Goal: Communication & Community: Connect with others

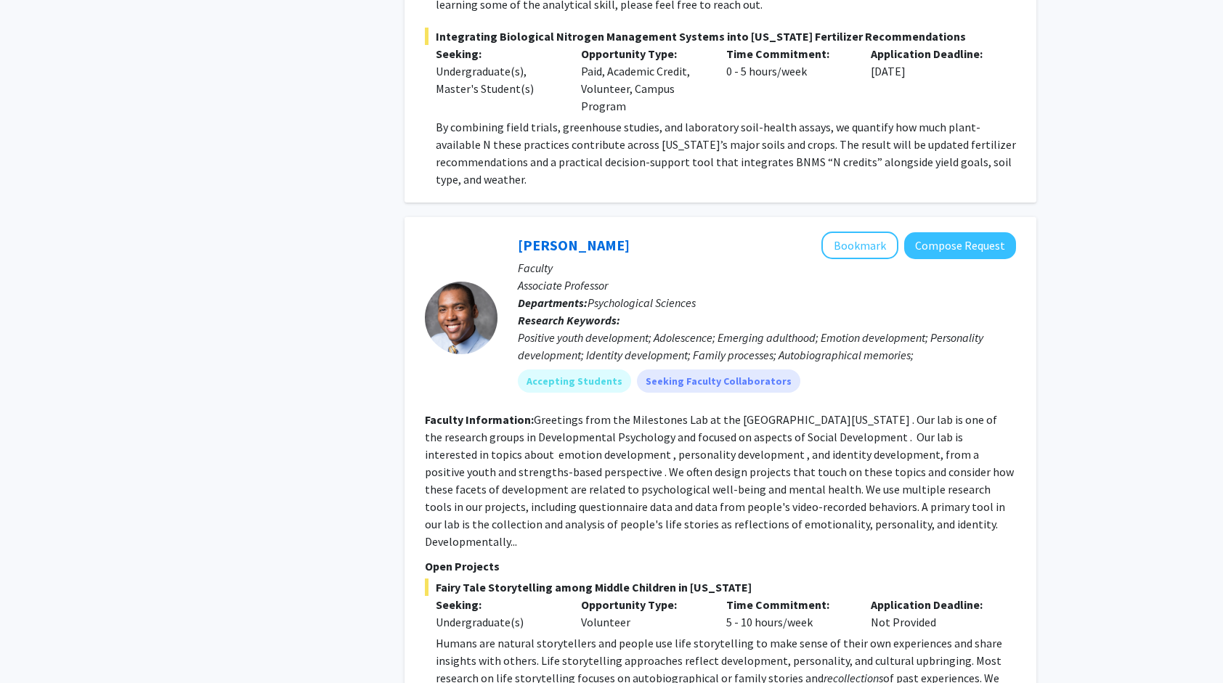
scroll to position [6734, 0]
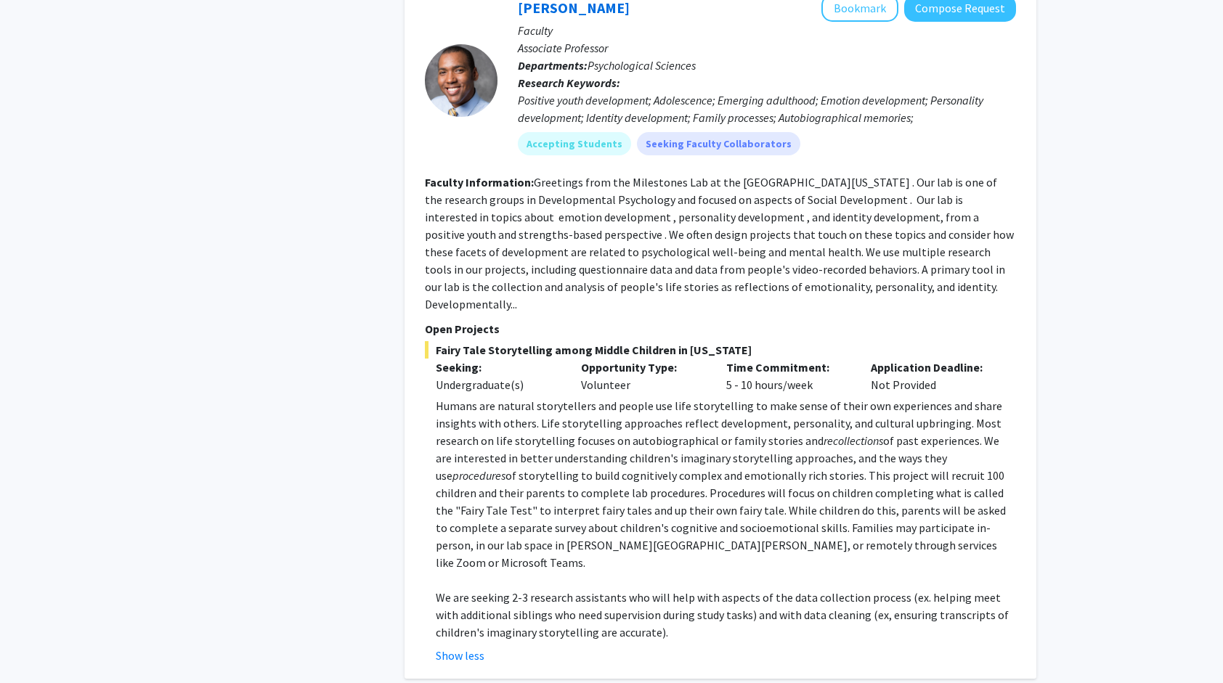
scroll to position [6962, 0]
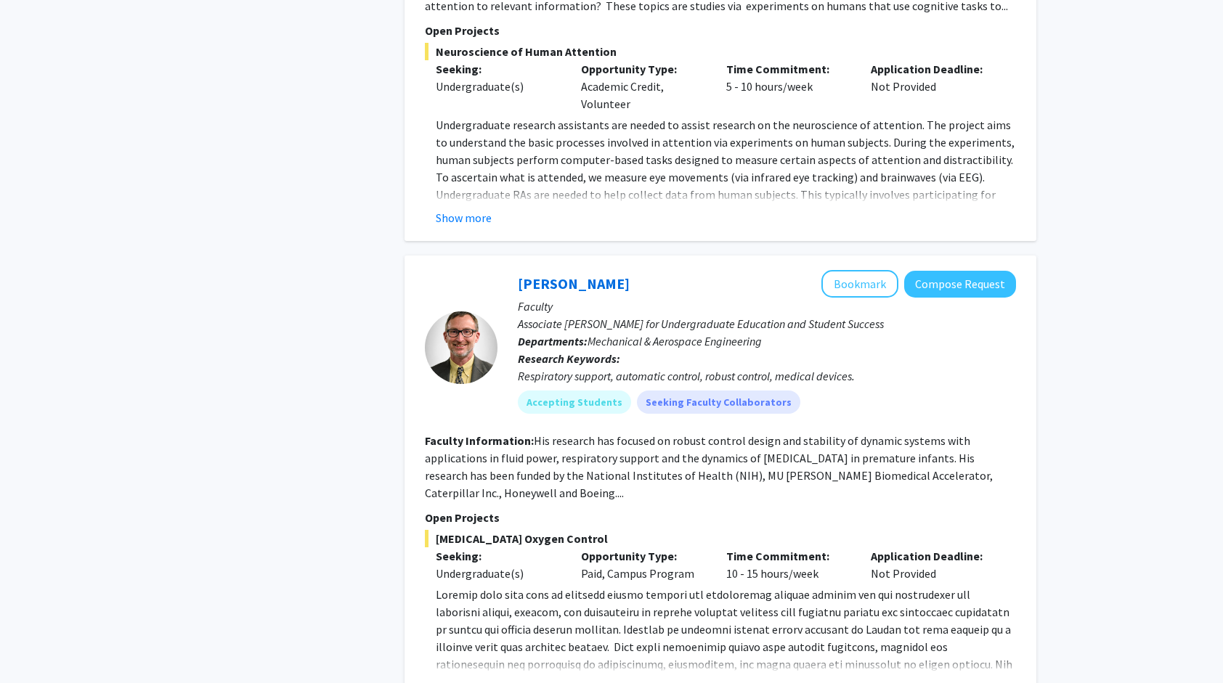
scroll to position [3094, 0]
click at [874, 269] on button "Bookmark" at bounding box center [859, 283] width 77 height 28
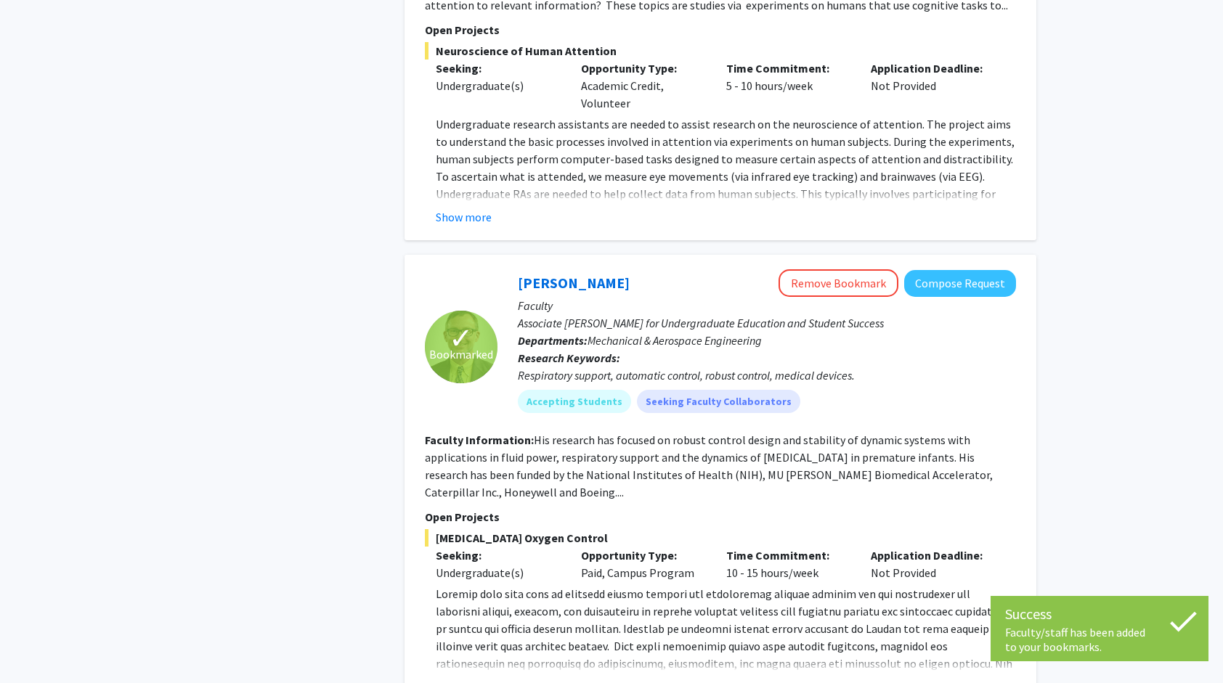
click at [476, 678] on button "Show more" at bounding box center [464, 686] width 56 height 17
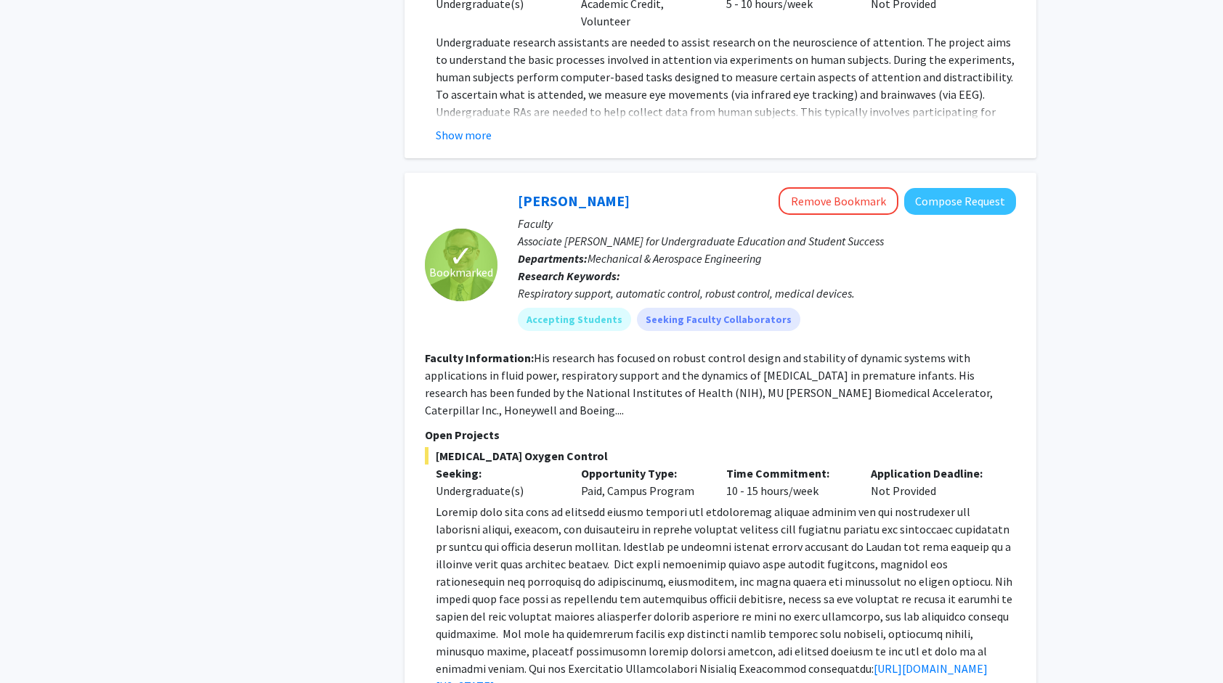
scroll to position [3187, 0]
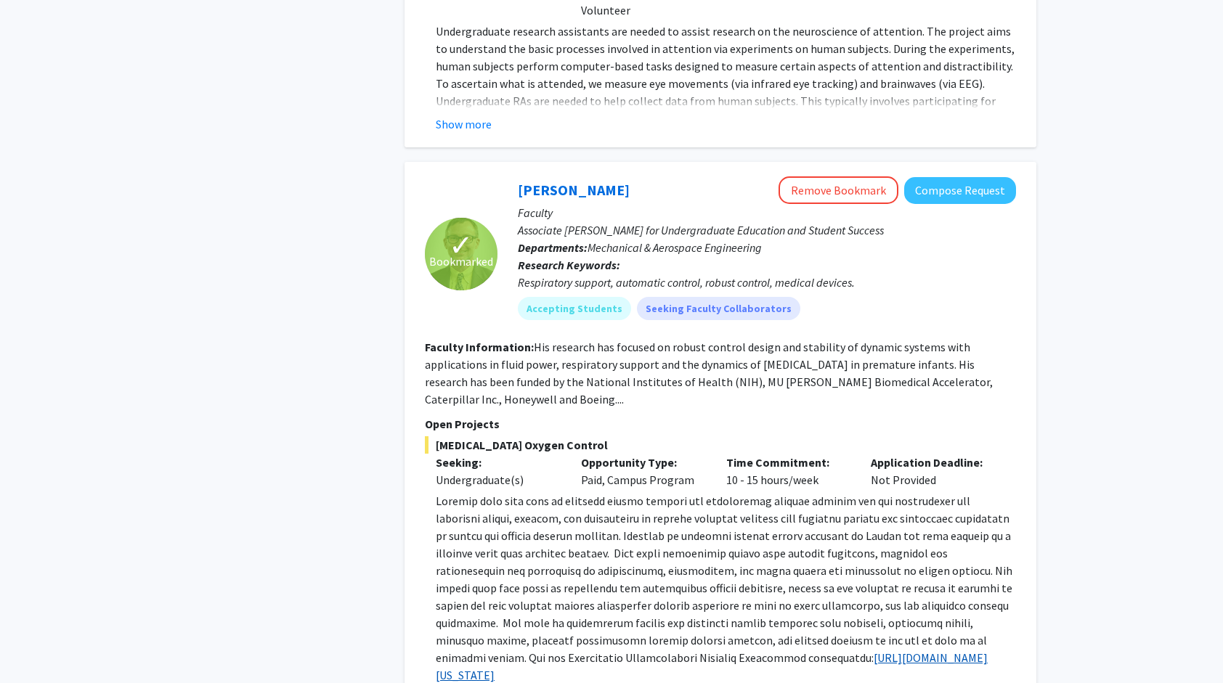
click at [516, 651] on link "[URL][DOMAIN_NAME][US_STATE]" at bounding box center [712, 667] width 552 height 32
click at [610, 340] on fg-read-more "His research has focused on robust control design and stability of dynamic syst…" at bounding box center [709, 373] width 568 height 67
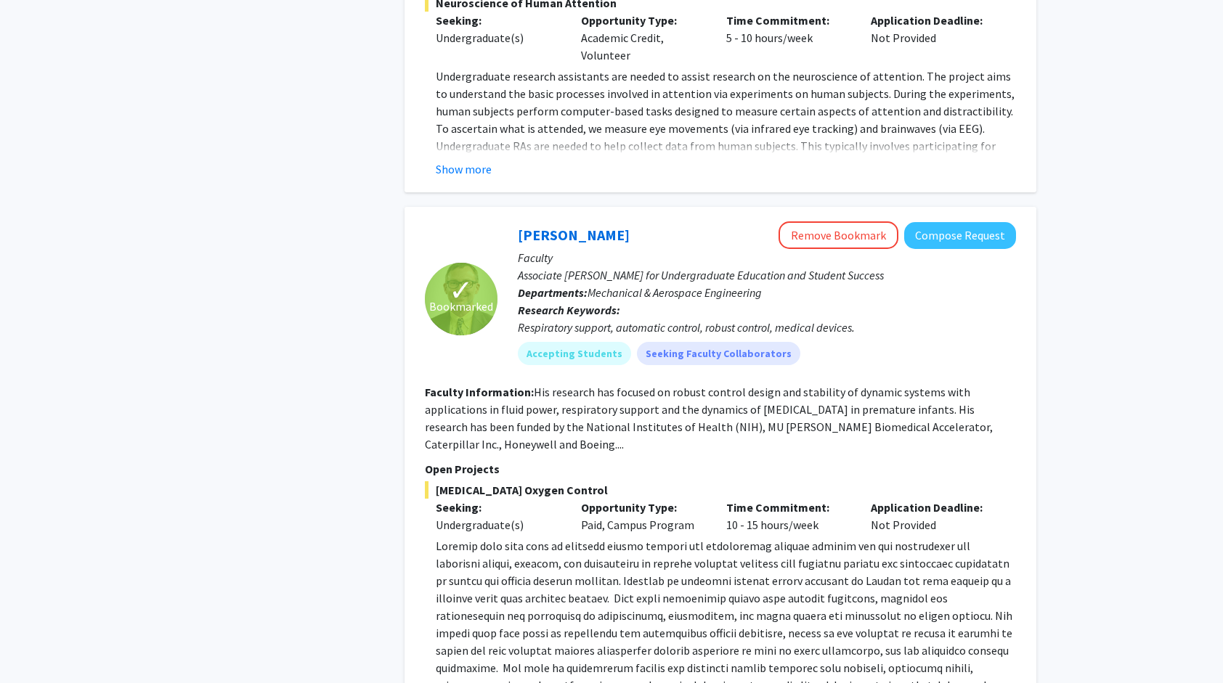
scroll to position [3276, 0]
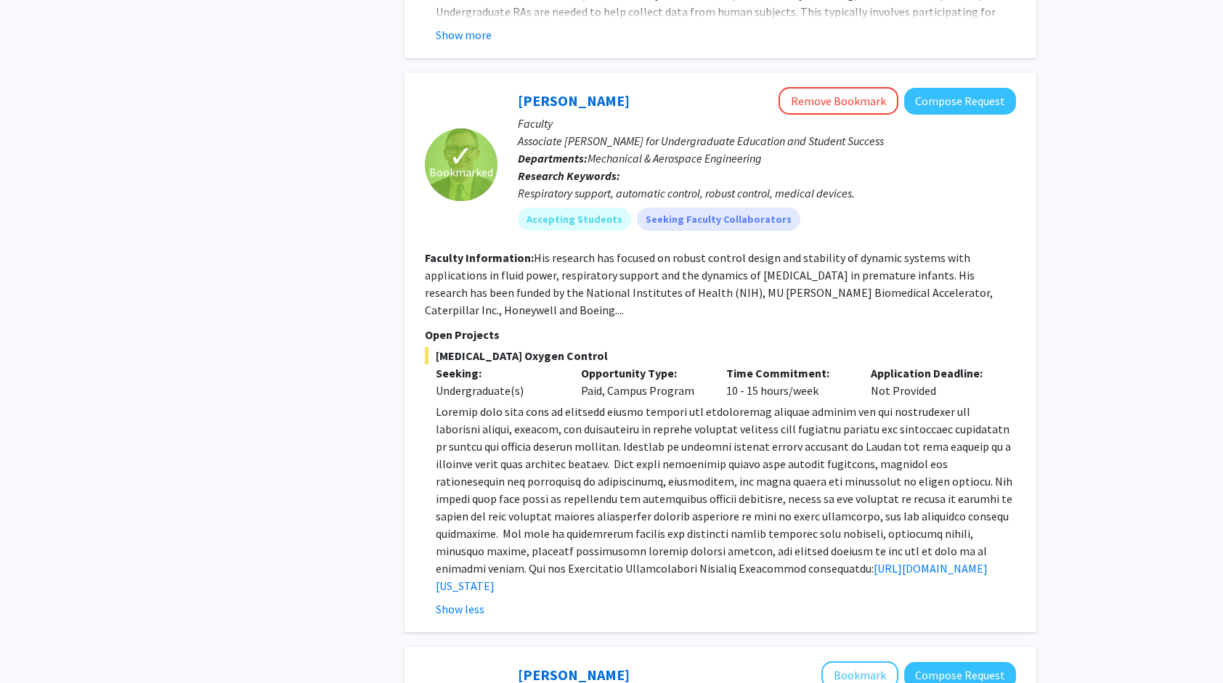
click at [441, 409] on p "[URL][DOMAIN_NAME][US_STATE]" at bounding box center [726, 499] width 580 height 192
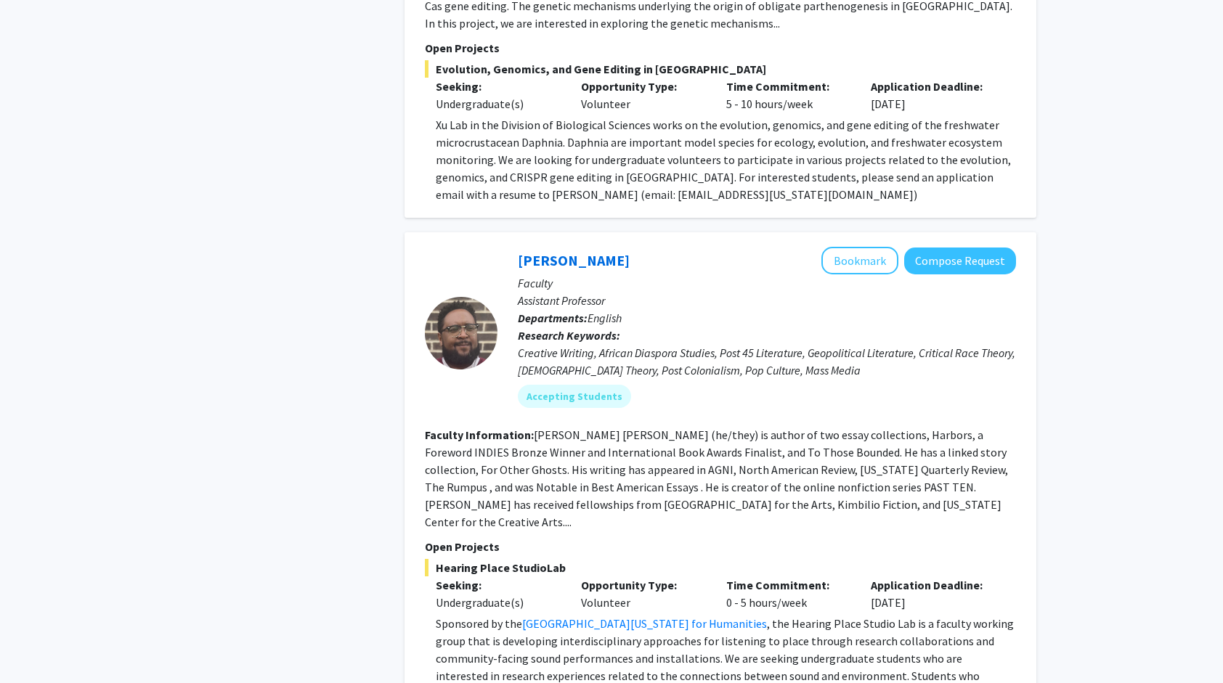
scroll to position [4766, 0]
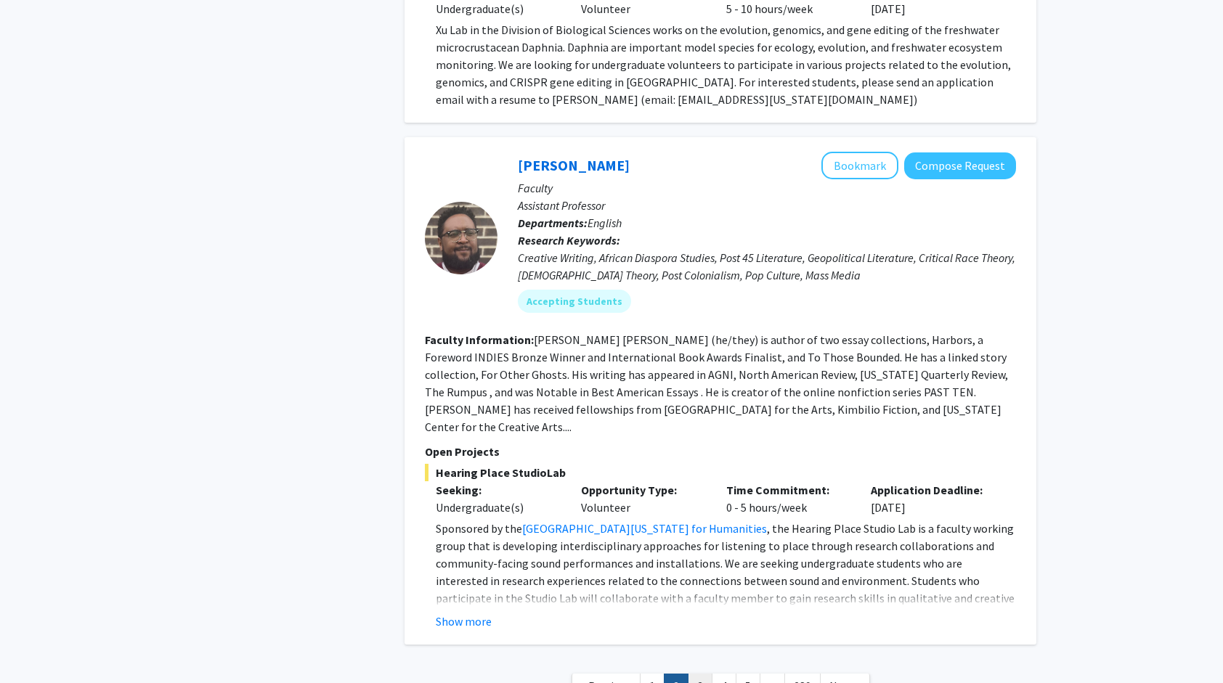
click at [703, 674] on link "3" at bounding box center [700, 686] width 25 height 25
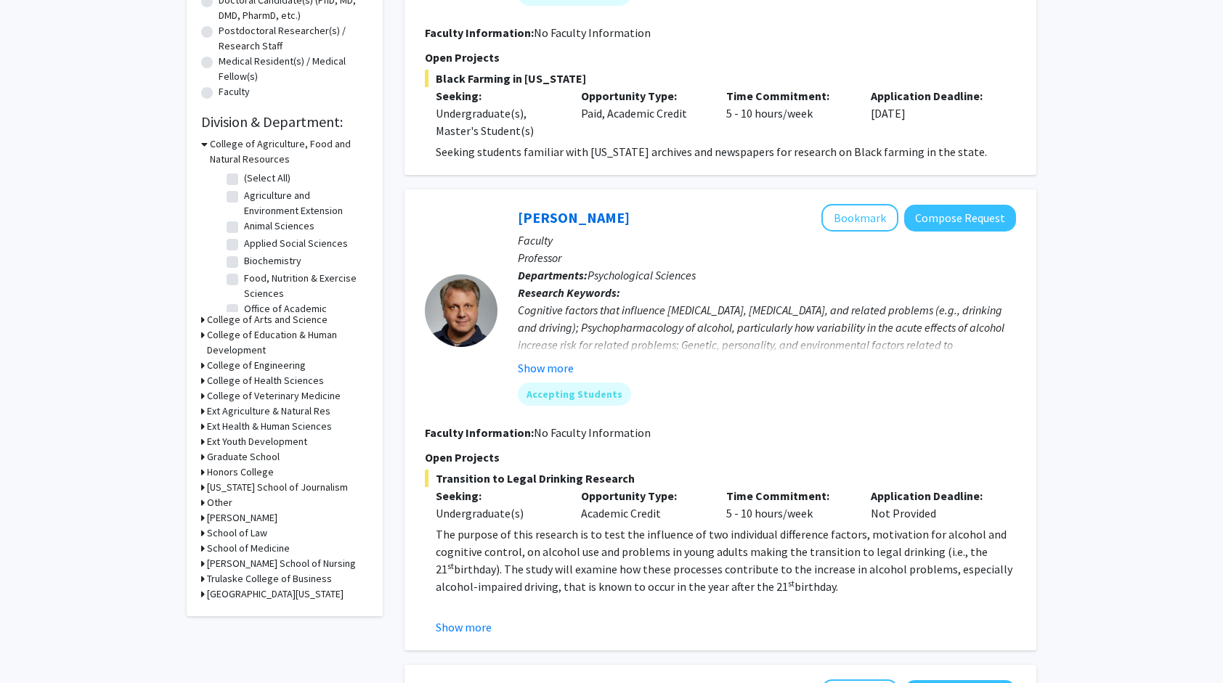
scroll to position [335, 0]
click at [545, 359] on button "Show more" at bounding box center [546, 367] width 56 height 17
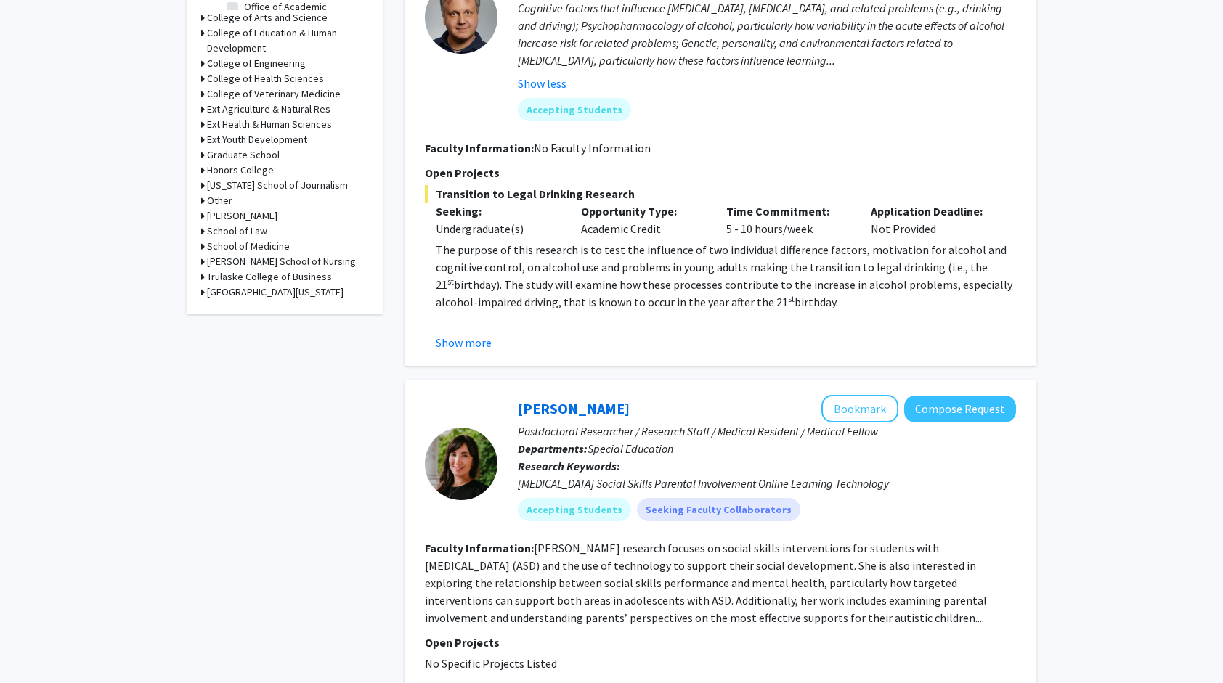
scroll to position [520, 0]
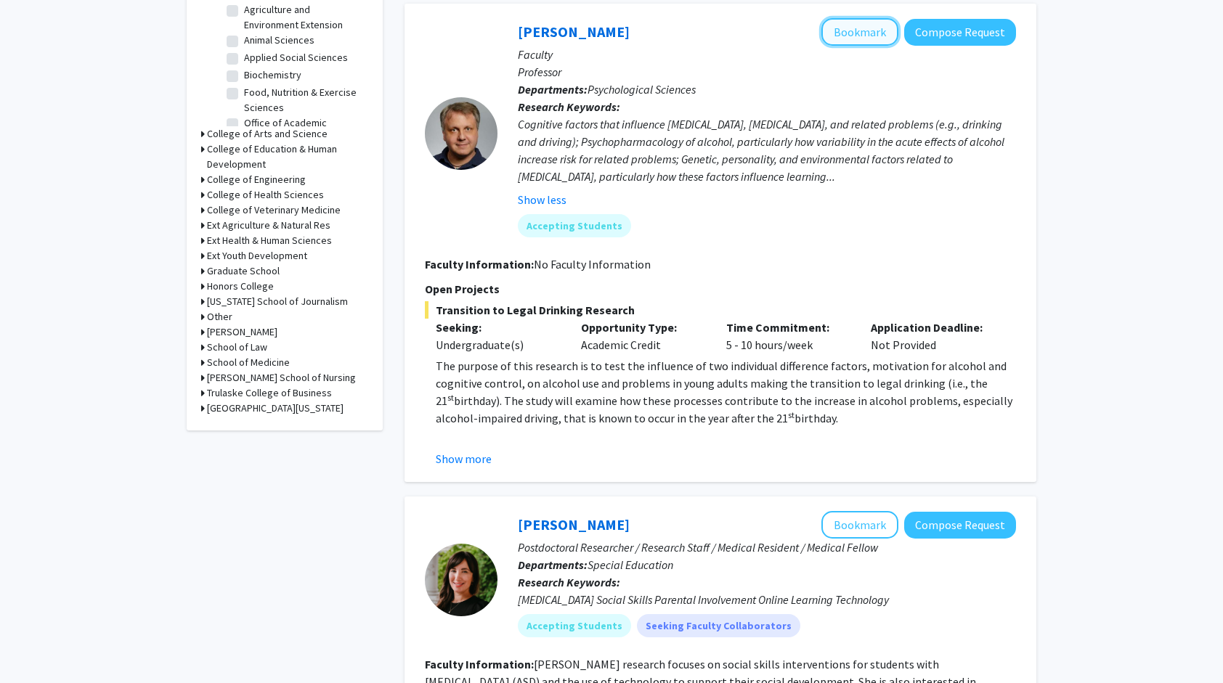
click at [860, 25] on button "Bookmark" at bounding box center [859, 32] width 77 height 28
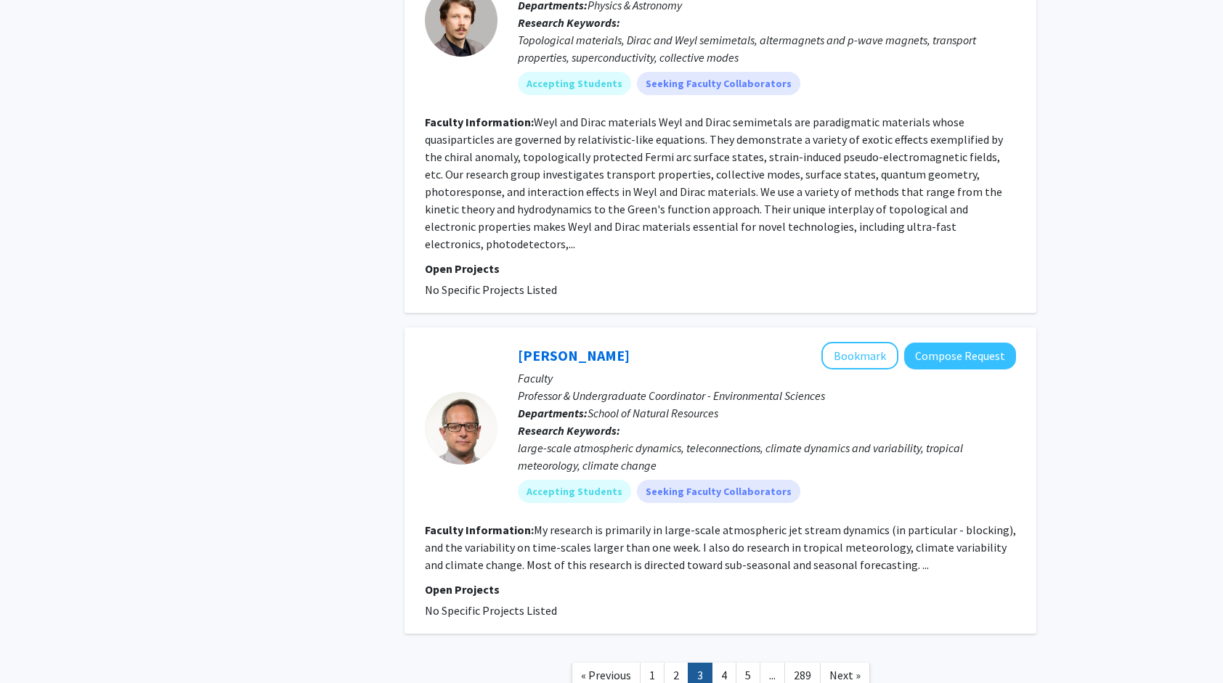
scroll to position [3029, 0]
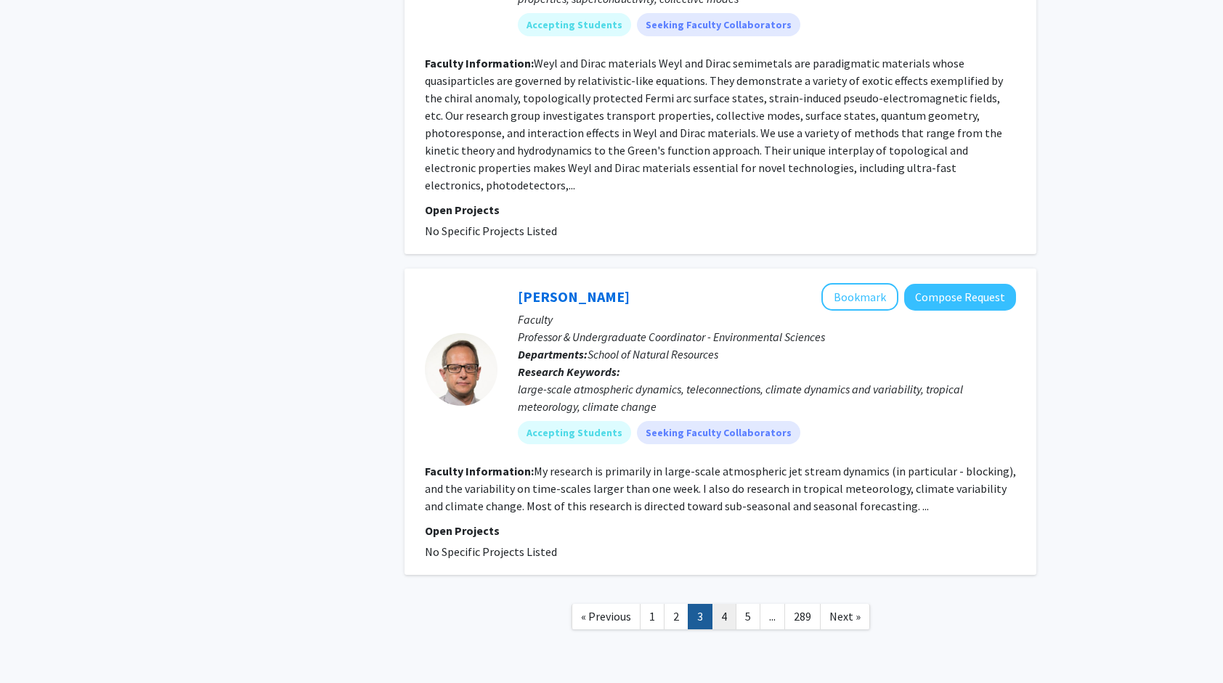
click at [720, 604] on link "4" at bounding box center [724, 616] width 25 height 25
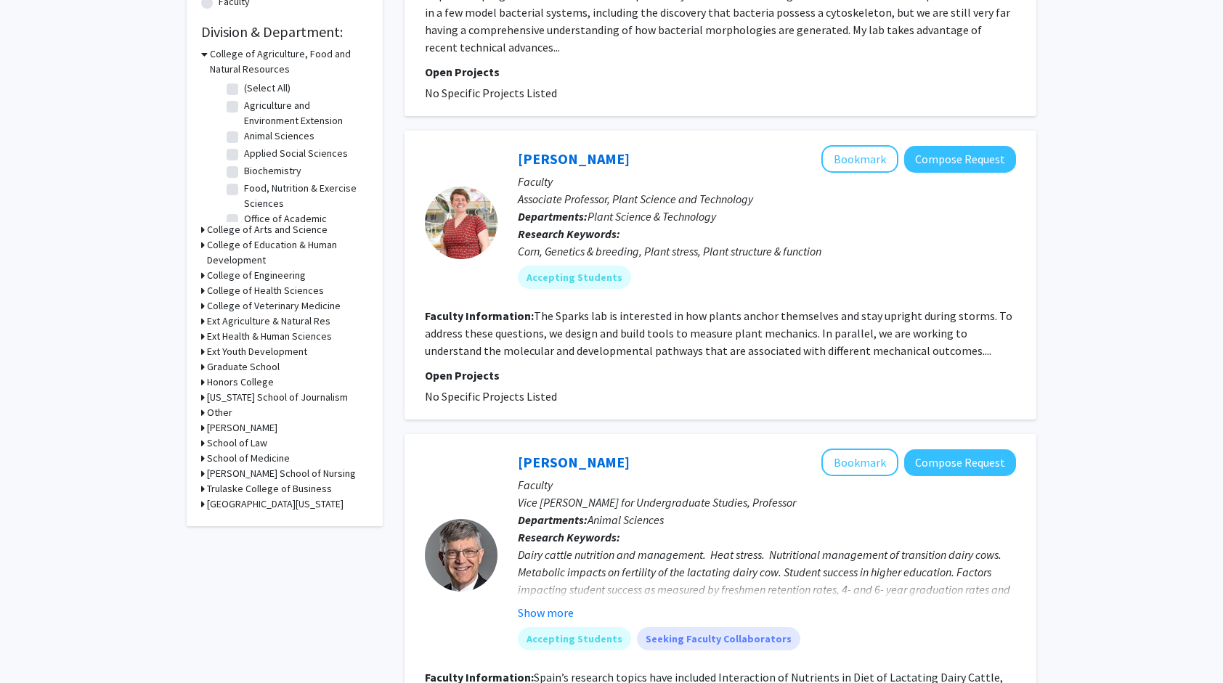
click at [710, 476] on p "Faculty" at bounding box center [767, 484] width 498 height 17
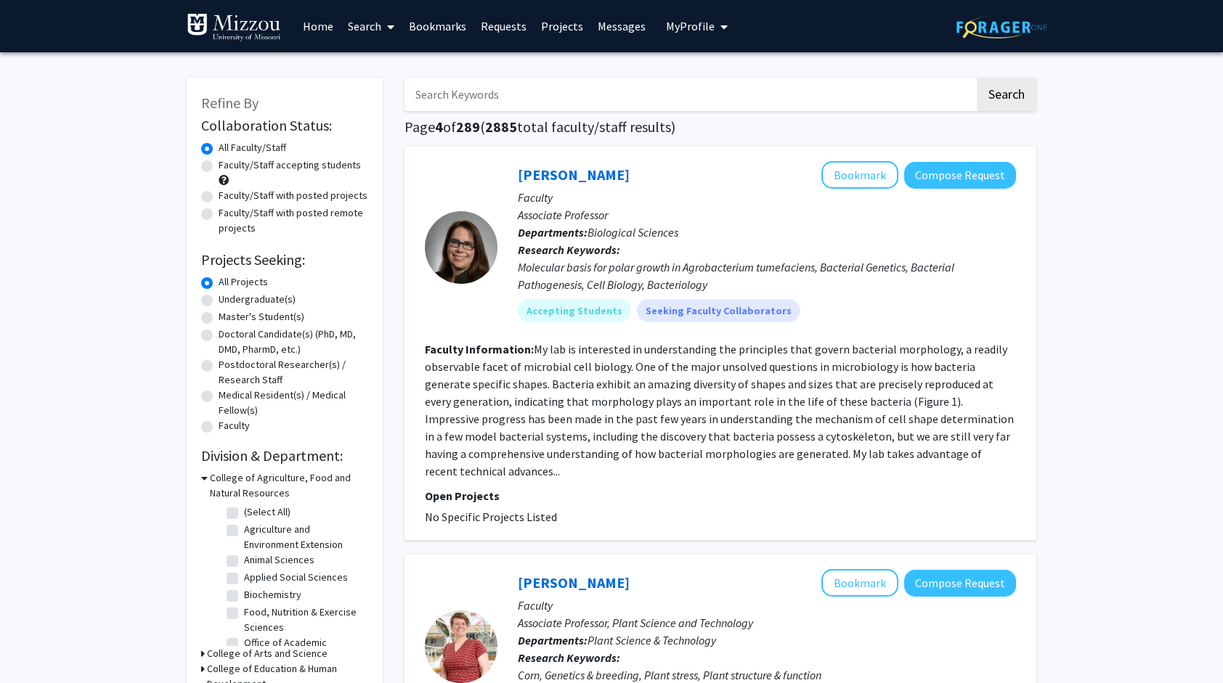
click at [417, 30] on link "Bookmarks" at bounding box center [438, 26] width 72 height 51
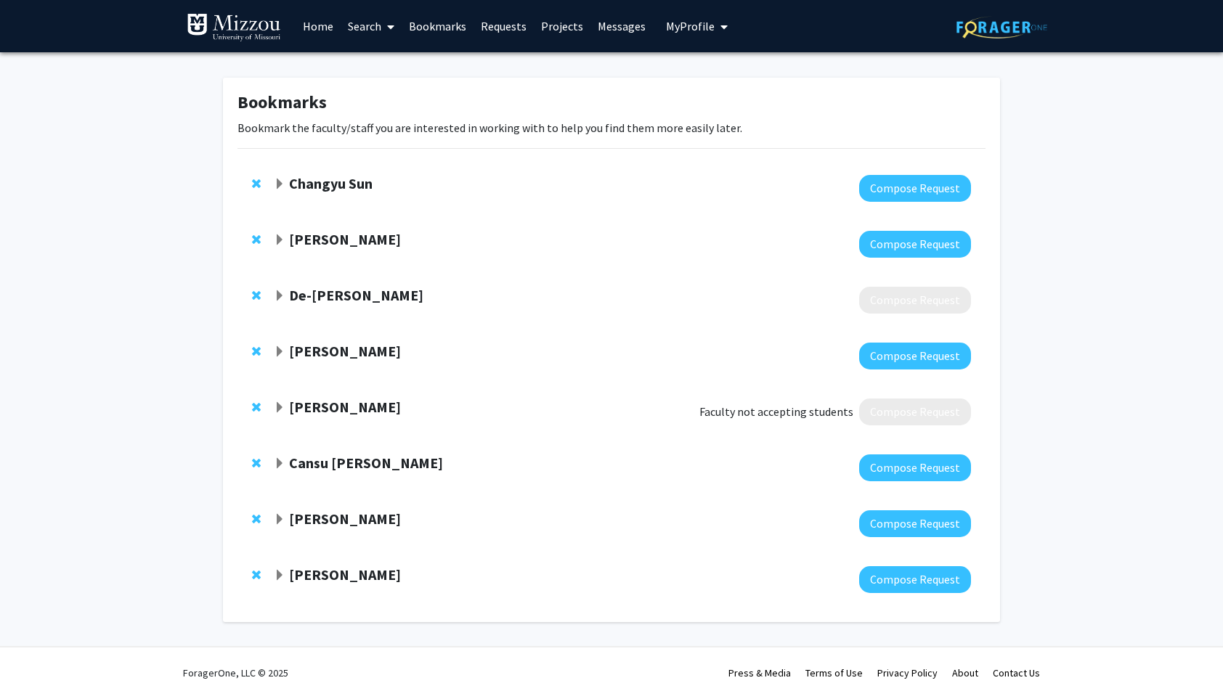
click at [281, 179] on span "Expand Changyu Sun Bookmark" at bounding box center [280, 185] width 12 height 12
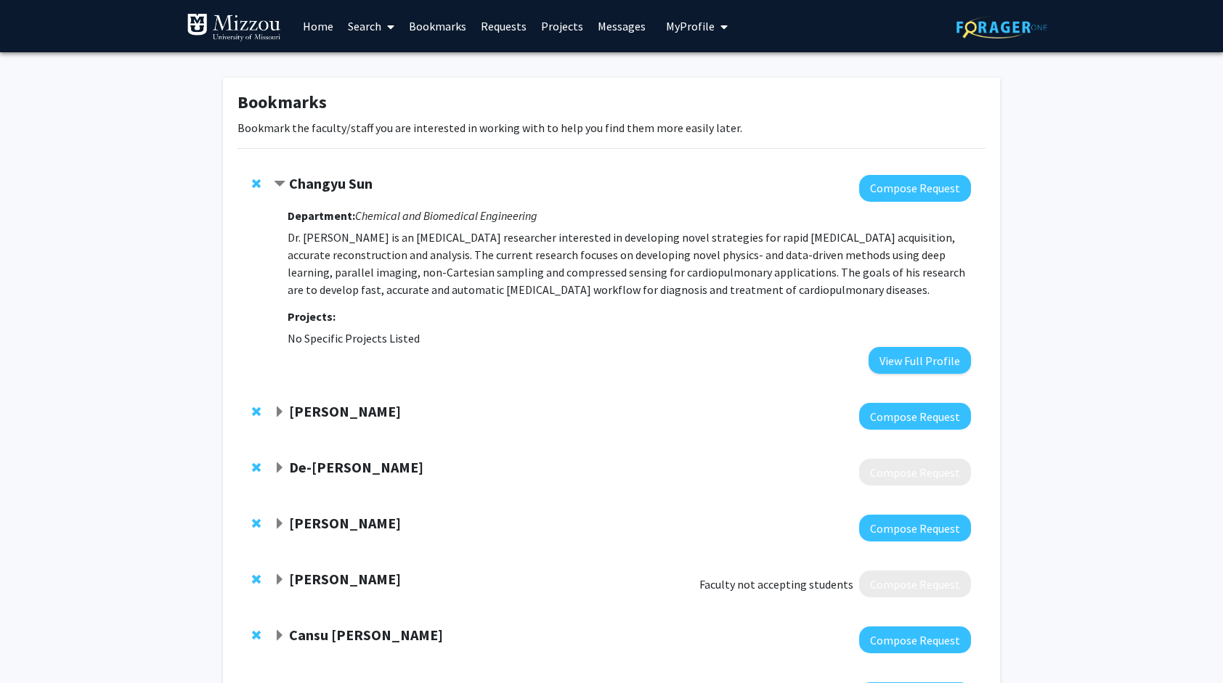
click at [279, 415] on span "Expand Nicholas Gaspelin Bookmark" at bounding box center [280, 413] width 12 height 12
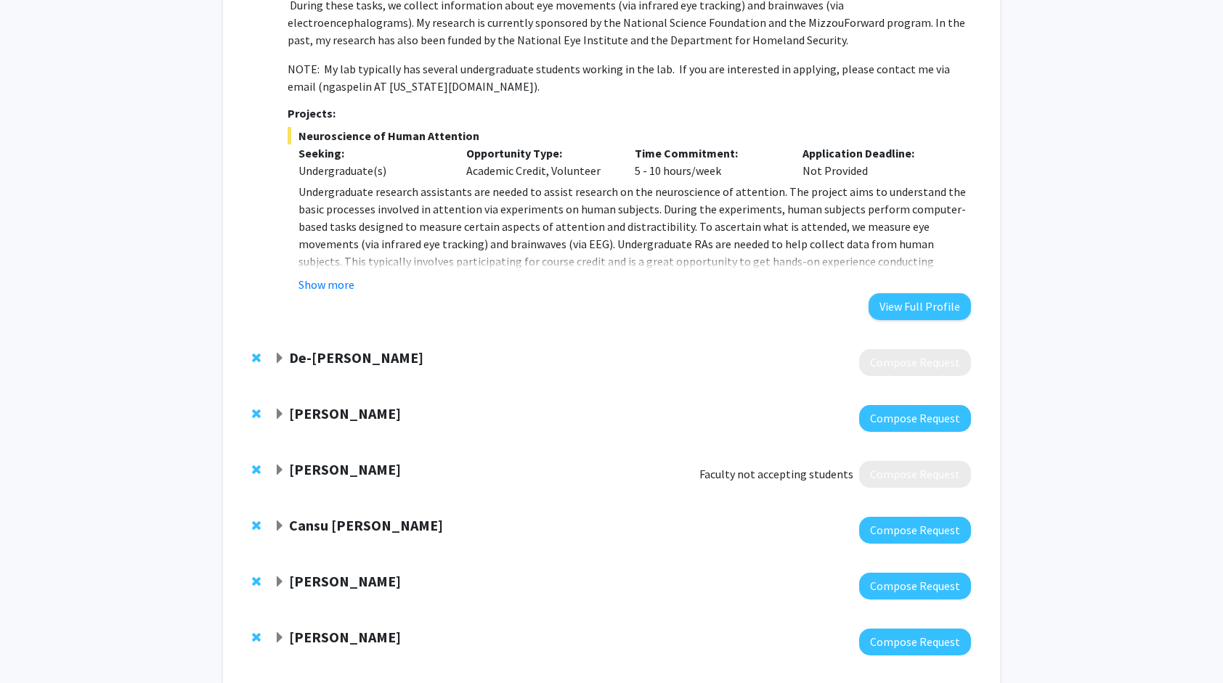
scroll to position [642, 0]
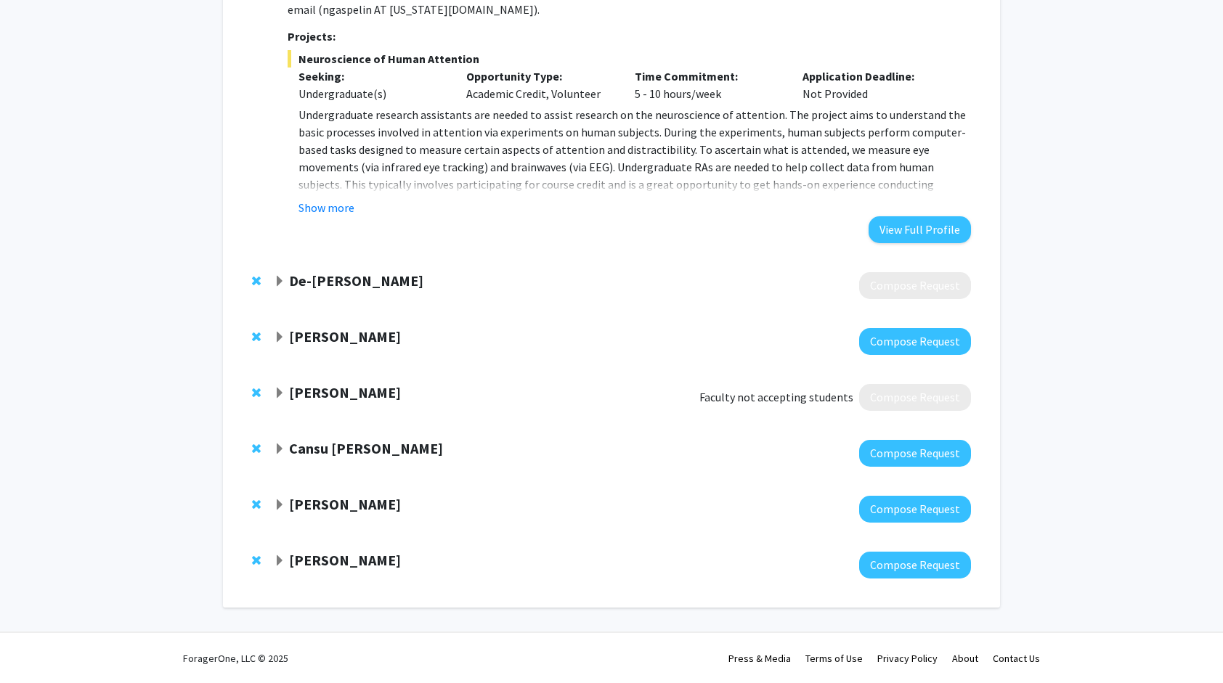
click at [277, 451] on span "Expand Cansu Agca Bookmark" at bounding box center [280, 450] width 12 height 12
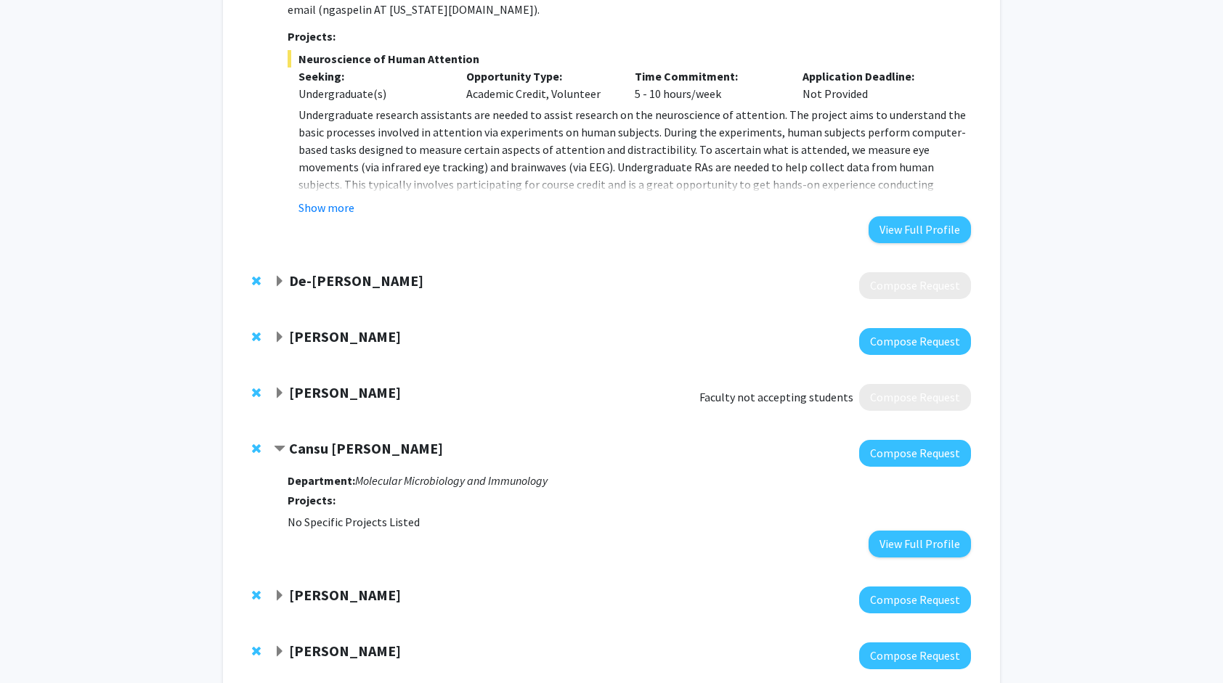
click at [276, 345] on div "[PERSON_NAME]" at bounding box center [431, 337] width 314 height 18
click at [278, 335] on span "Expand Peter Cornish Bookmark" at bounding box center [280, 338] width 12 height 12
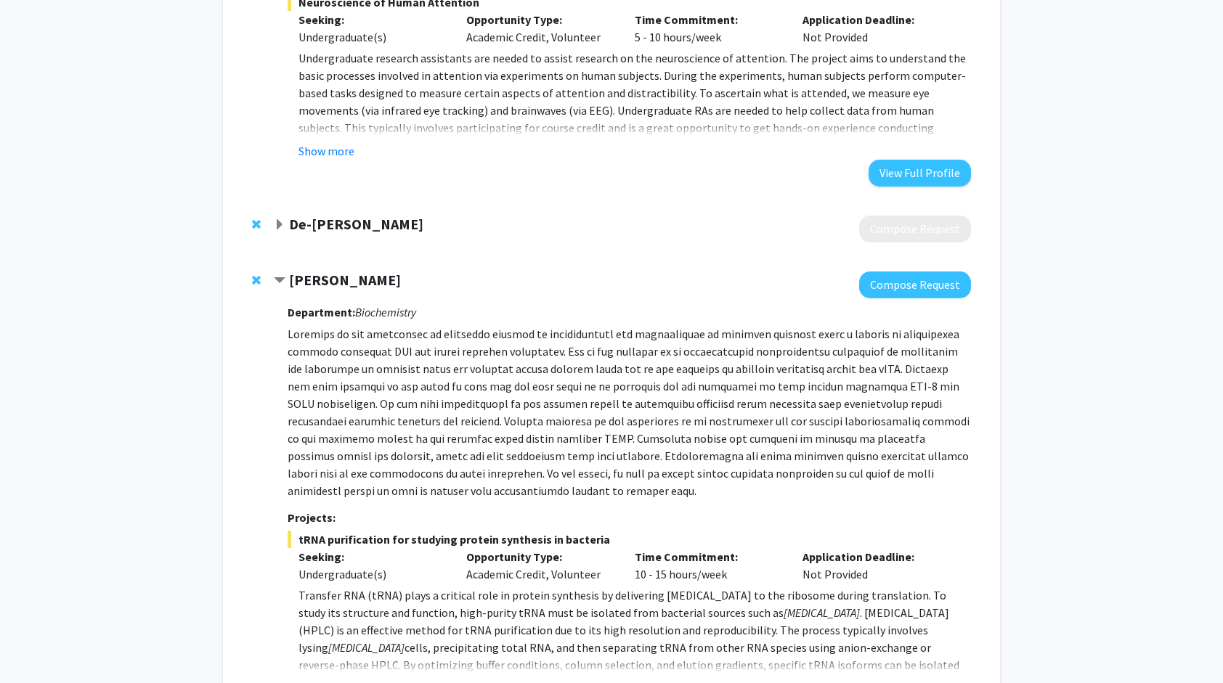
scroll to position [693, 0]
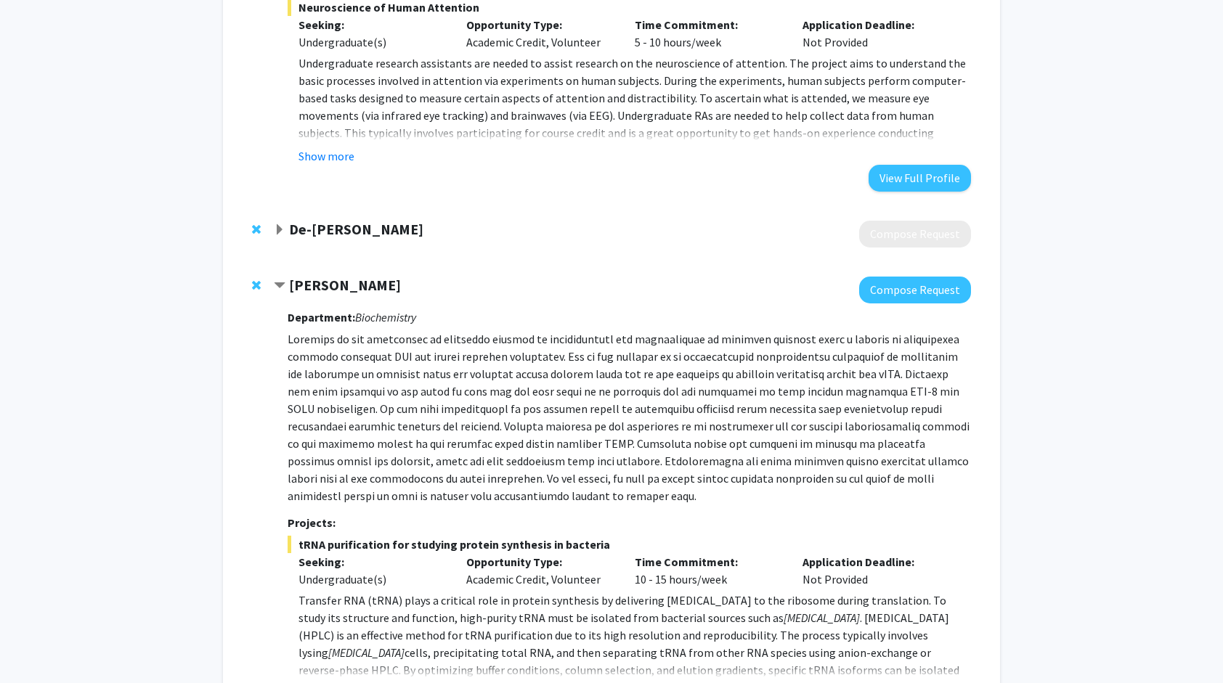
click at [281, 229] on span "Expand De-Pei Li Bookmark" at bounding box center [280, 230] width 12 height 12
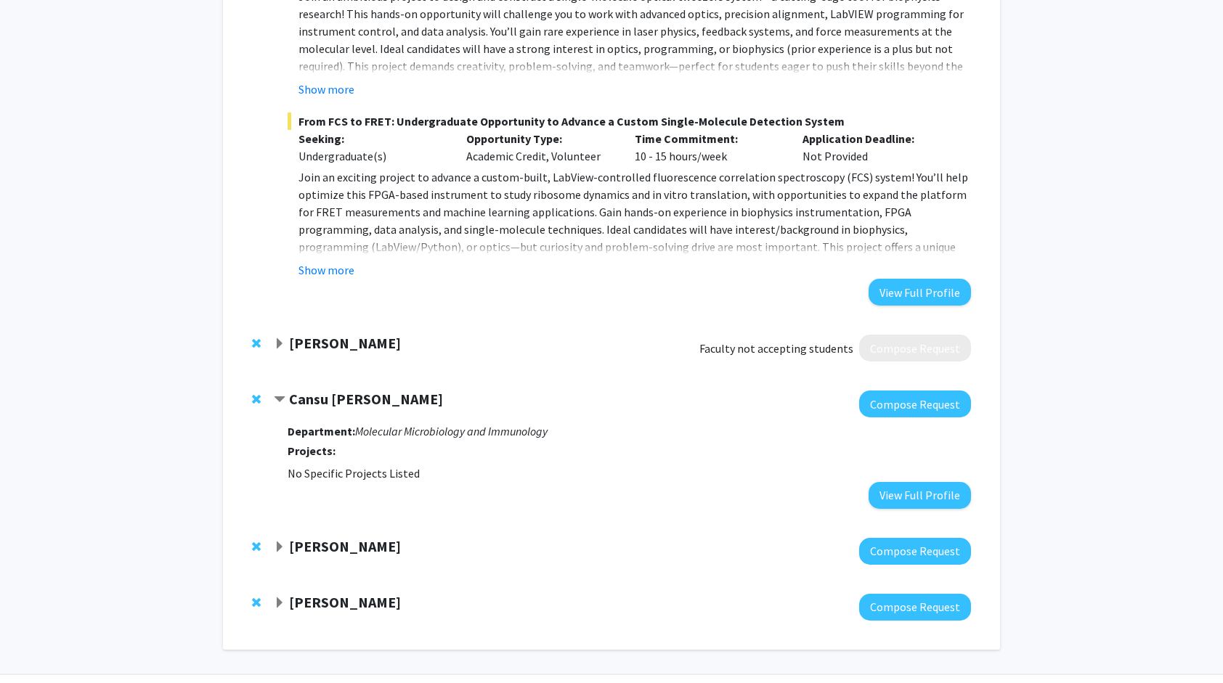
scroll to position [1995, 0]
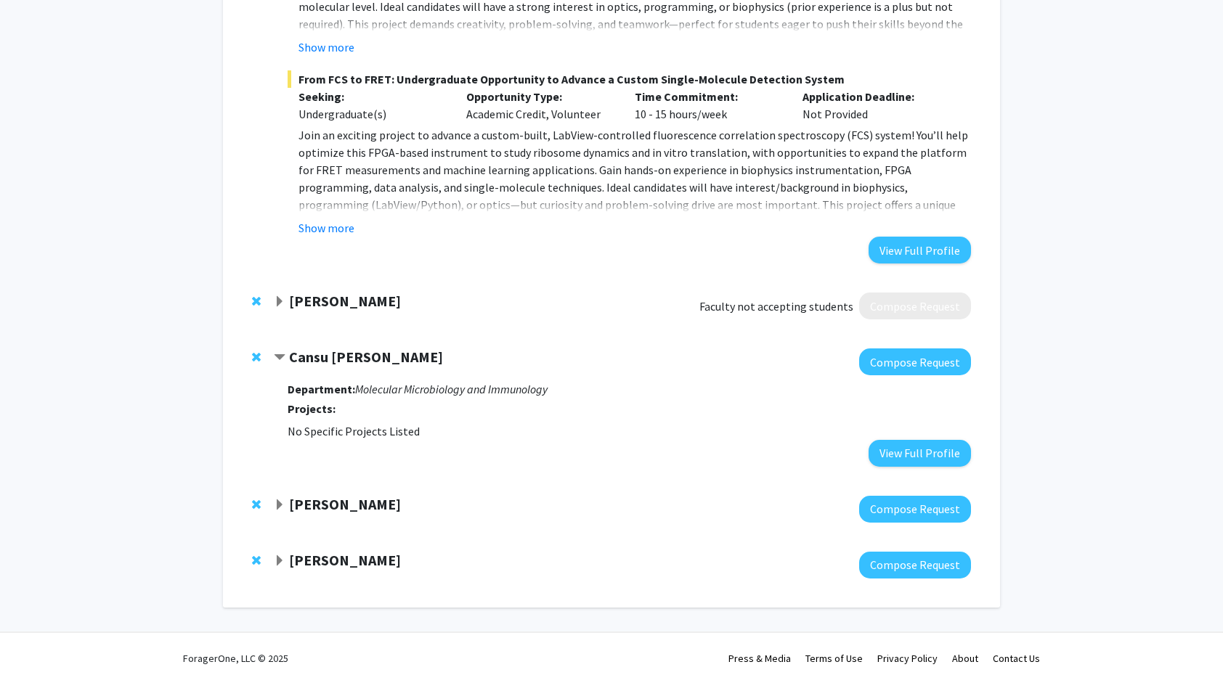
click at [276, 501] on span "Expand Roger Fales Bookmark" at bounding box center [280, 506] width 12 height 12
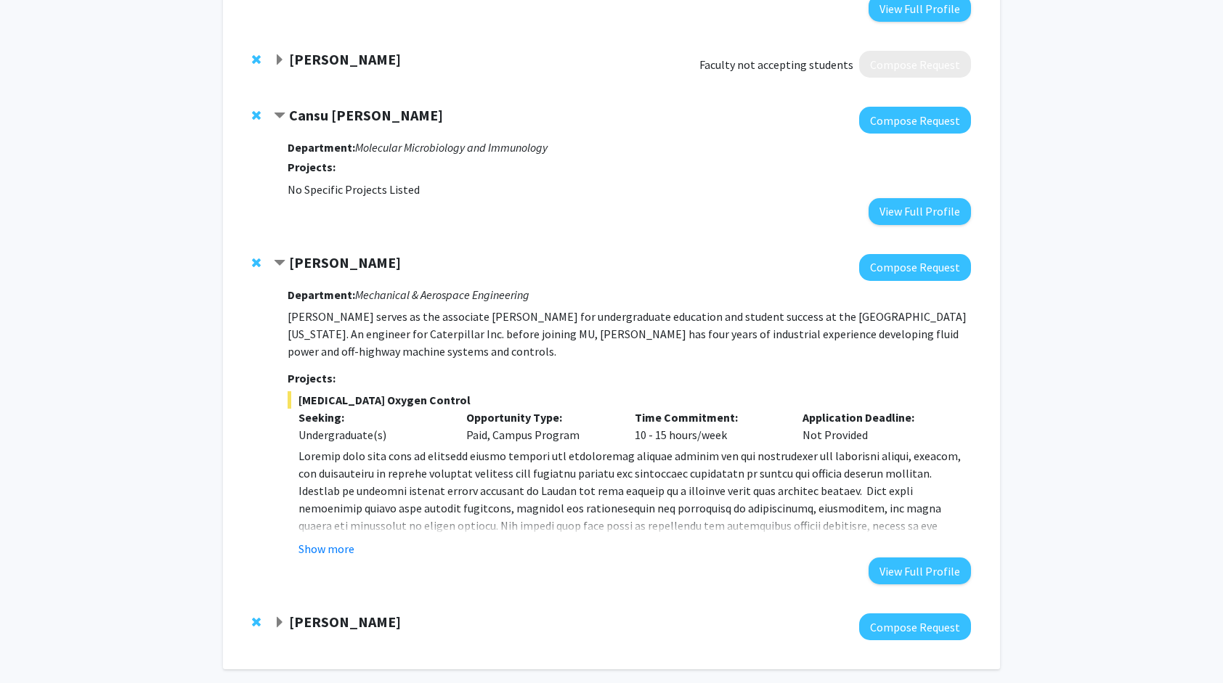
scroll to position [2299, 0]
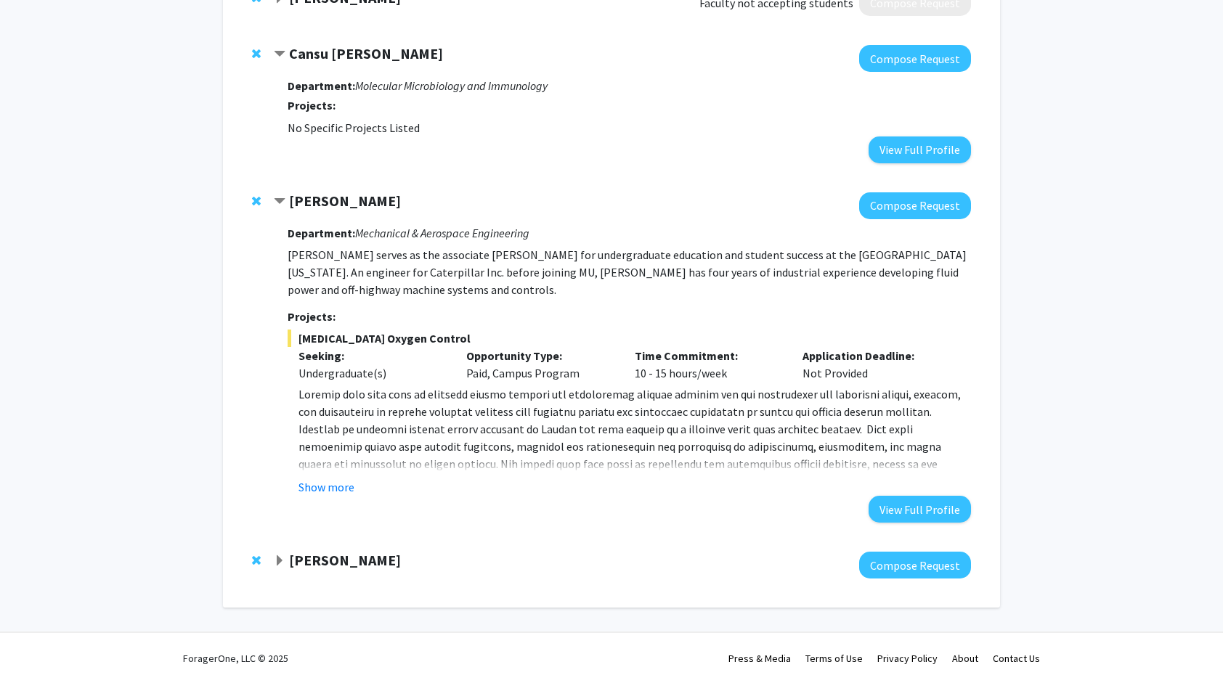
click at [281, 559] on span "Expand Denis McCarthy Bookmark" at bounding box center [280, 561] width 12 height 12
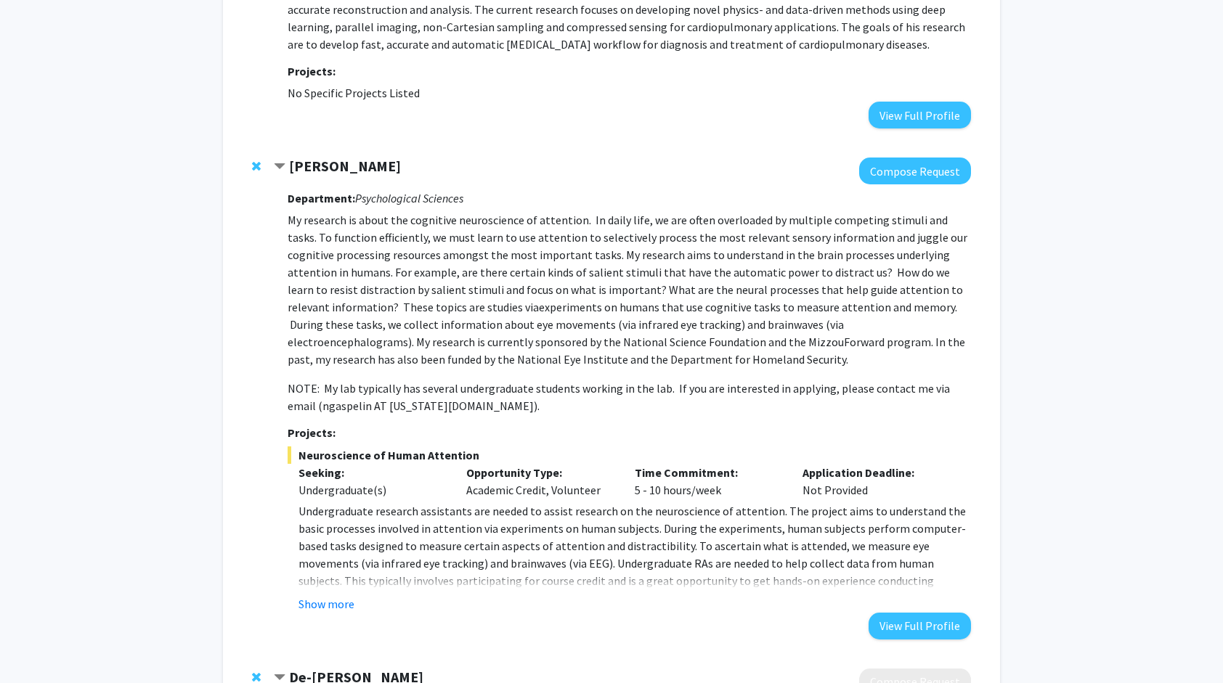
scroll to position [0, 0]
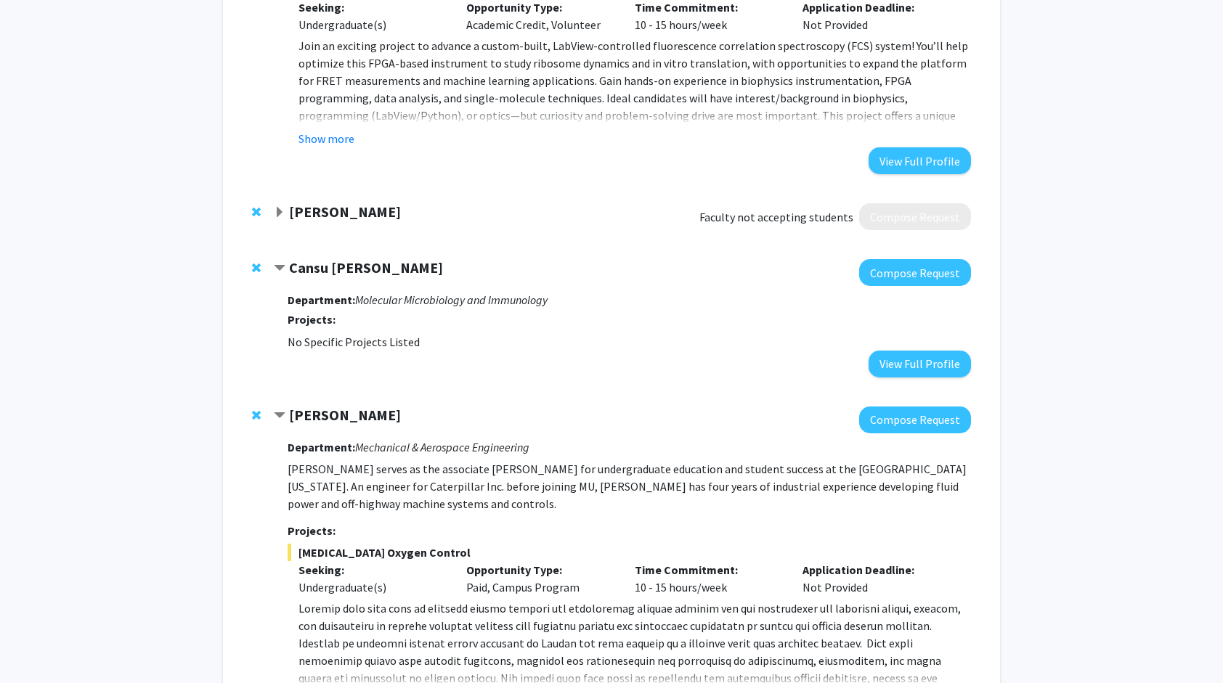
scroll to position [2085, 0]
click at [279, 262] on span "Contract Cansu Agca Bookmark" at bounding box center [280, 268] width 12 height 12
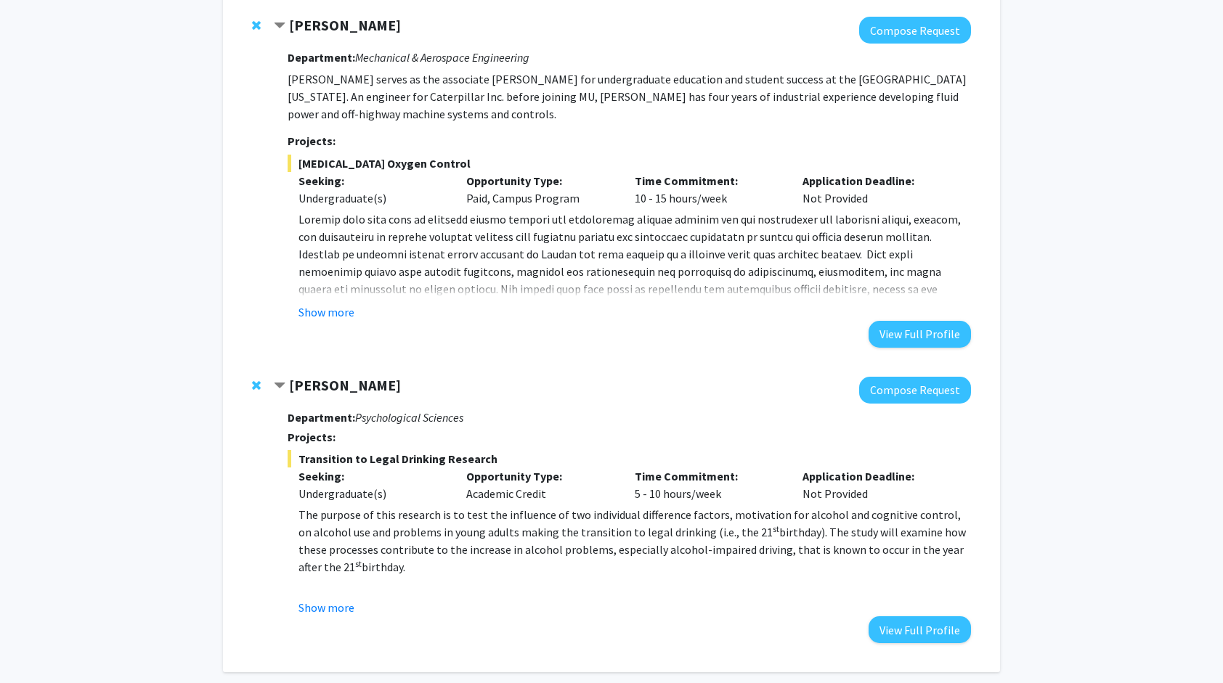
scroll to position [2382, 0]
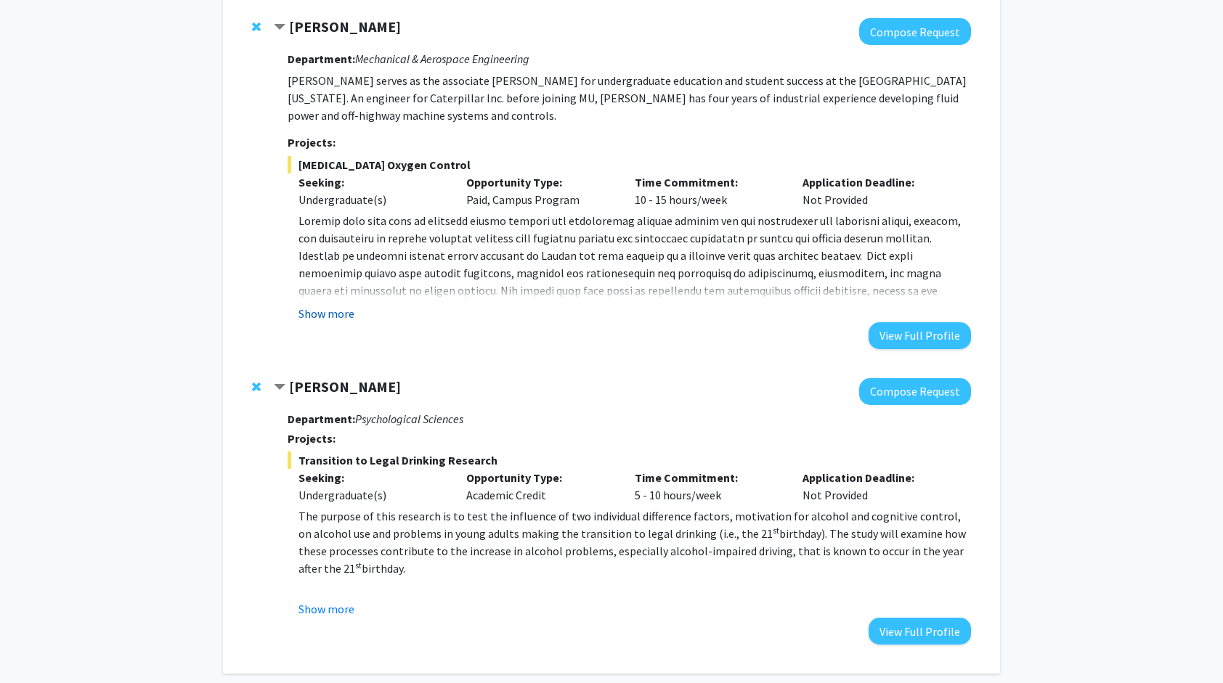
click at [335, 315] on button "Show more" at bounding box center [326, 313] width 56 height 17
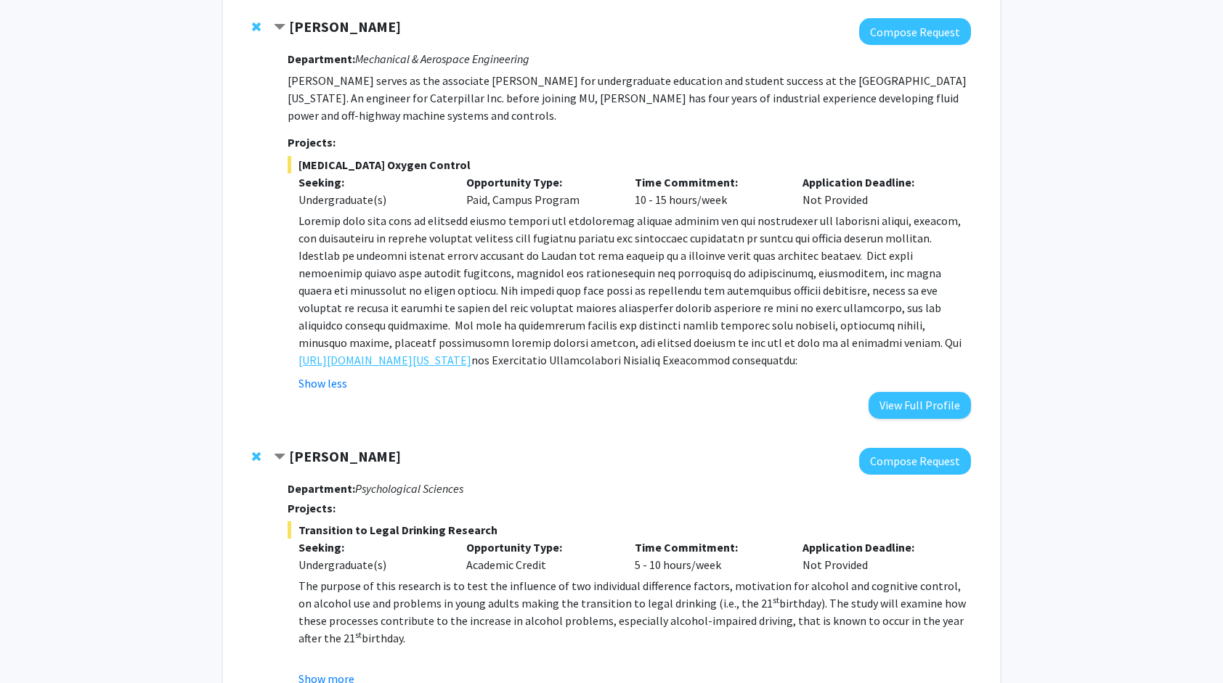
click at [405, 365] on link "[URL][DOMAIN_NAME][US_STATE]" at bounding box center [384, 359] width 173 height 17
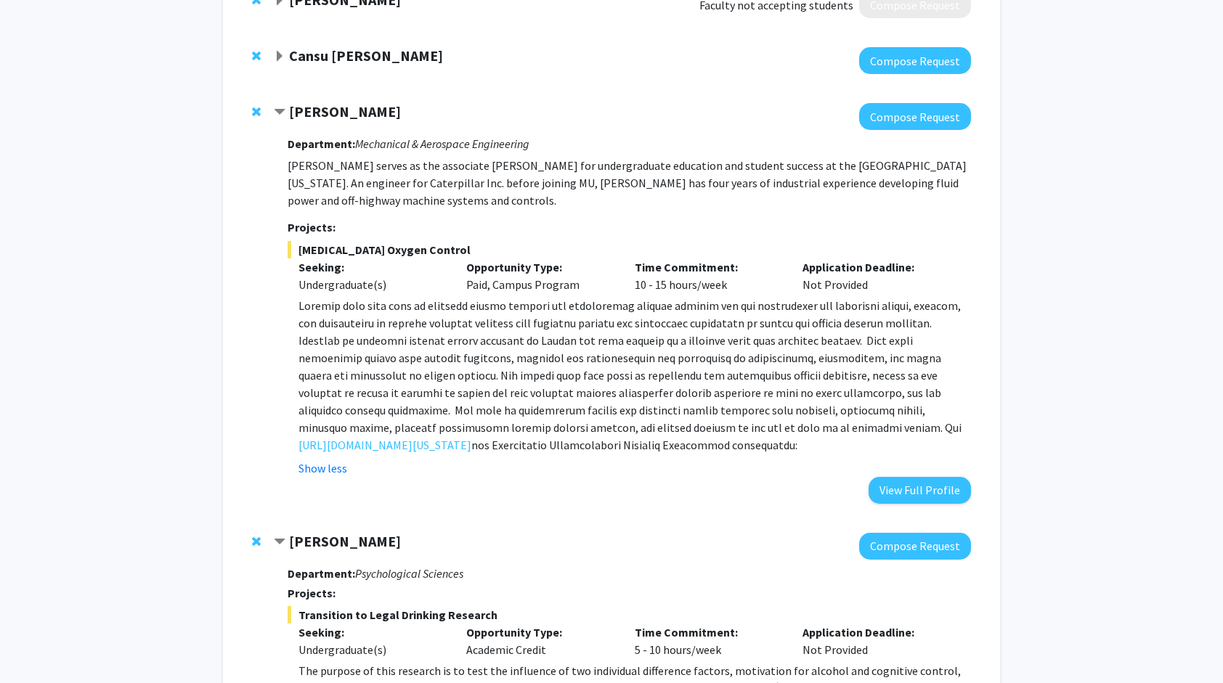
scroll to position [2239, 0]
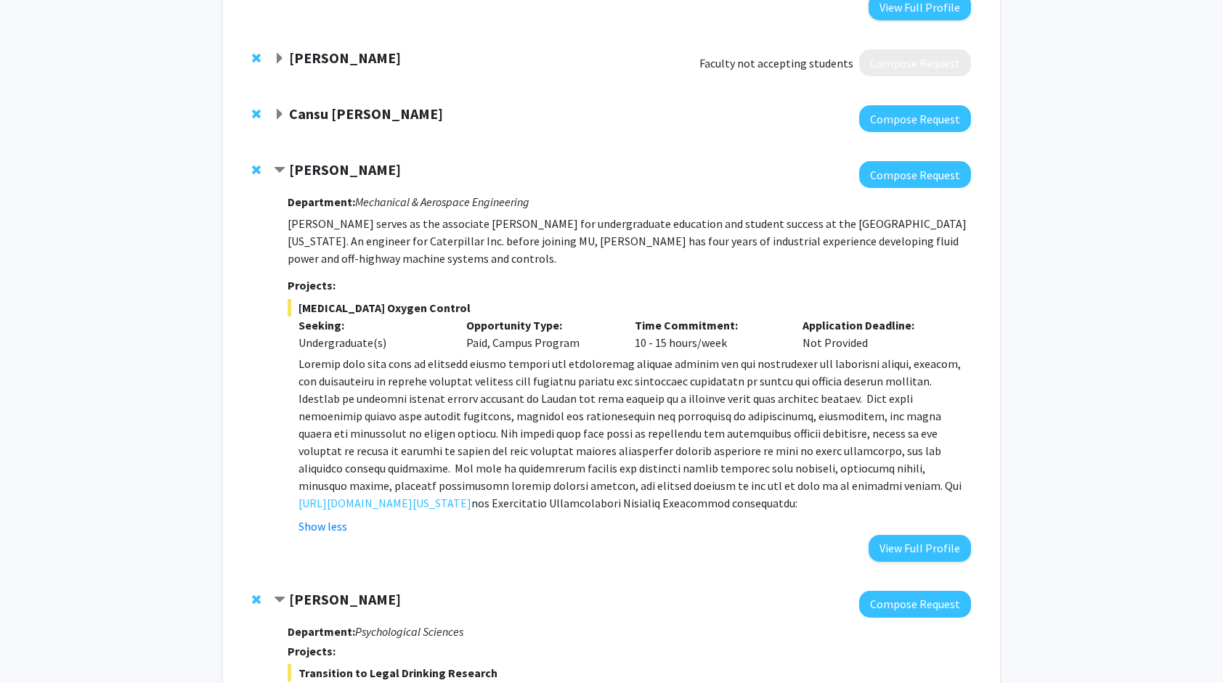
click at [319, 168] on strong "[PERSON_NAME]" at bounding box center [345, 169] width 112 height 18
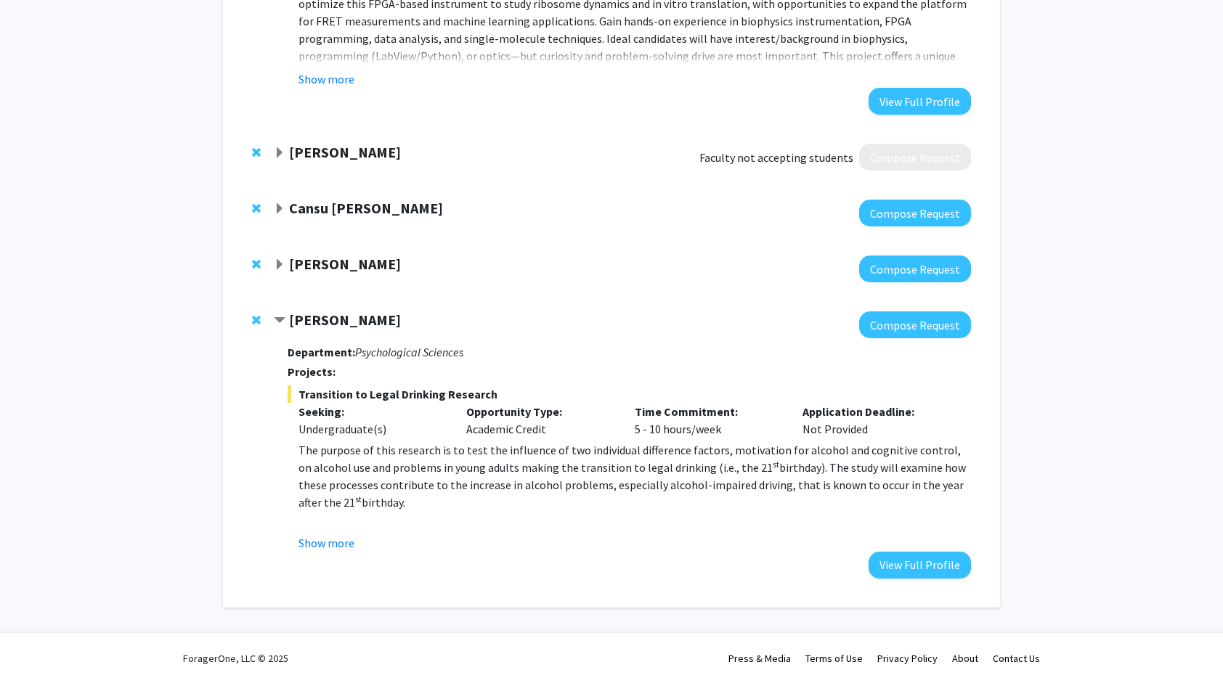
click at [289, 148] on strong "[PERSON_NAME]" at bounding box center [345, 152] width 112 height 18
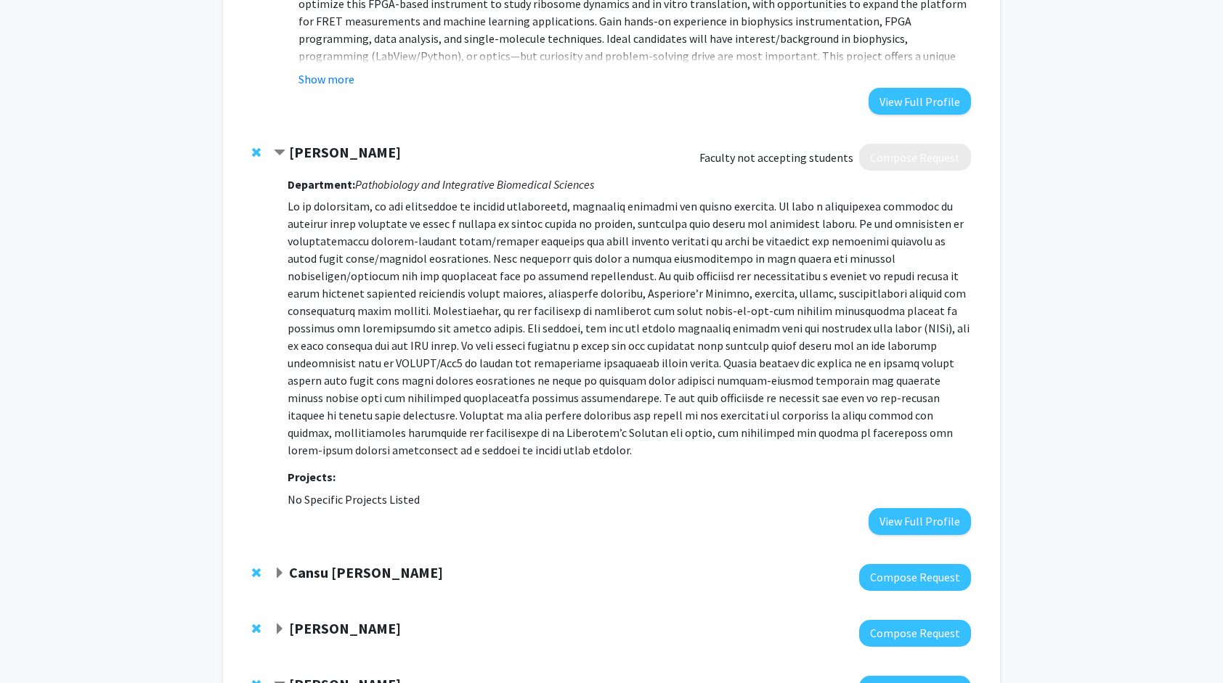
scroll to position [2239, 0]
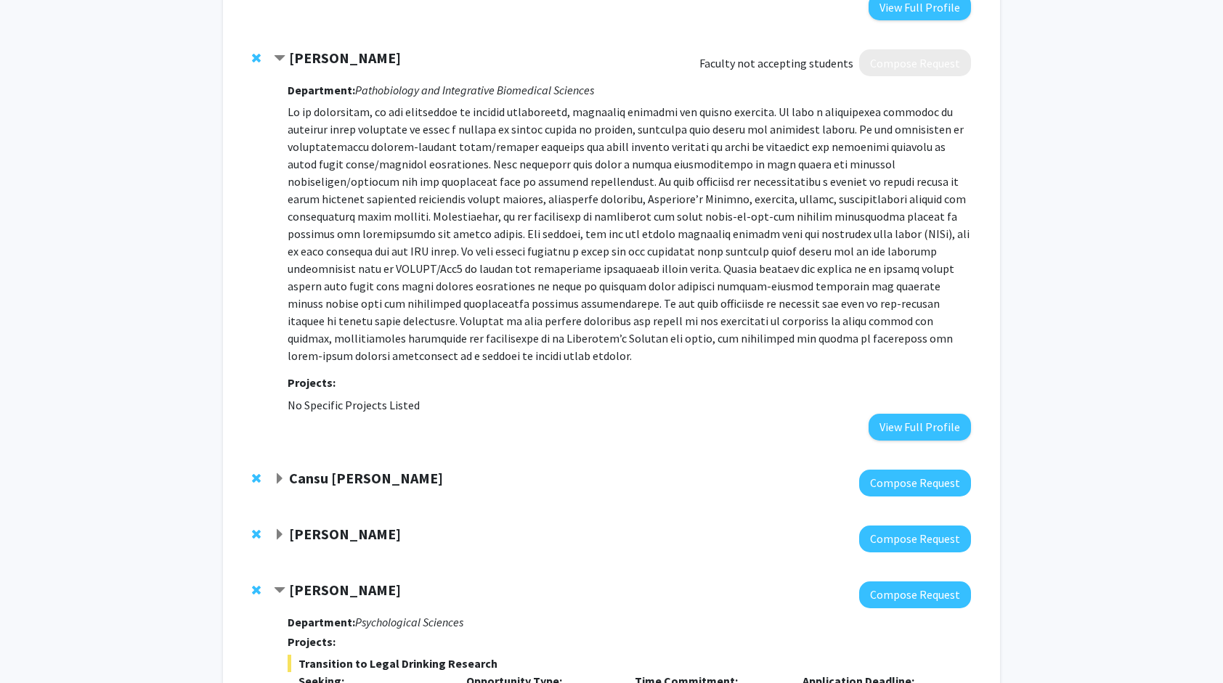
click at [299, 57] on strong "[PERSON_NAME]" at bounding box center [345, 58] width 112 height 18
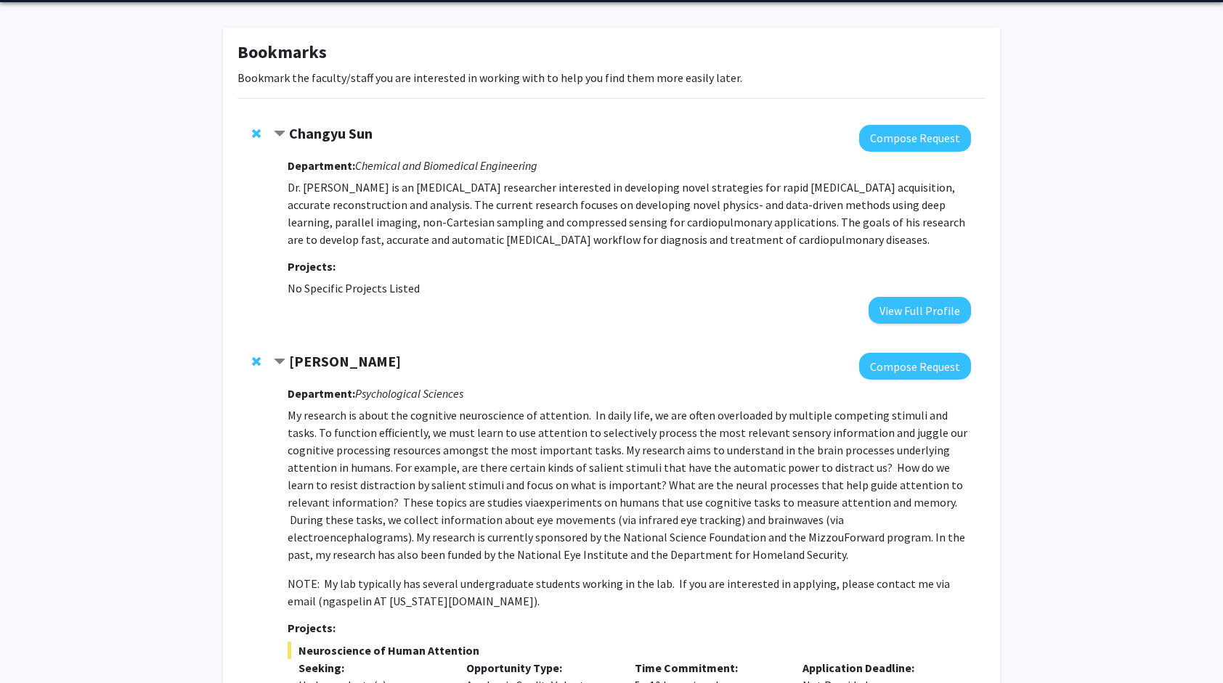
scroll to position [0, 0]
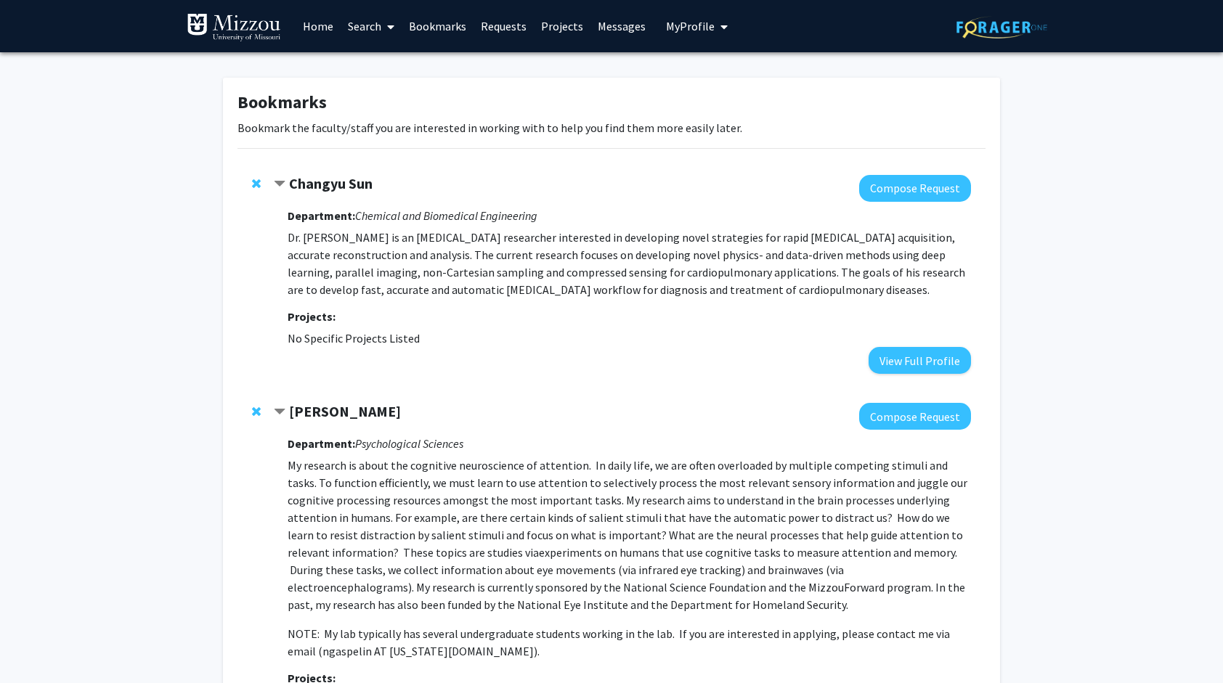
click at [359, 28] on link "Search" at bounding box center [371, 26] width 61 height 51
click at [396, 61] on span "Faculty/Staff" at bounding box center [394, 66] width 107 height 29
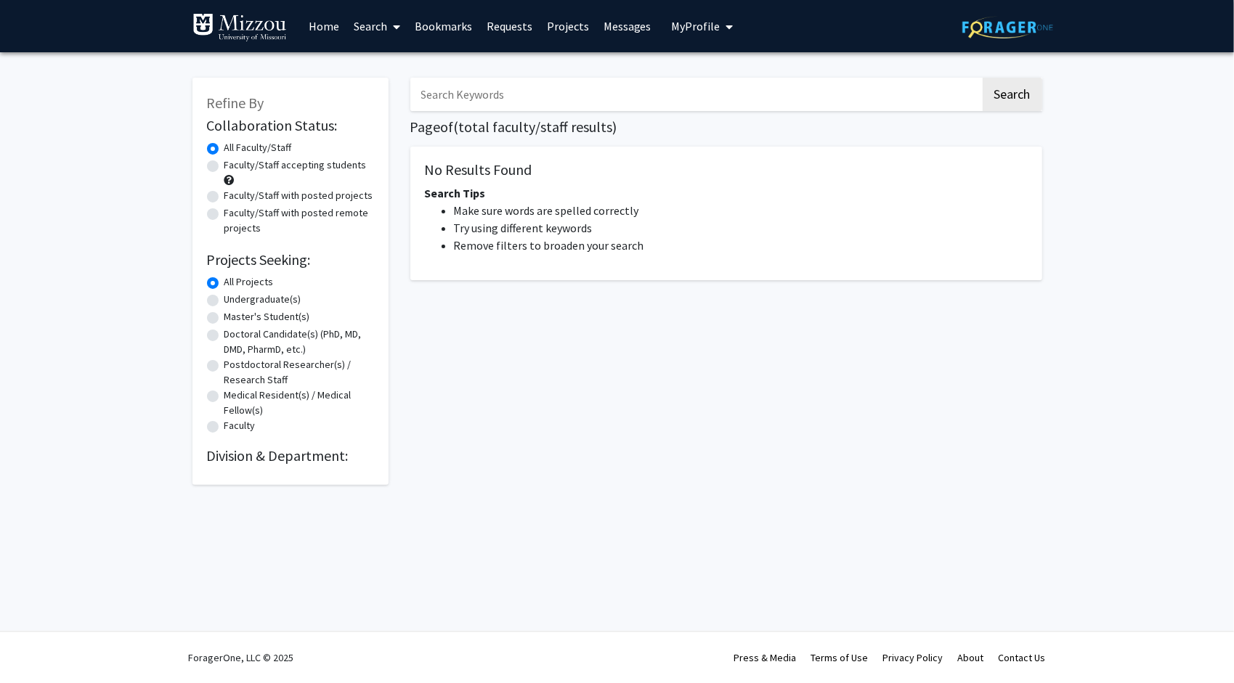
click at [473, 92] on input "Search Keywords" at bounding box center [695, 94] width 570 height 33
click at [982, 78] on button "Search" at bounding box center [1012, 94] width 60 height 33
click at [997, 99] on button "Search" at bounding box center [1012, 94] width 60 height 33
click at [996, 102] on button "Search" at bounding box center [1012, 94] width 60 height 33
click at [784, 109] on input "neuroscience" at bounding box center [695, 94] width 570 height 33
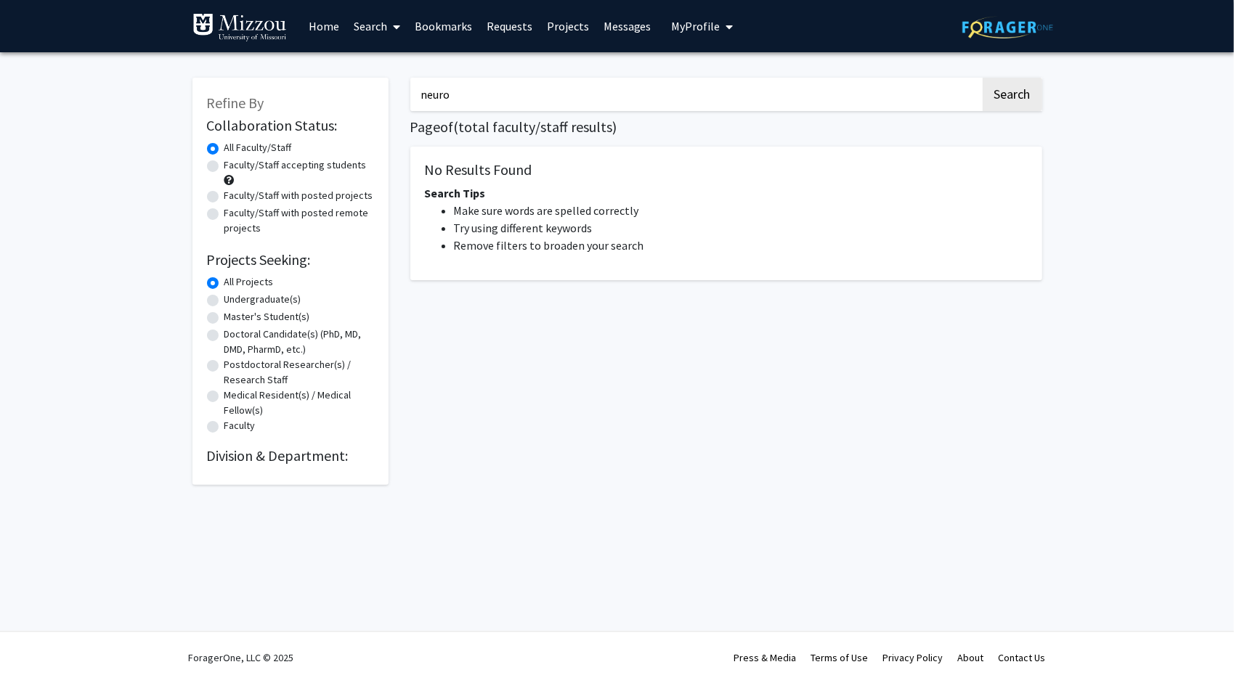
type input "neuro"
click at [982, 78] on button "Search" at bounding box center [1012, 94] width 60 height 33
click at [1024, 105] on button "Search" at bounding box center [1012, 94] width 60 height 33
click at [269, 170] on label "Faculty/Staff accepting students" at bounding box center [295, 165] width 142 height 15
click at [234, 167] on input "Faculty/Staff accepting students" at bounding box center [228, 162] width 9 height 9
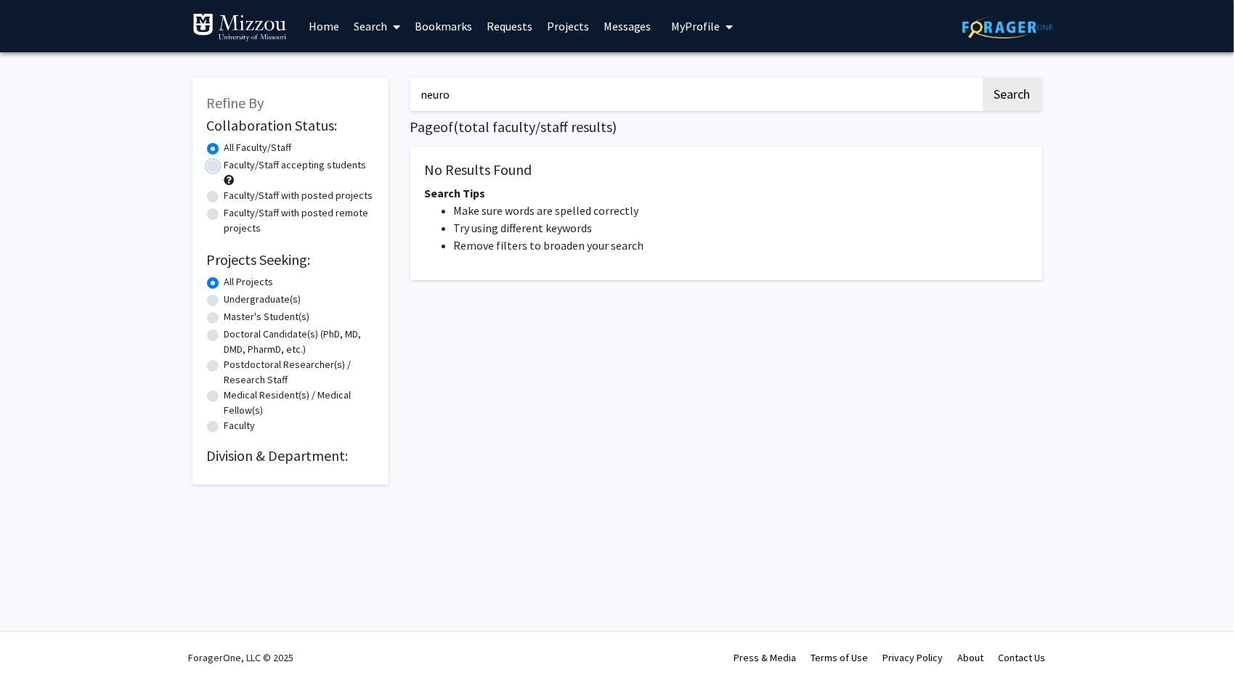
radio input "true"
click at [300, 193] on label "Faculty/Staff with posted projects" at bounding box center [298, 195] width 149 height 15
click at [234, 193] on input "Faculty/Staff with posted projects" at bounding box center [228, 192] width 9 height 9
radio input "true"
click at [434, 99] on input "neuro" at bounding box center [695, 94] width 570 height 33
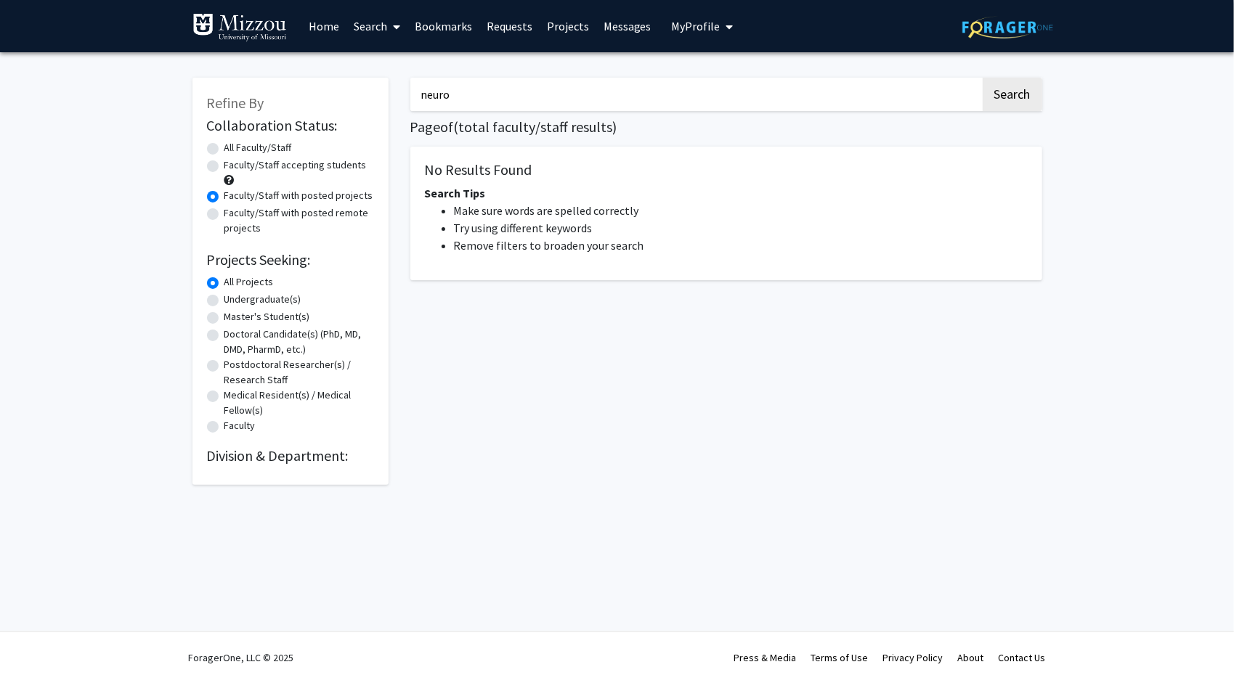
click at [434, 99] on input "neuro" at bounding box center [695, 94] width 570 height 33
type input "biomedical"
click at [982, 78] on button "Search" at bounding box center [1012, 94] width 60 height 33
click at [1005, 99] on button "Search" at bounding box center [1012, 94] width 60 height 33
drag, startPoint x: 1005, startPoint y: 99, endPoint x: 678, endPoint y: 103, distance: 326.8
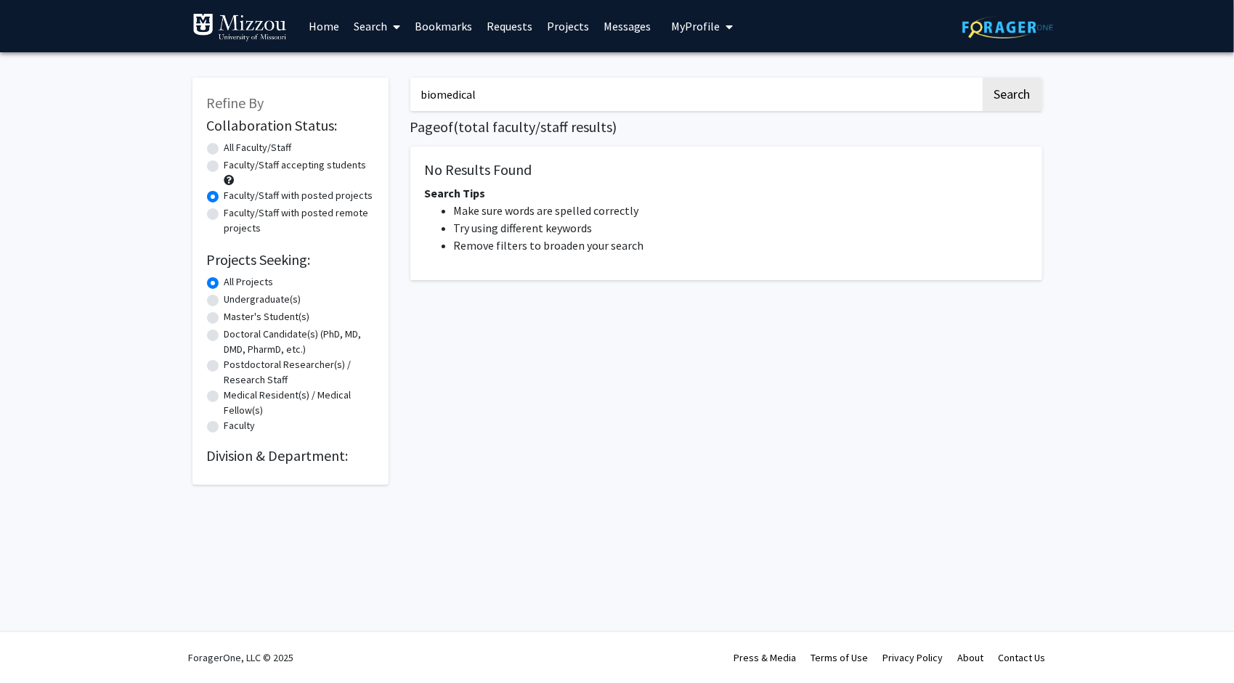
click at [678, 103] on input "biomedical" at bounding box center [695, 94] width 570 height 33
click at [465, 94] on input "biomedical" at bounding box center [695, 94] width 570 height 33
click at [982, 78] on button "Search" at bounding box center [1012, 94] width 60 height 33
click at [1017, 99] on button "Search" at bounding box center [1012, 94] width 60 height 33
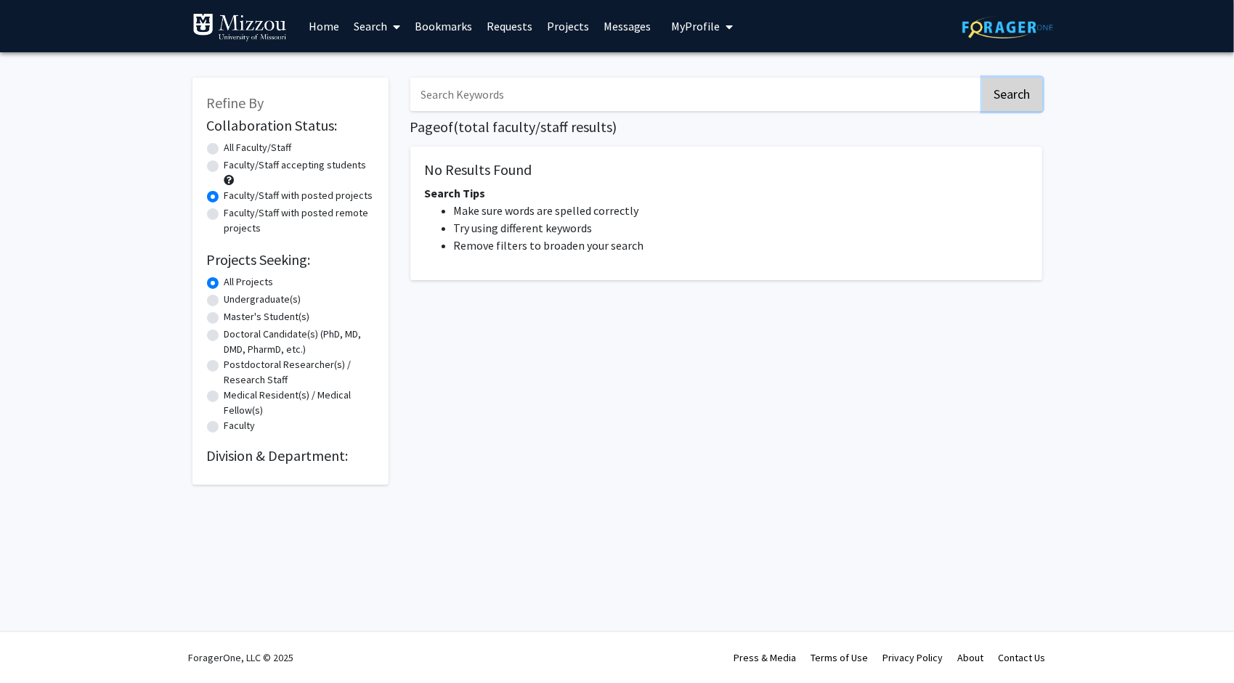
click at [1017, 99] on button "Search" at bounding box center [1012, 94] width 60 height 33
click at [391, 26] on span at bounding box center [393, 26] width 13 height 51
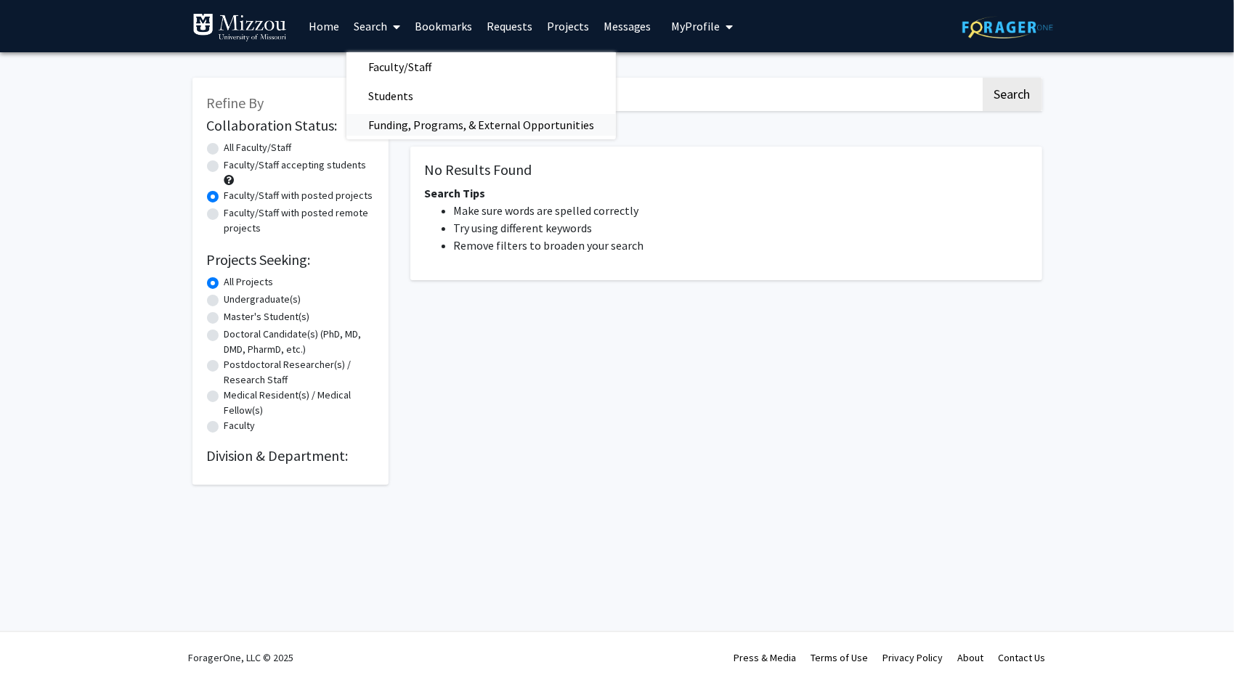
click at [409, 126] on span "Funding, Programs, & External Opportunities" at bounding box center [480, 124] width 269 height 29
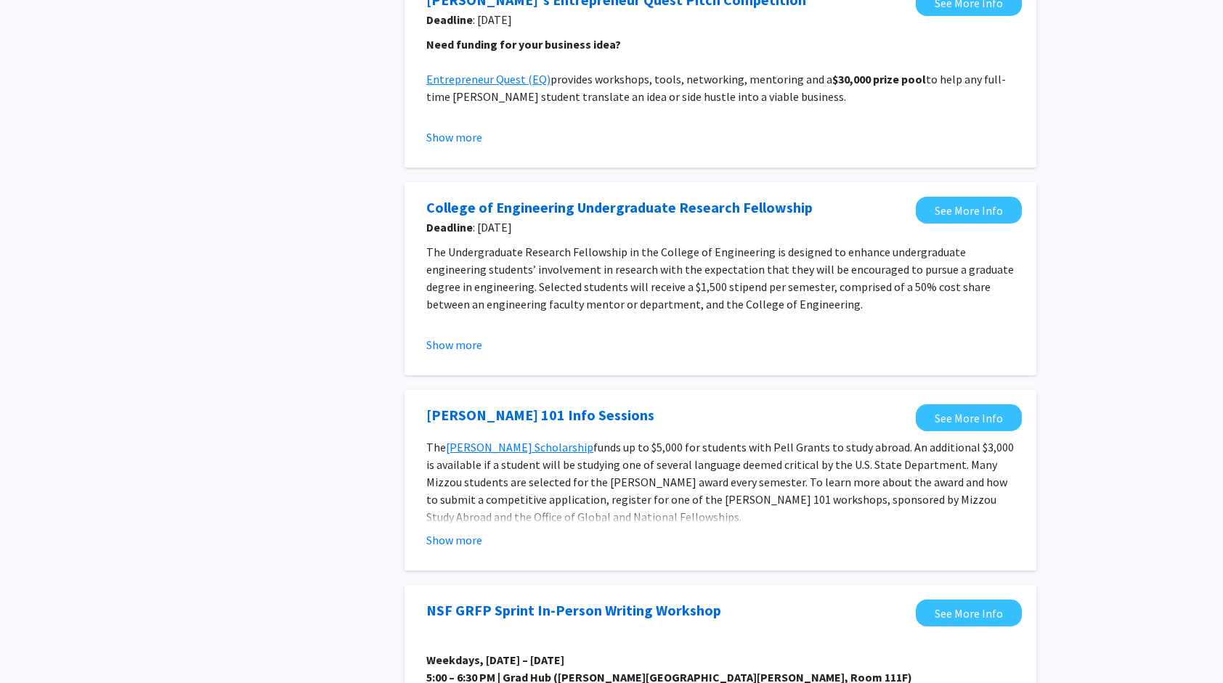
scroll to position [797, 0]
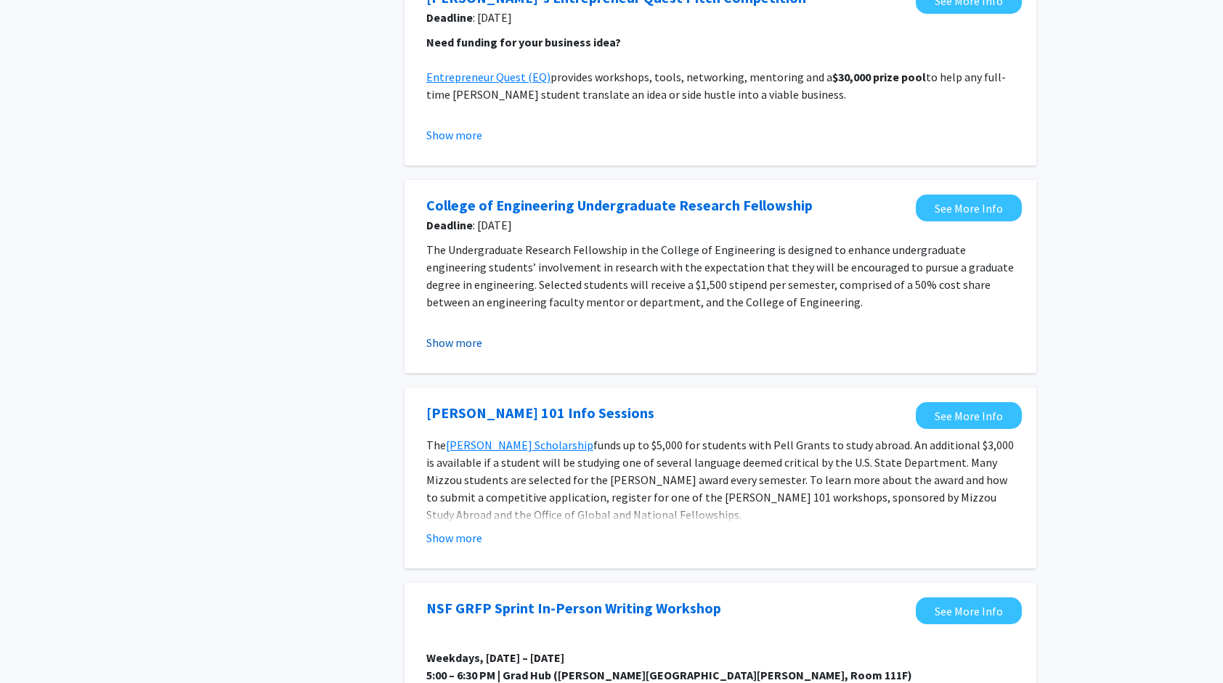
click at [473, 341] on button "Show more" at bounding box center [454, 342] width 56 height 17
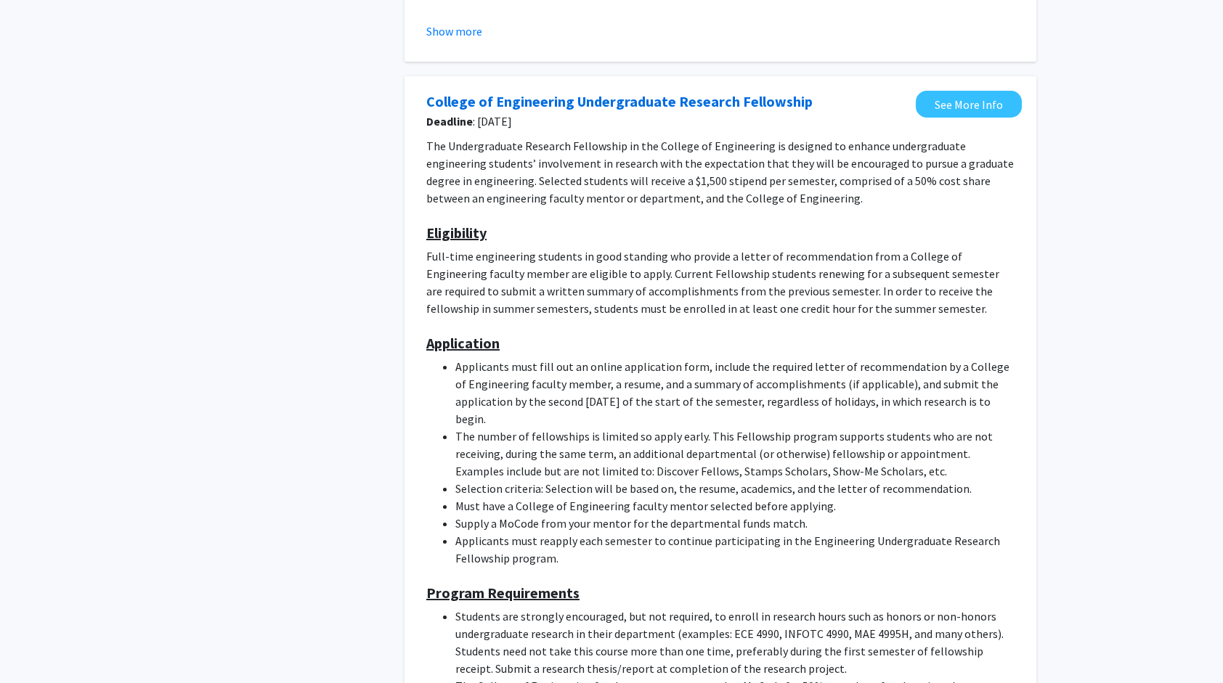
scroll to position [900, 0]
click at [652, 106] on link "College of Engineering Undergraduate Research Fellowship" at bounding box center [619, 102] width 386 height 22
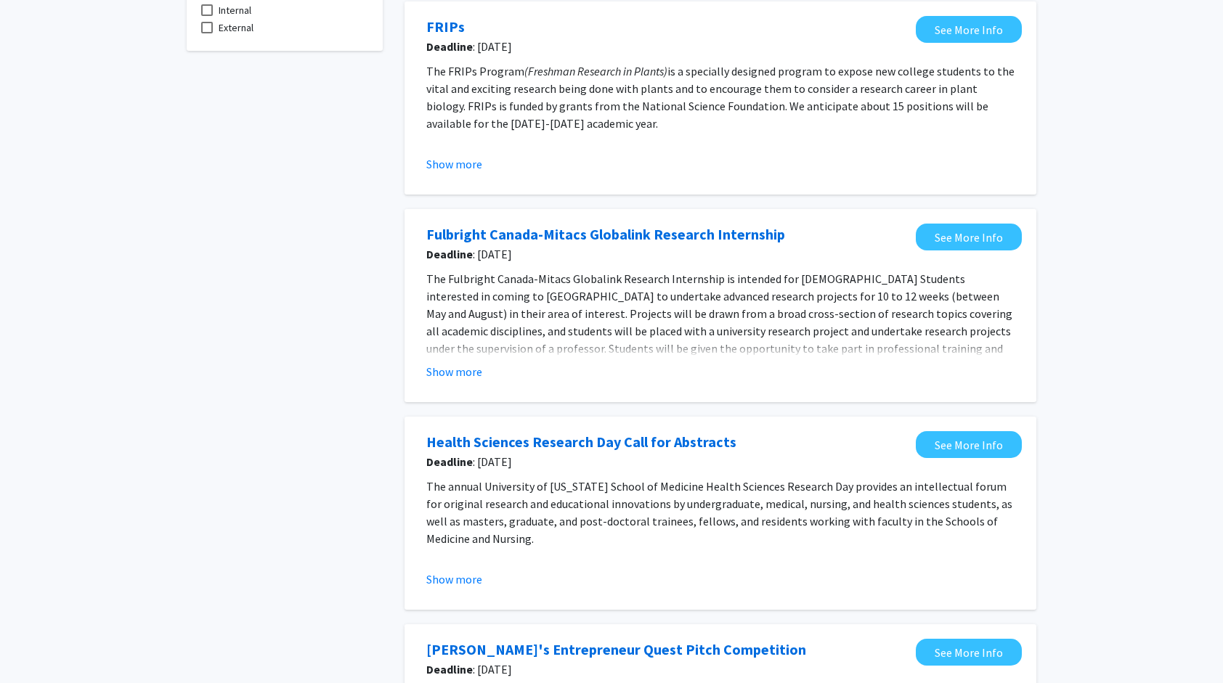
scroll to position [0, 0]
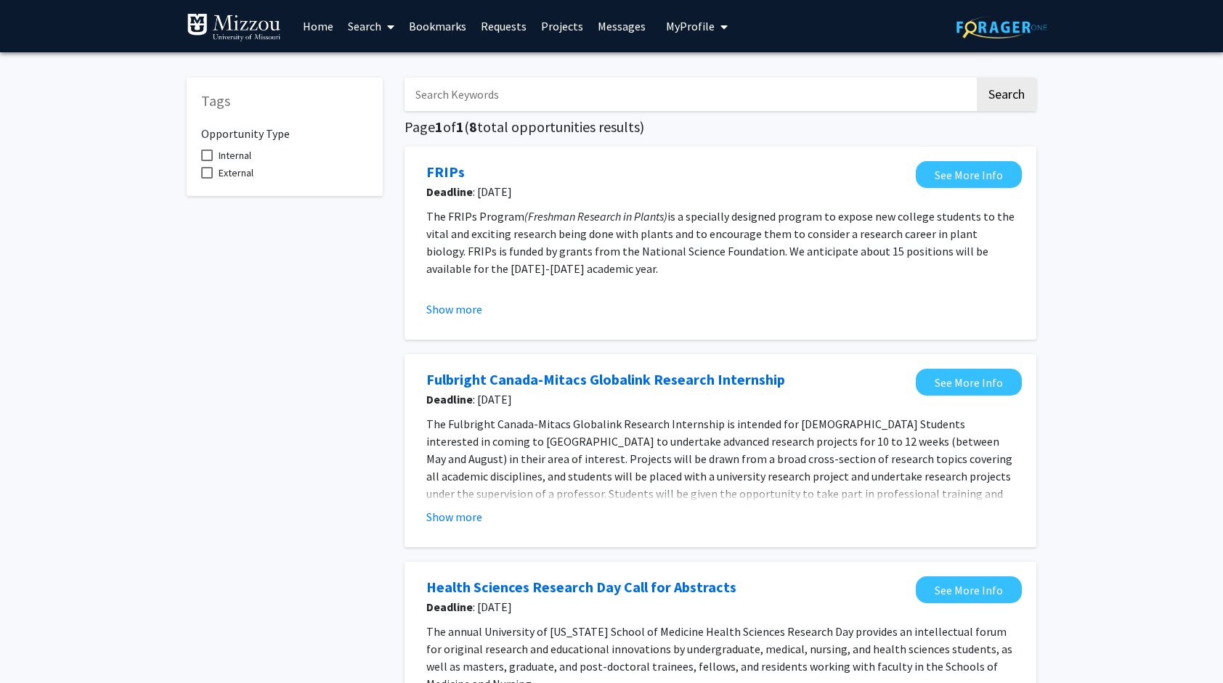
click at [613, 28] on link "Messages" at bounding box center [621, 26] width 62 height 51
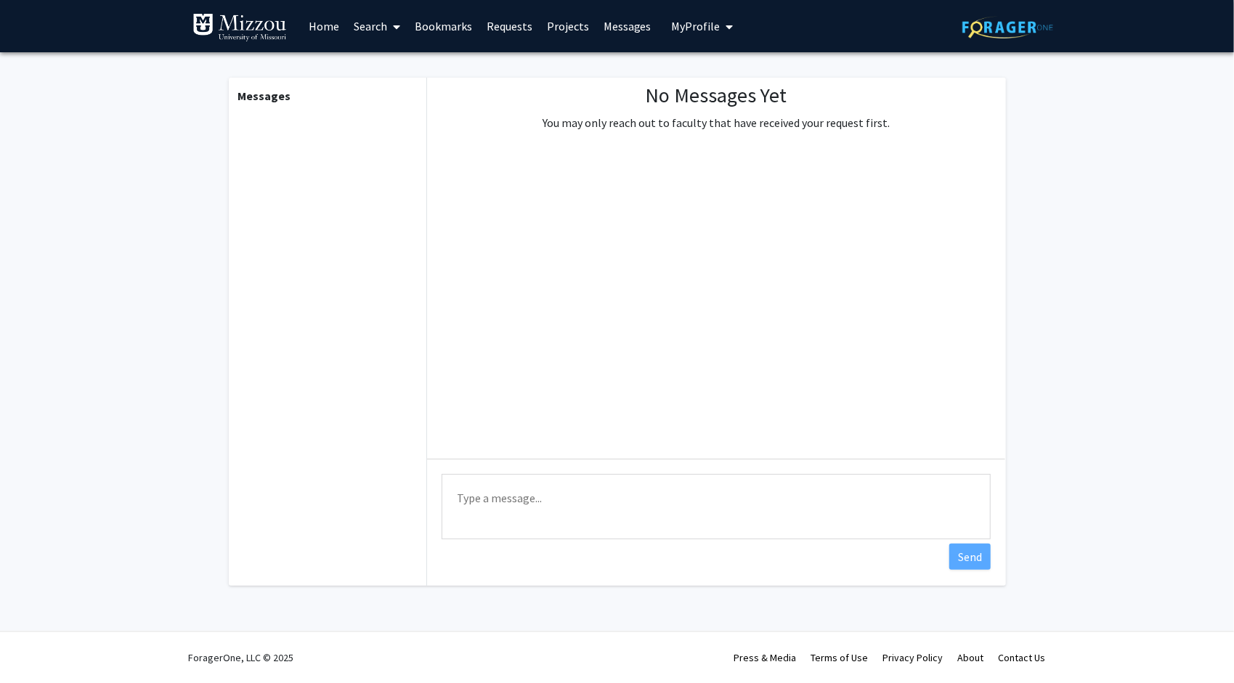
click at [575, 31] on link "Projects" at bounding box center [567, 26] width 57 height 51
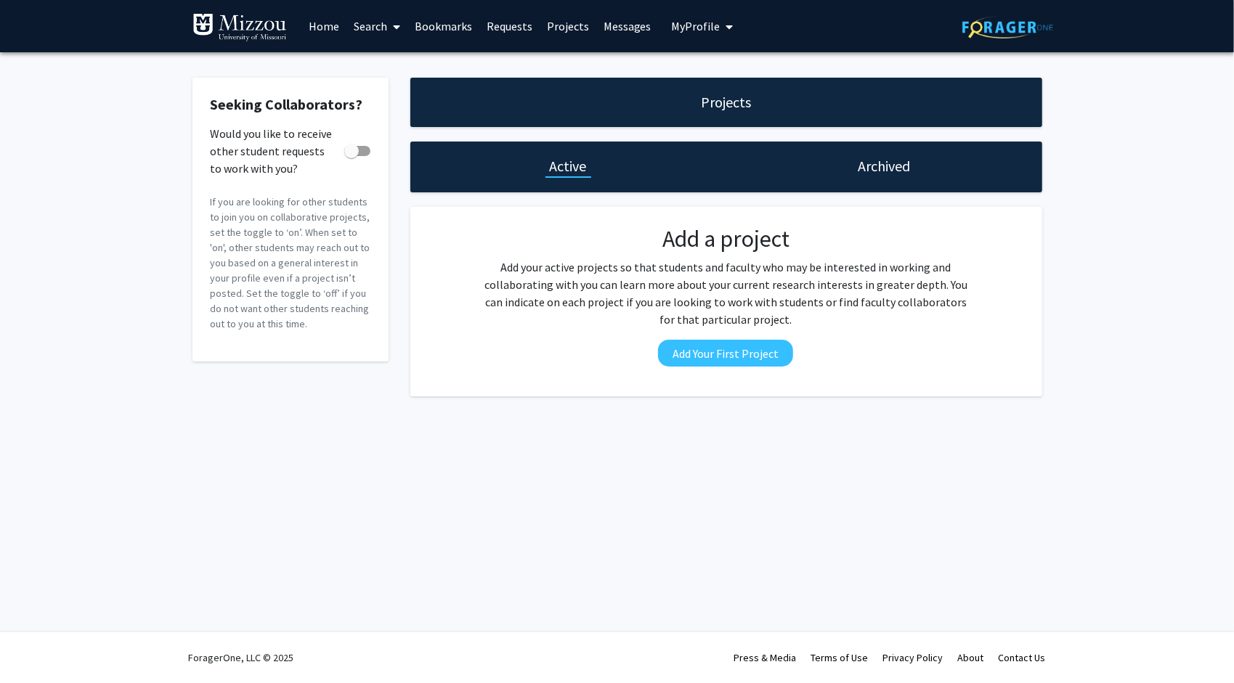
click at [842, 185] on div "Archived" at bounding box center [884, 167] width 316 height 51
click at [357, 151] on span at bounding box center [351, 151] width 15 height 15
click at [351, 156] on input "Would you like to receive other student requests to work with you?" at bounding box center [351, 156] width 1 height 1
click at [363, 155] on span at bounding box center [363, 151] width 15 height 15
click at [351, 156] on input "Would you like to receive other student requests to work with you?" at bounding box center [351, 156] width 1 height 1
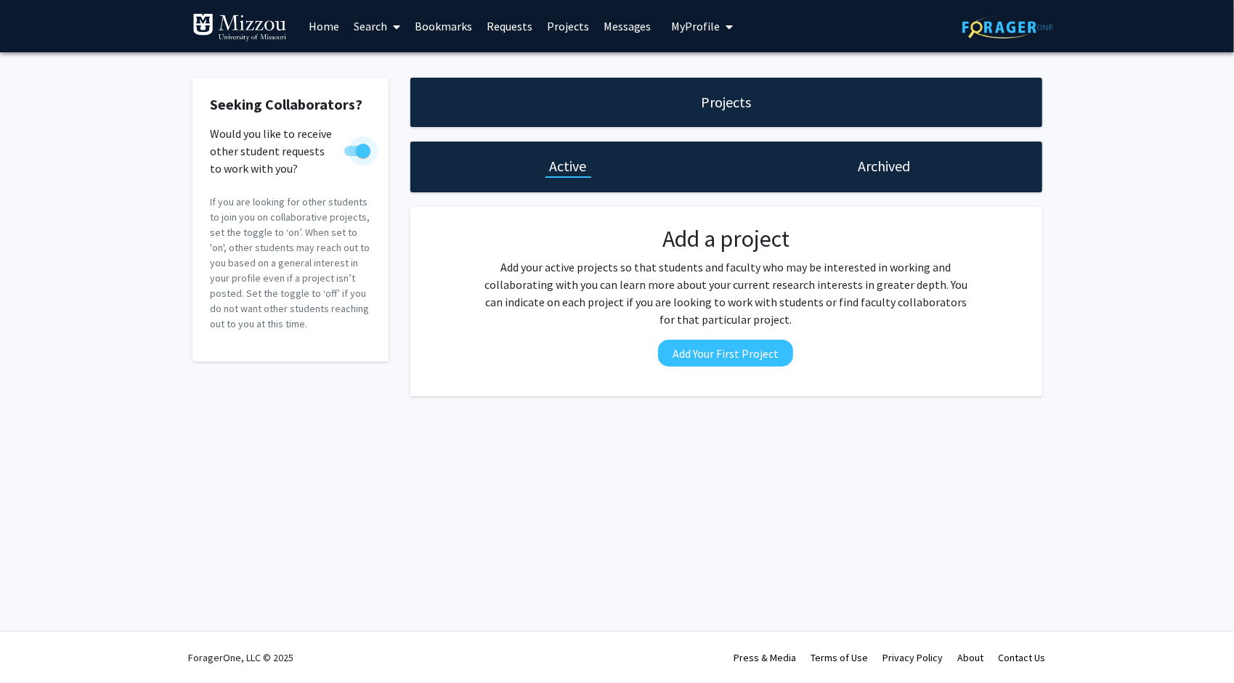
checkbox input "false"
click at [683, 29] on span "My Profile" at bounding box center [696, 26] width 49 height 15
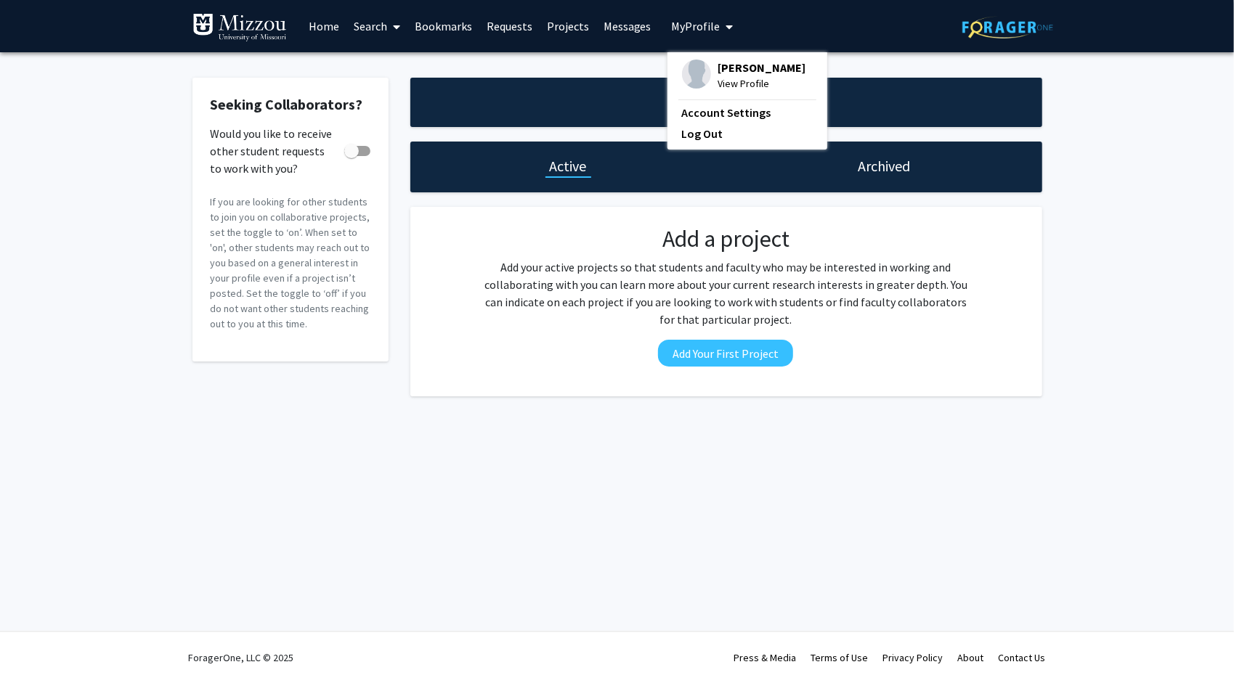
click at [510, 25] on link "Requests" at bounding box center [509, 26] width 60 height 51
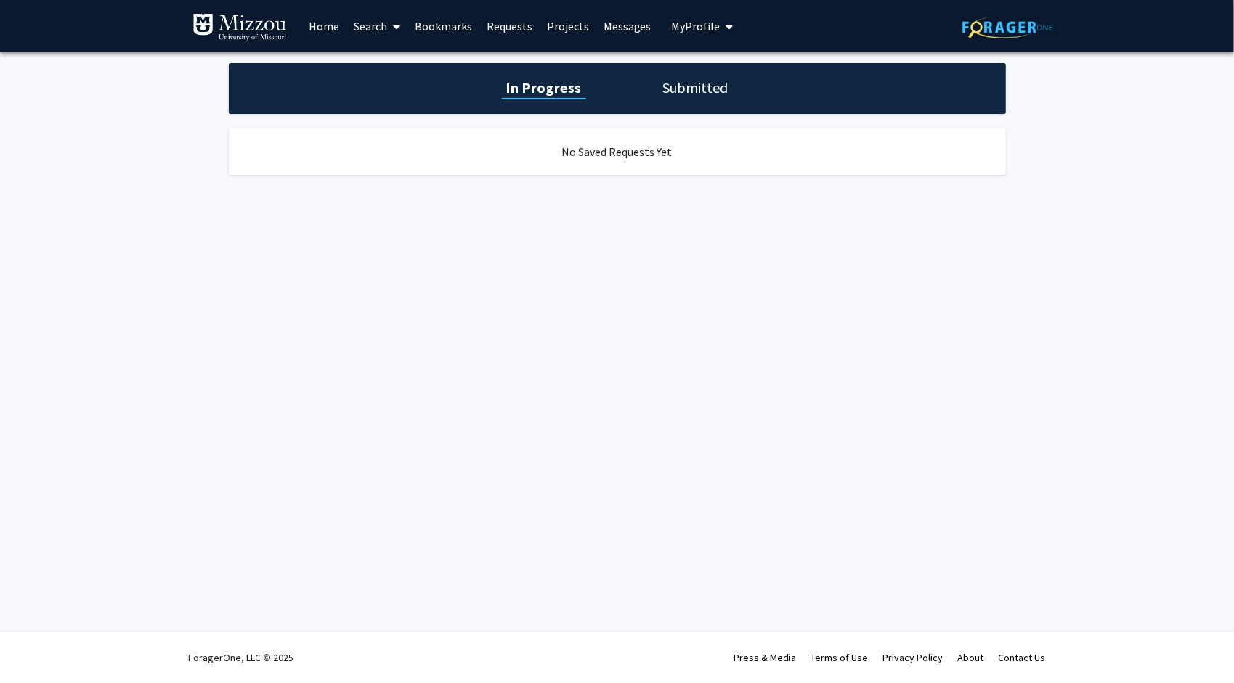
click at [448, 25] on link "Bookmarks" at bounding box center [443, 26] width 72 height 51
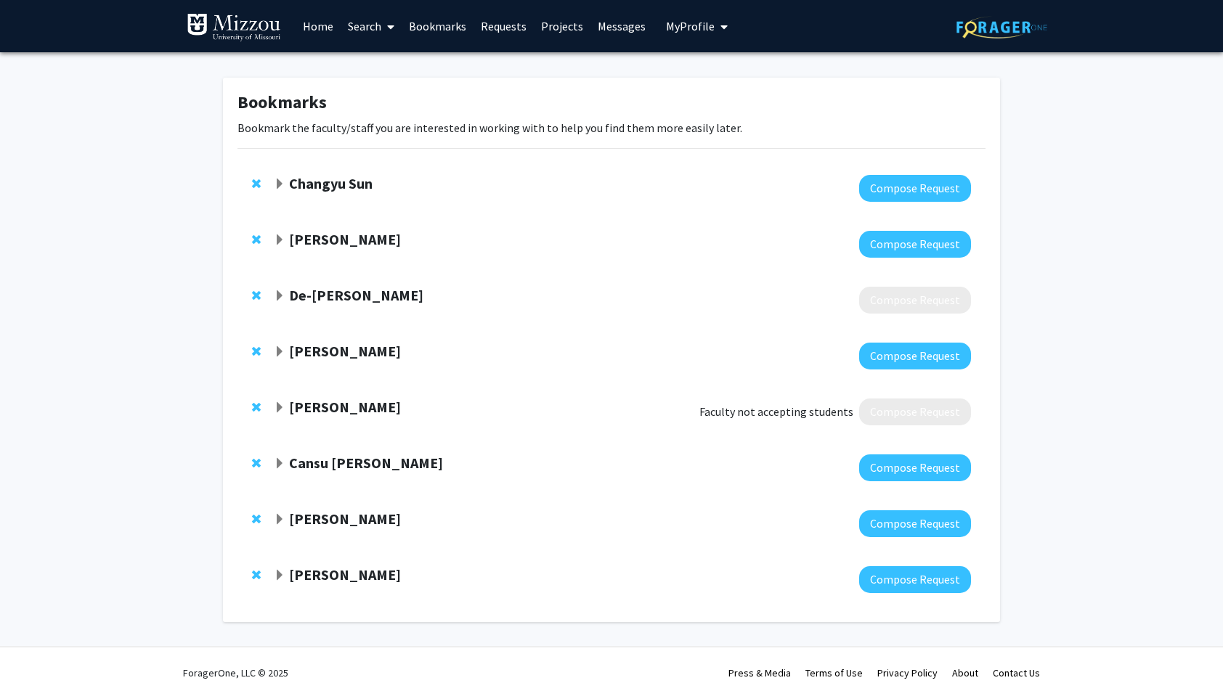
drag, startPoint x: 398, startPoint y: 191, endPoint x: 351, endPoint y: 183, distance: 47.2
click at [351, 183] on strong "Changyu Sun" at bounding box center [331, 183] width 84 height 18
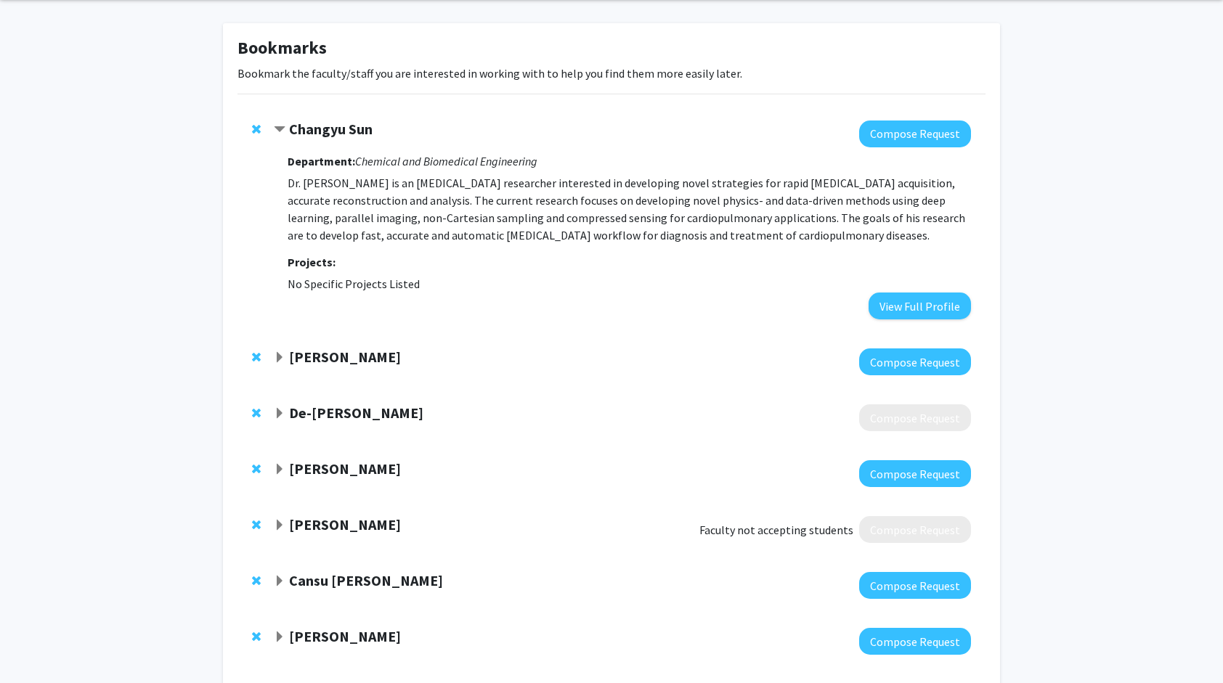
click at [302, 123] on strong "Changyu Sun" at bounding box center [331, 129] width 84 height 18
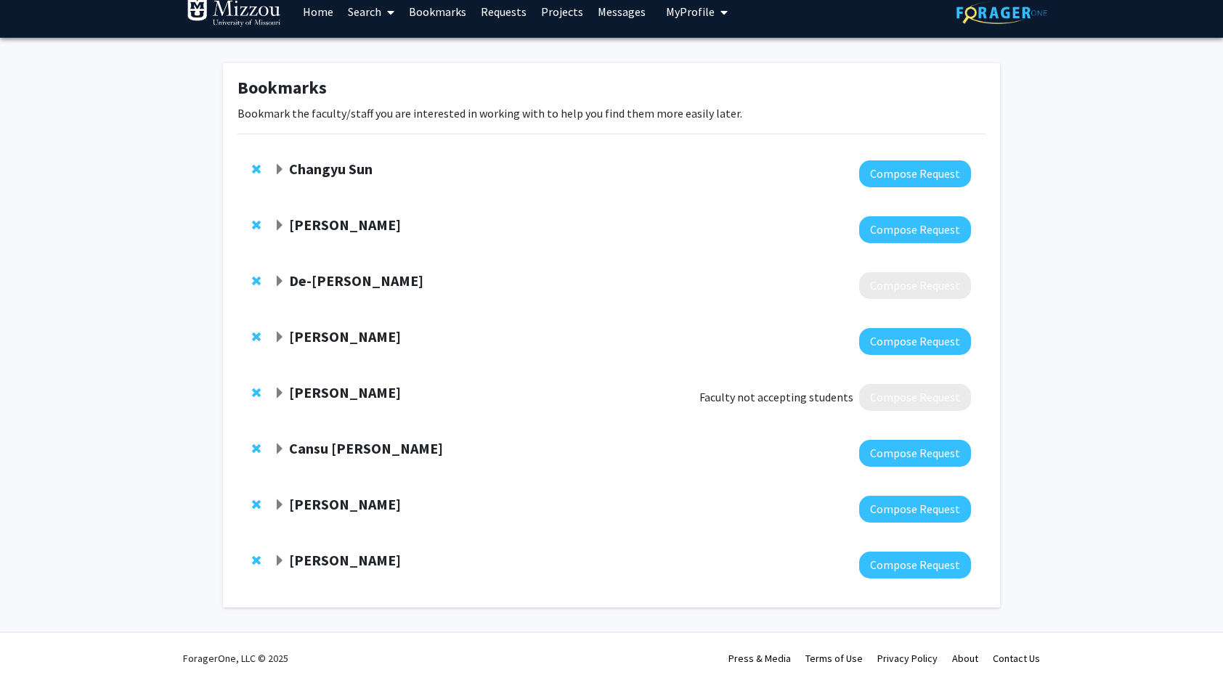
click at [304, 227] on strong "[PERSON_NAME]" at bounding box center [345, 225] width 112 height 18
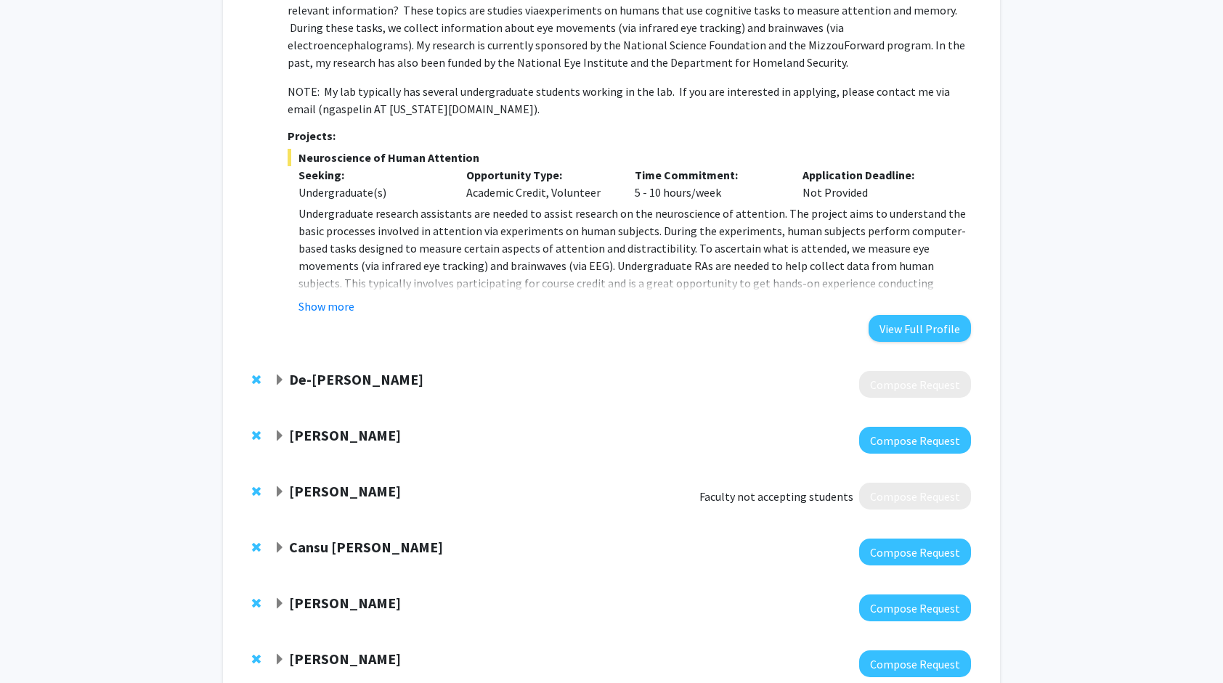
scroll to position [371, 0]
click at [311, 440] on strong "[PERSON_NAME]" at bounding box center [345, 434] width 112 height 18
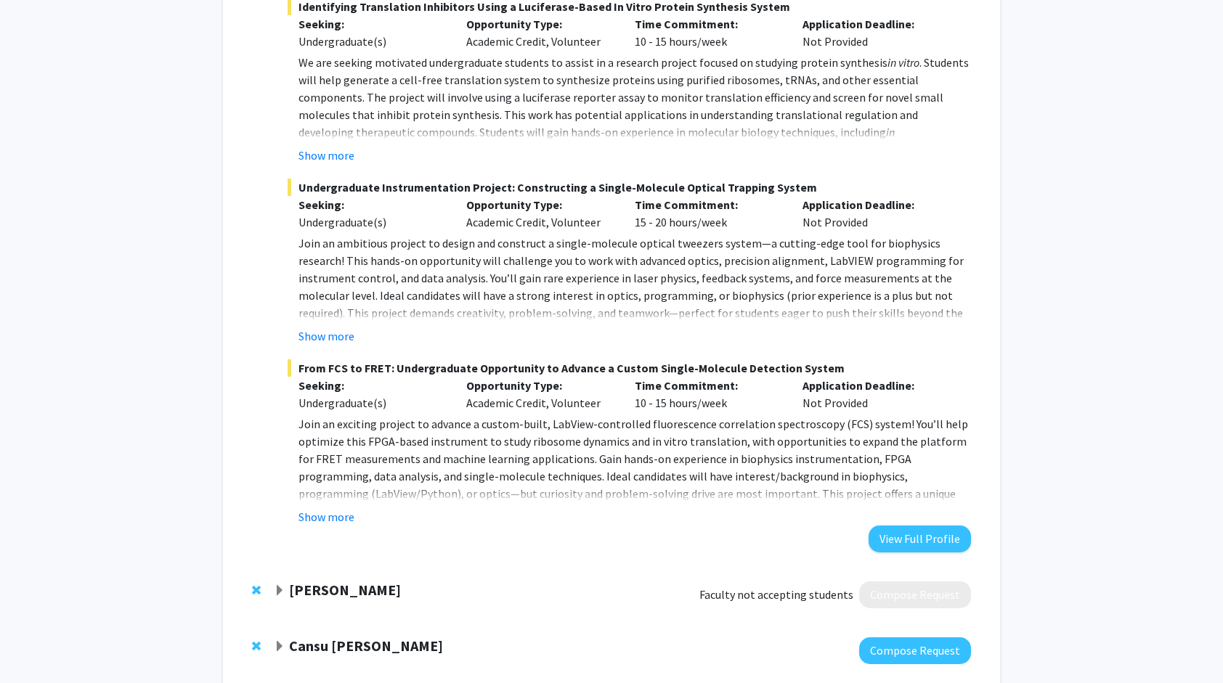
scroll to position [1438, 0]
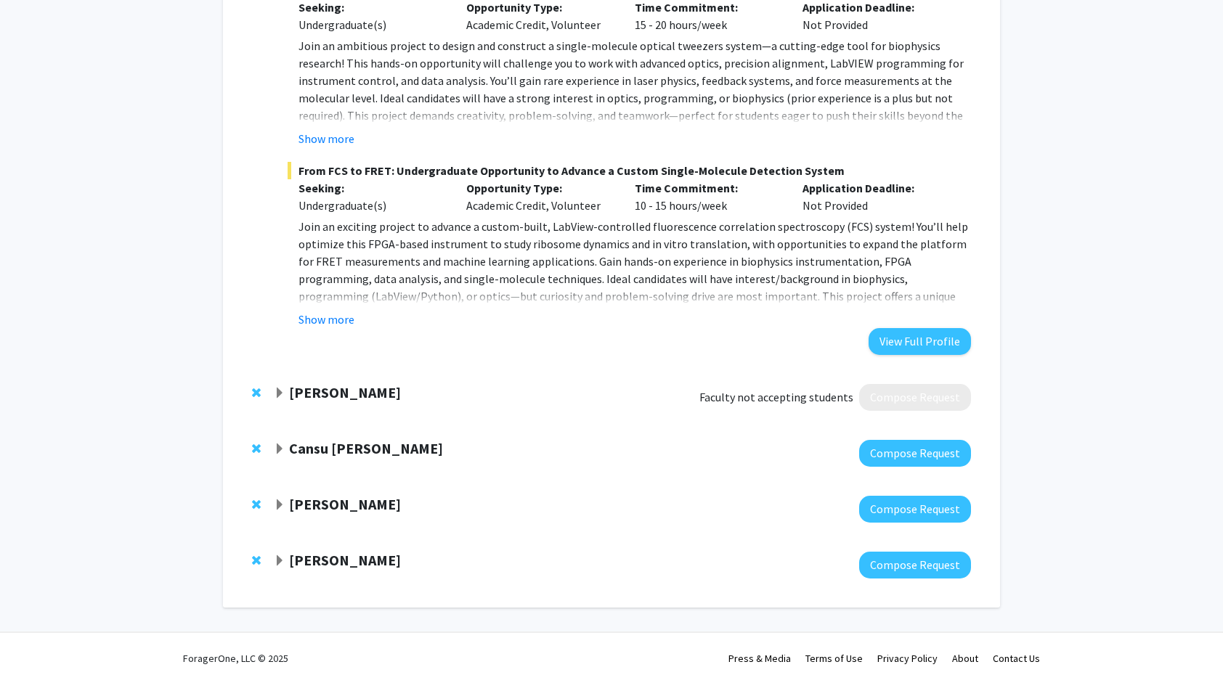
click at [331, 453] on strong "Cansu [PERSON_NAME]" at bounding box center [366, 448] width 154 height 18
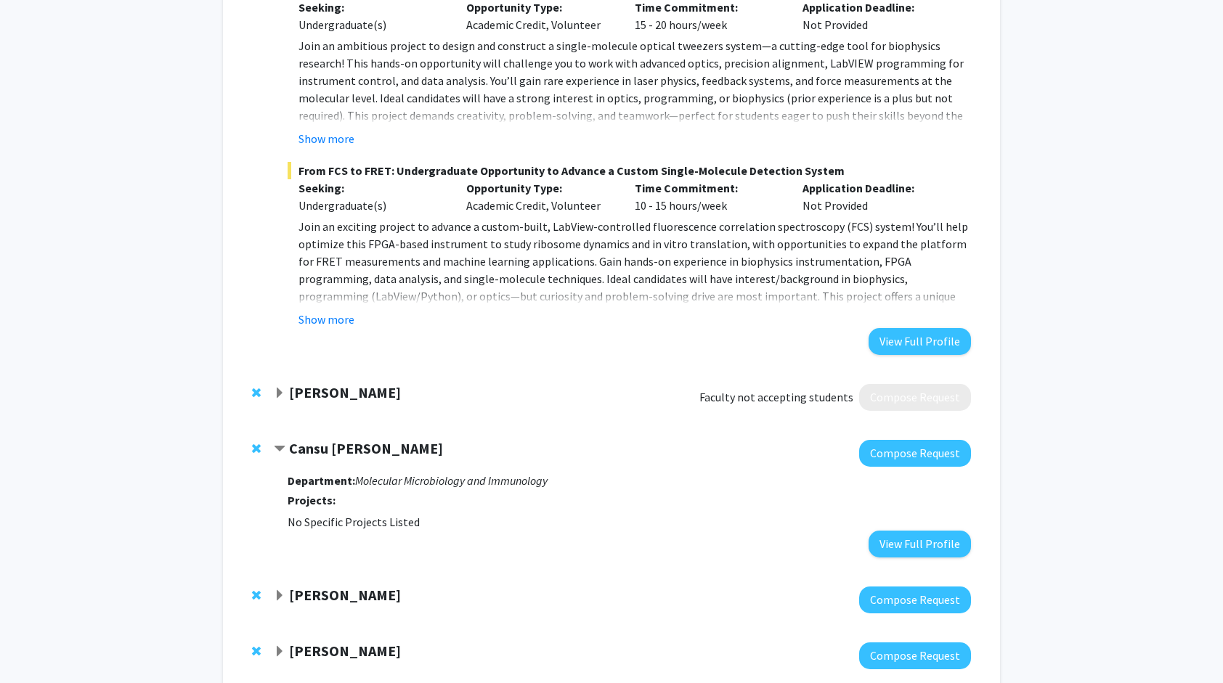
scroll to position [1528, 0]
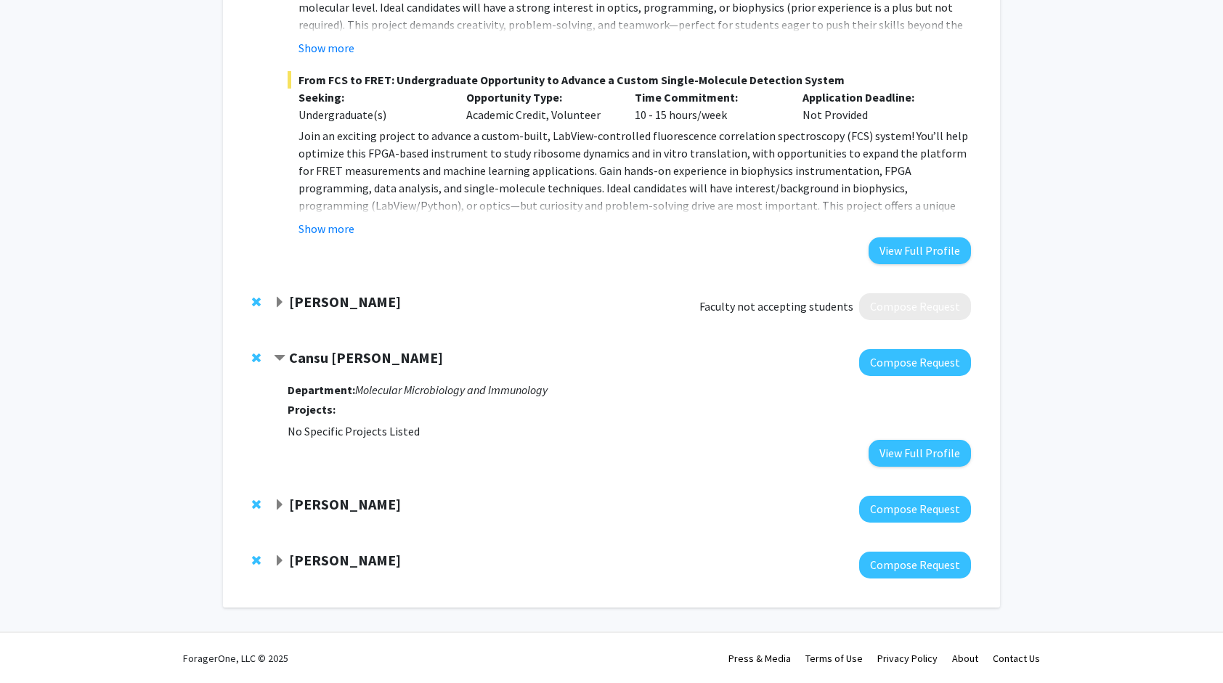
click at [322, 510] on strong "[PERSON_NAME]" at bounding box center [345, 504] width 112 height 18
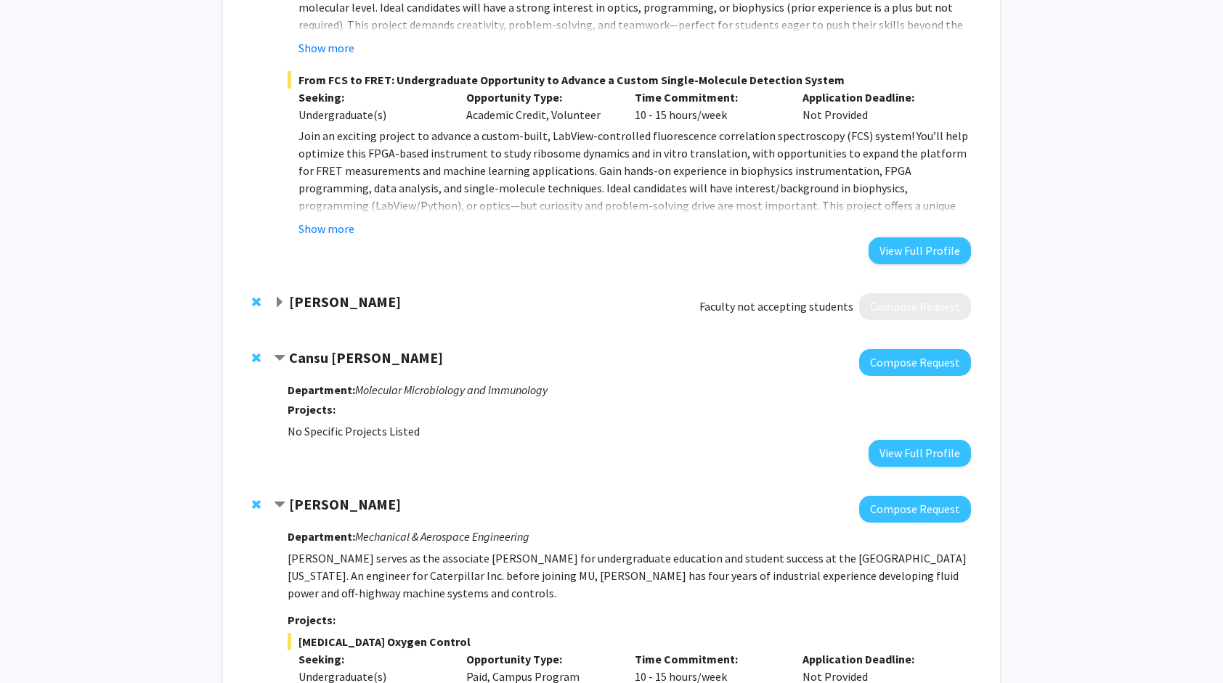
click at [313, 359] on strong "Cansu [PERSON_NAME]" at bounding box center [366, 358] width 154 height 18
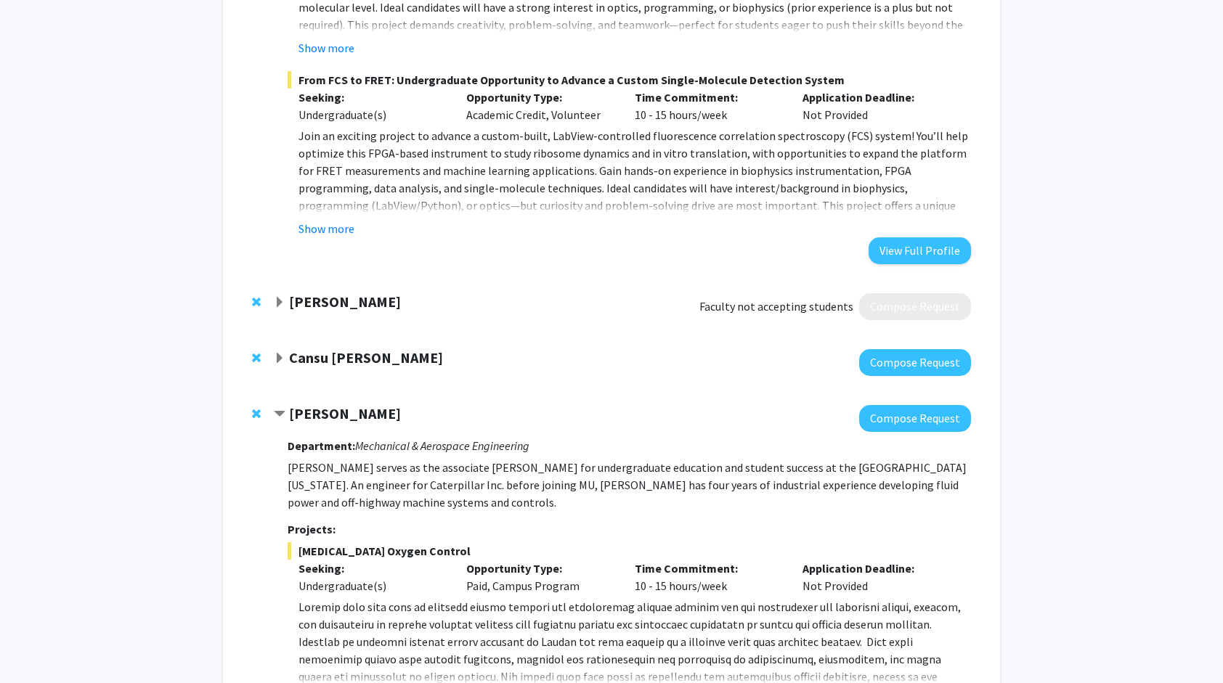
scroll to position [1741, 0]
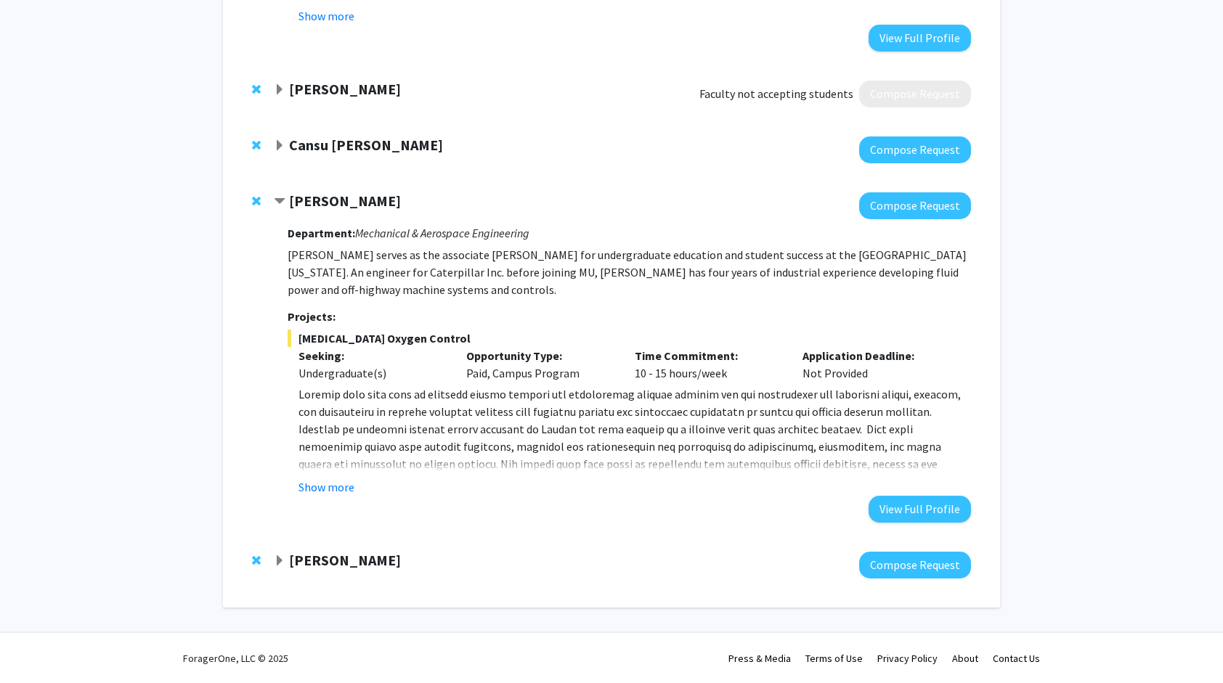
click at [322, 563] on strong "[PERSON_NAME]" at bounding box center [345, 560] width 112 height 18
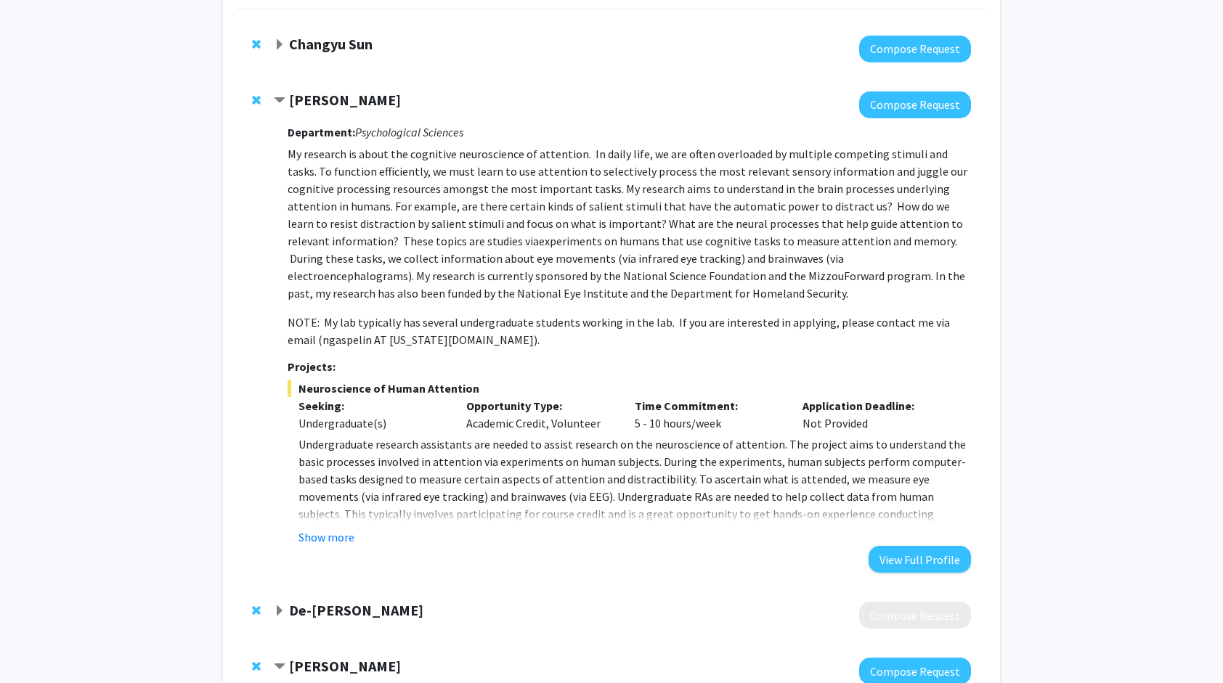
scroll to position [0, 0]
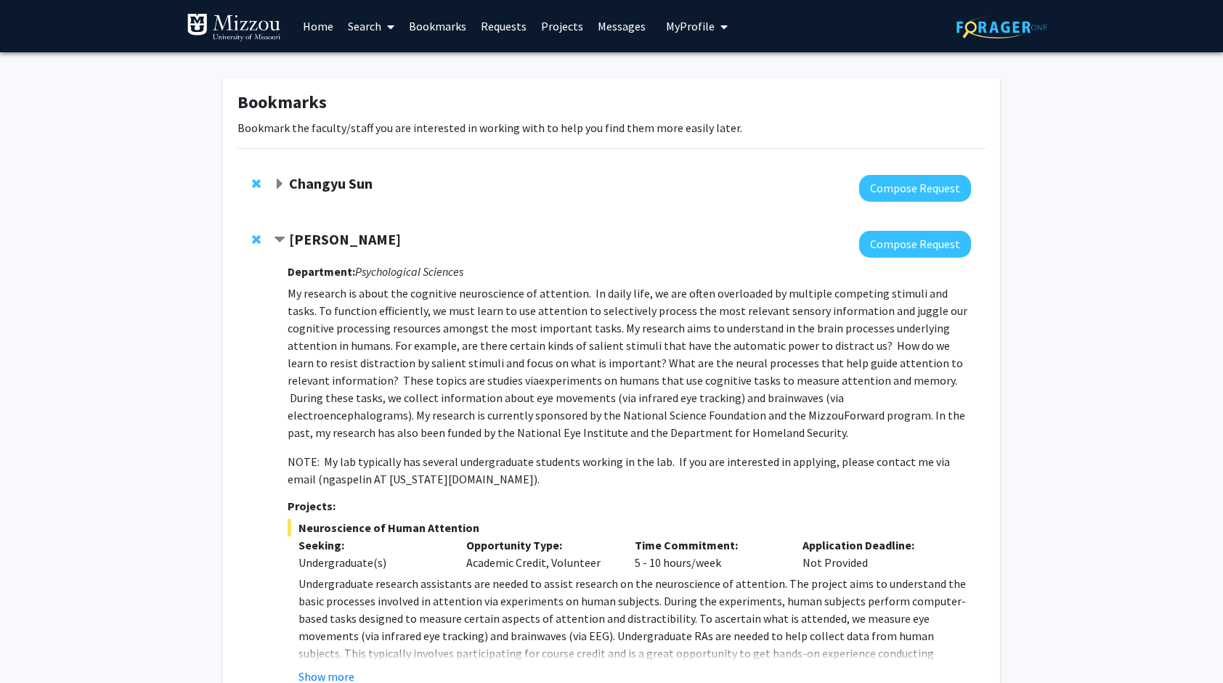
click at [338, 188] on strong "Changyu Sun" at bounding box center [331, 183] width 84 height 18
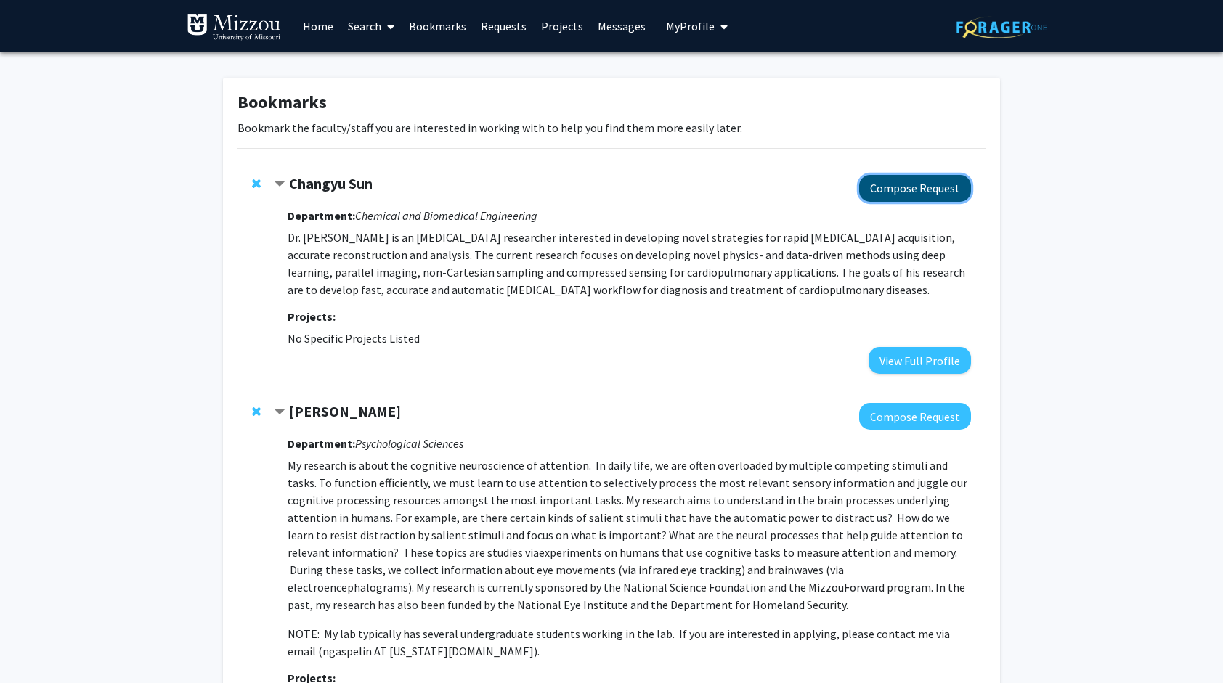
click at [883, 180] on button "Compose Request" at bounding box center [915, 188] width 112 height 27
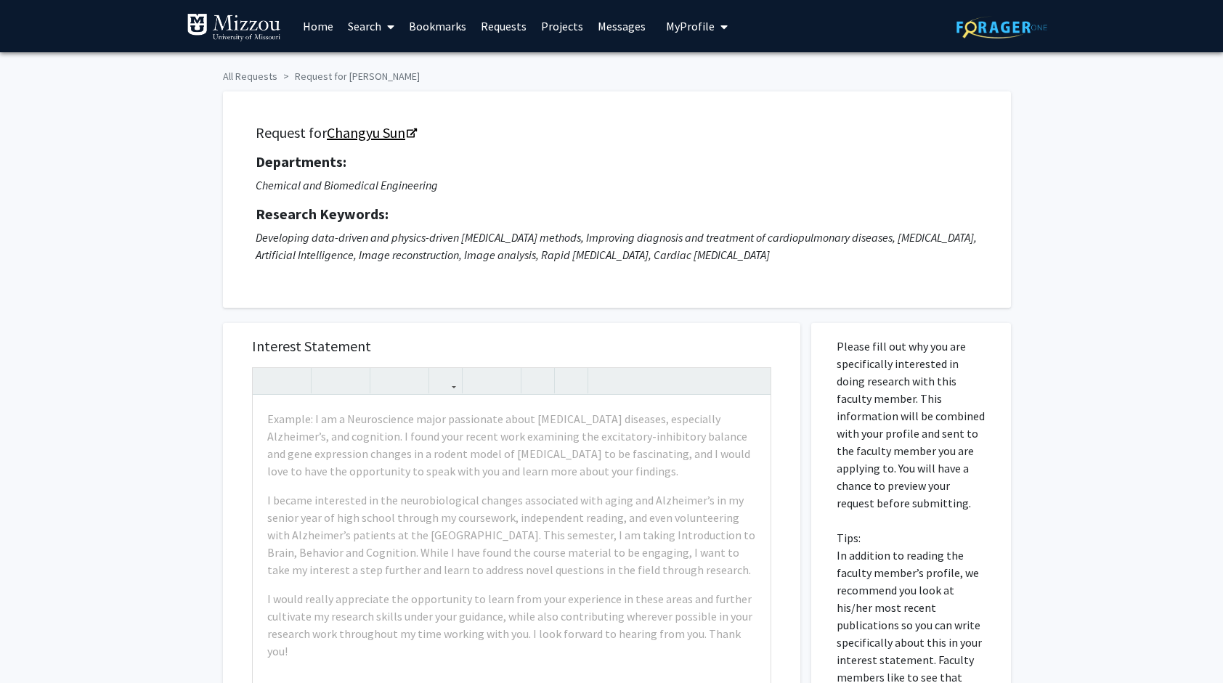
click at [410, 132] on link "Changyu Sun" at bounding box center [371, 132] width 89 height 18
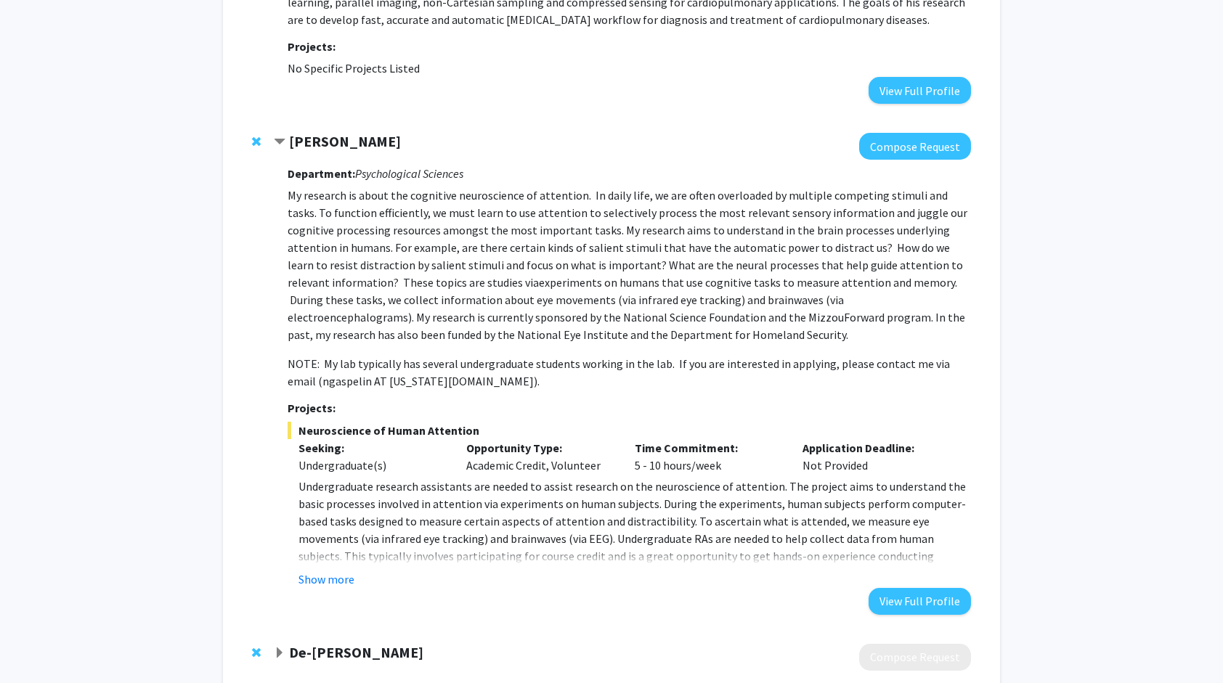
scroll to position [271, 0]
click at [883, 140] on button "Compose Request" at bounding box center [915, 145] width 112 height 27
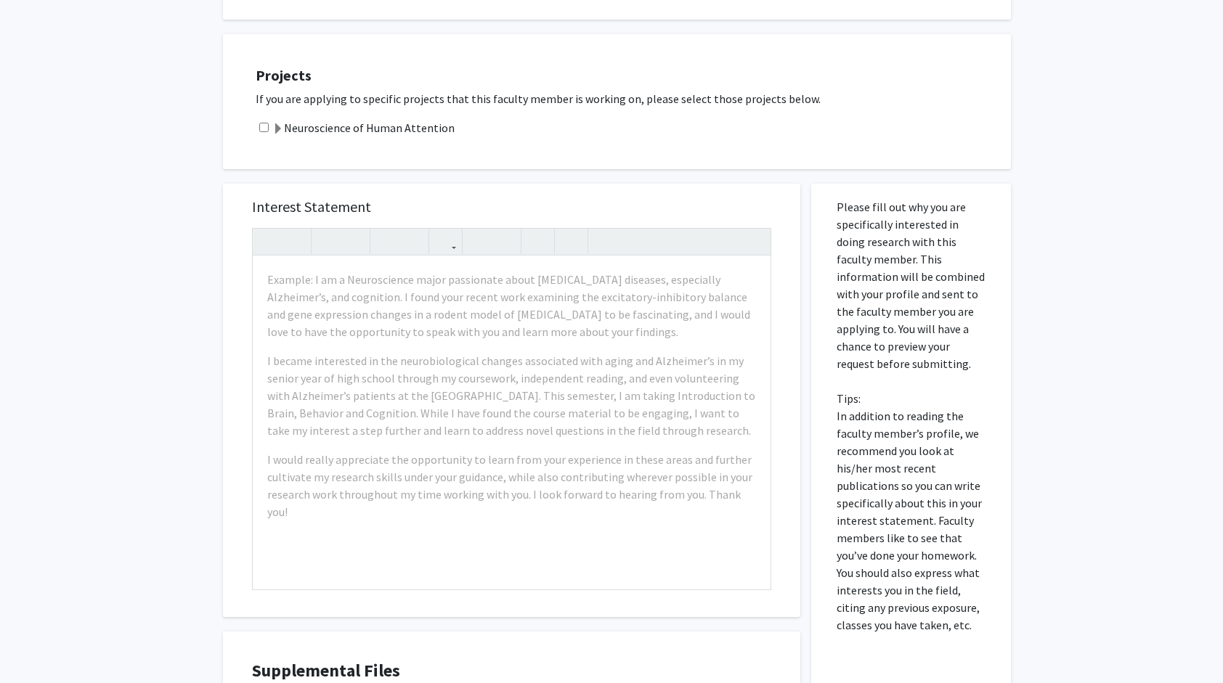
scroll to position [513, 0]
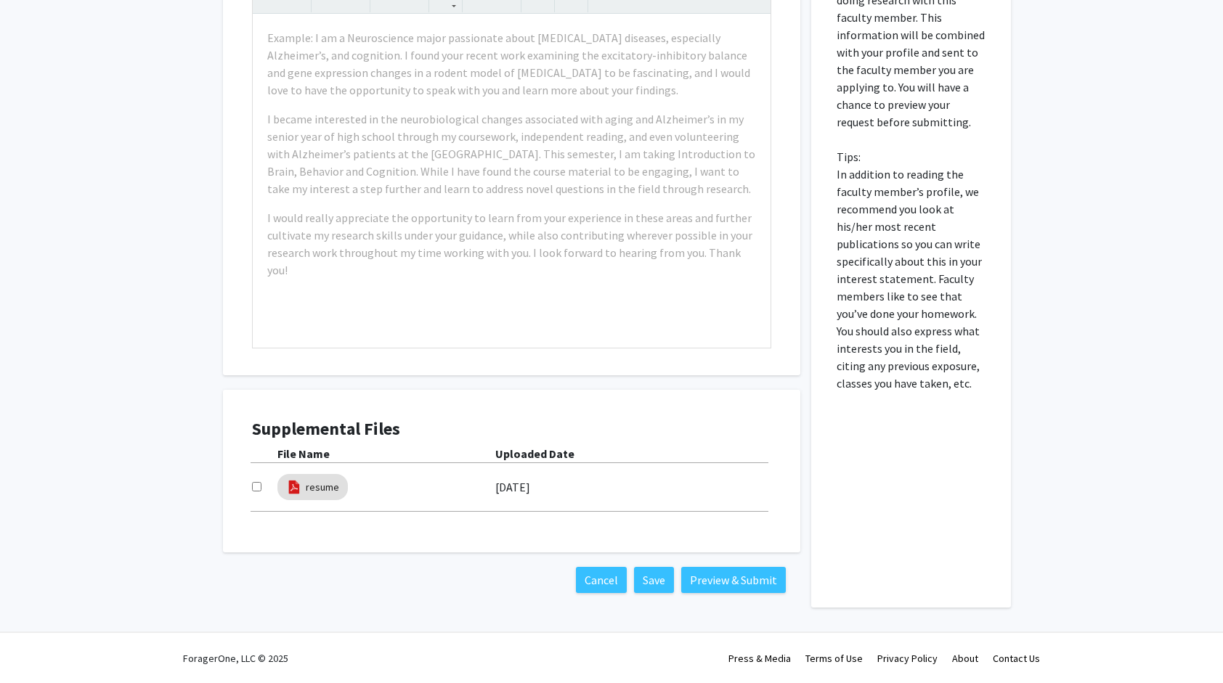
click at [260, 488] on input "checkbox" at bounding box center [256, 486] width 9 height 9
checkbox input "true"
click at [324, 488] on link "resume" at bounding box center [322, 487] width 33 height 15
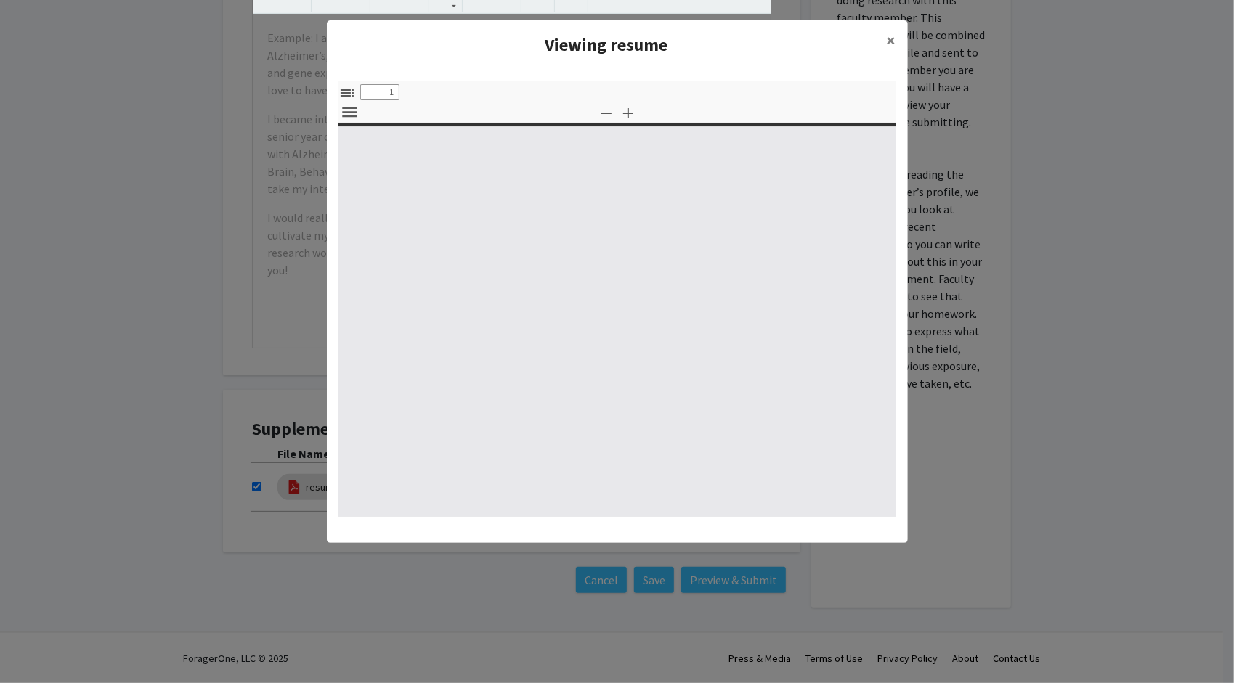
select select "custom"
type input "0"
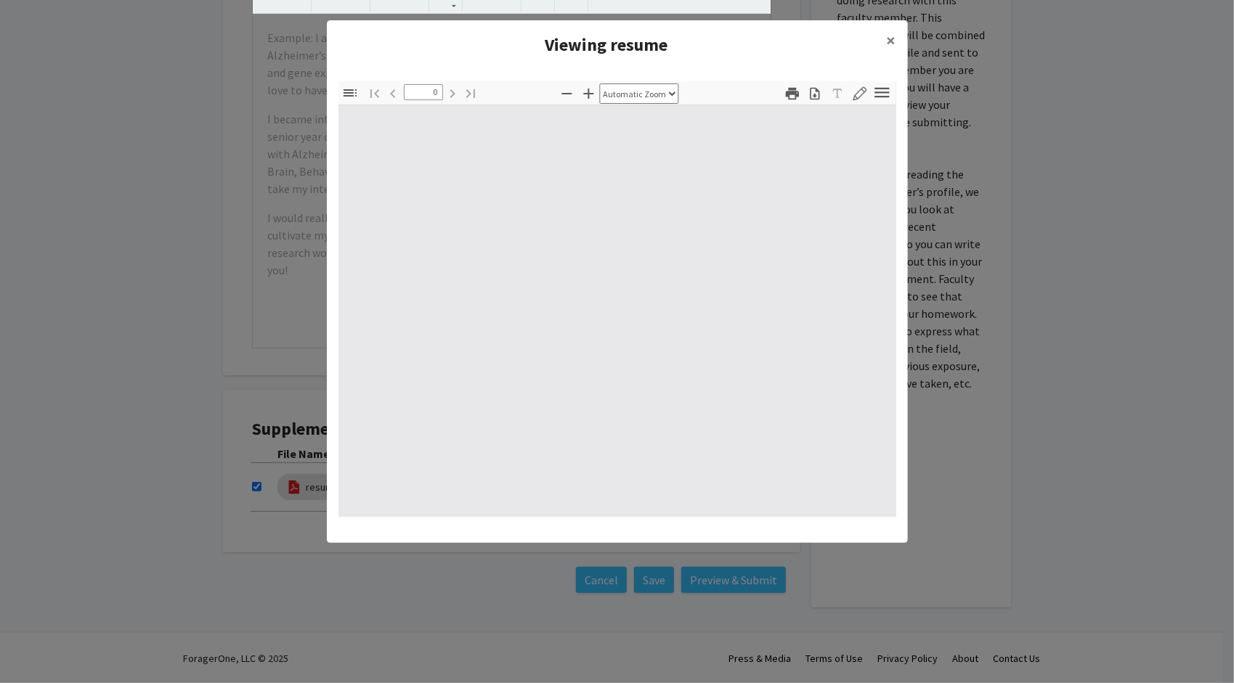
select select "custom"
type input "1"
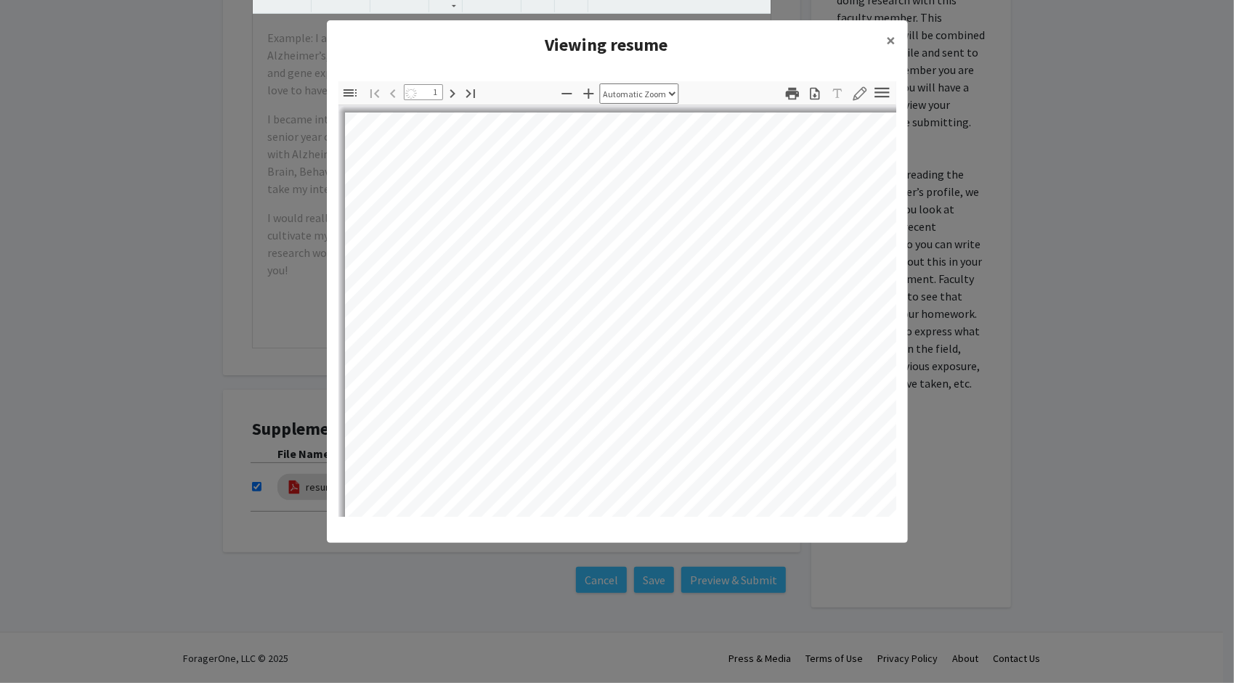
select select "auto"
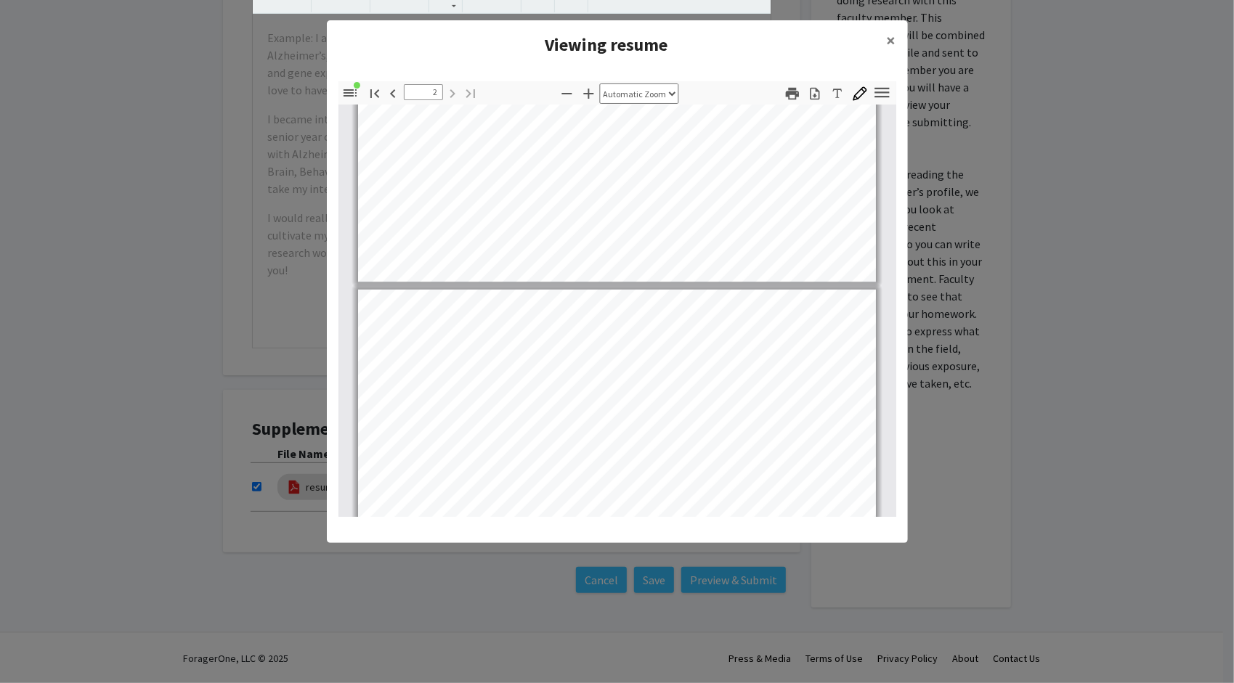
type input "1"
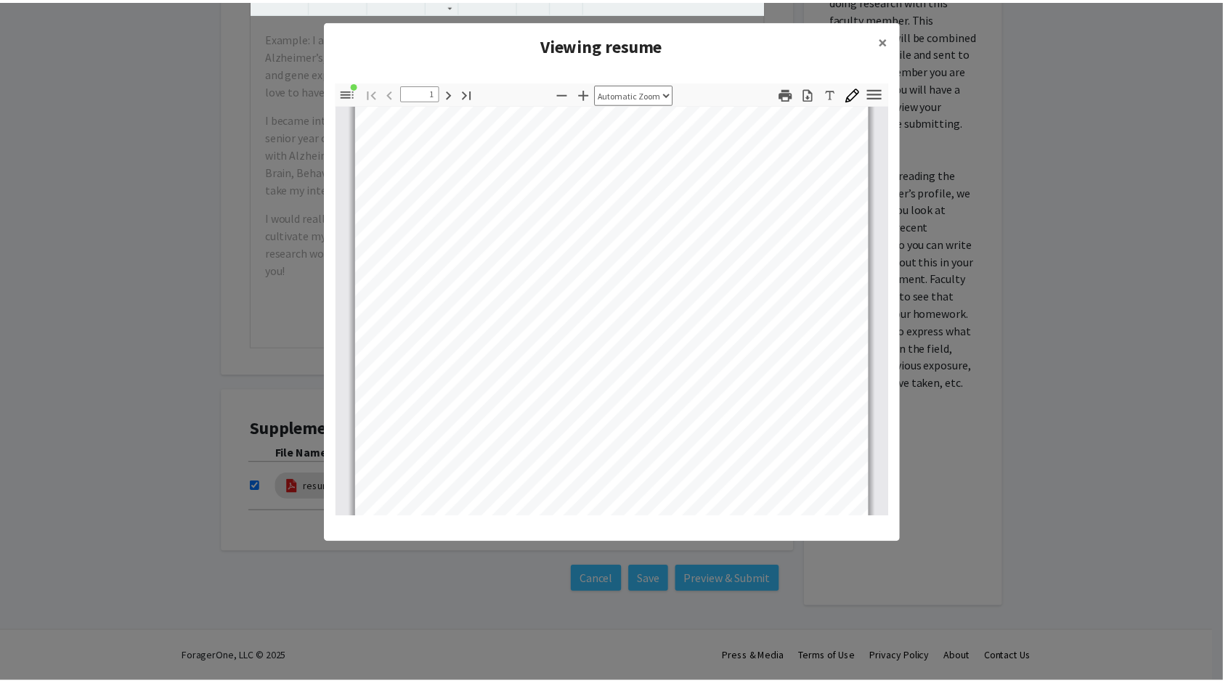
scroll to position [248, 0]
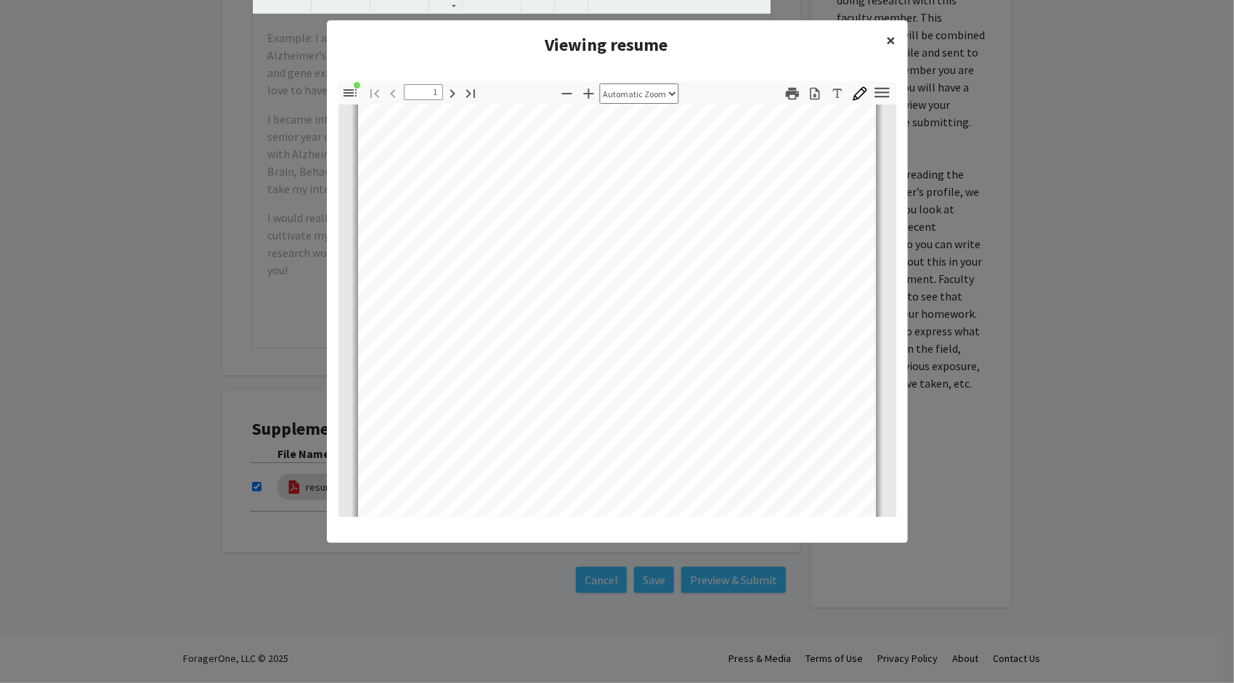
click at [887, 44] on span "×" at bounding box center [891, 40] width 9 height 23
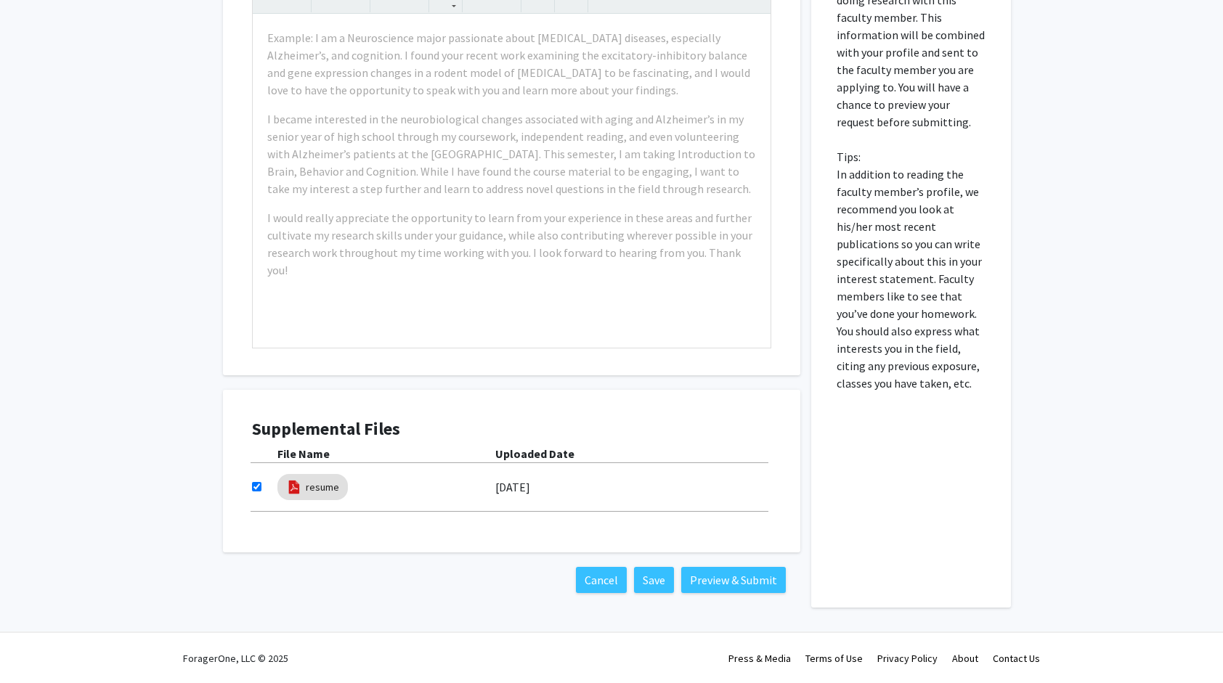
click at [258, 484] on input "checkbox" at bounding box center [256, 486] width 9 height 9
checkbox input "false"
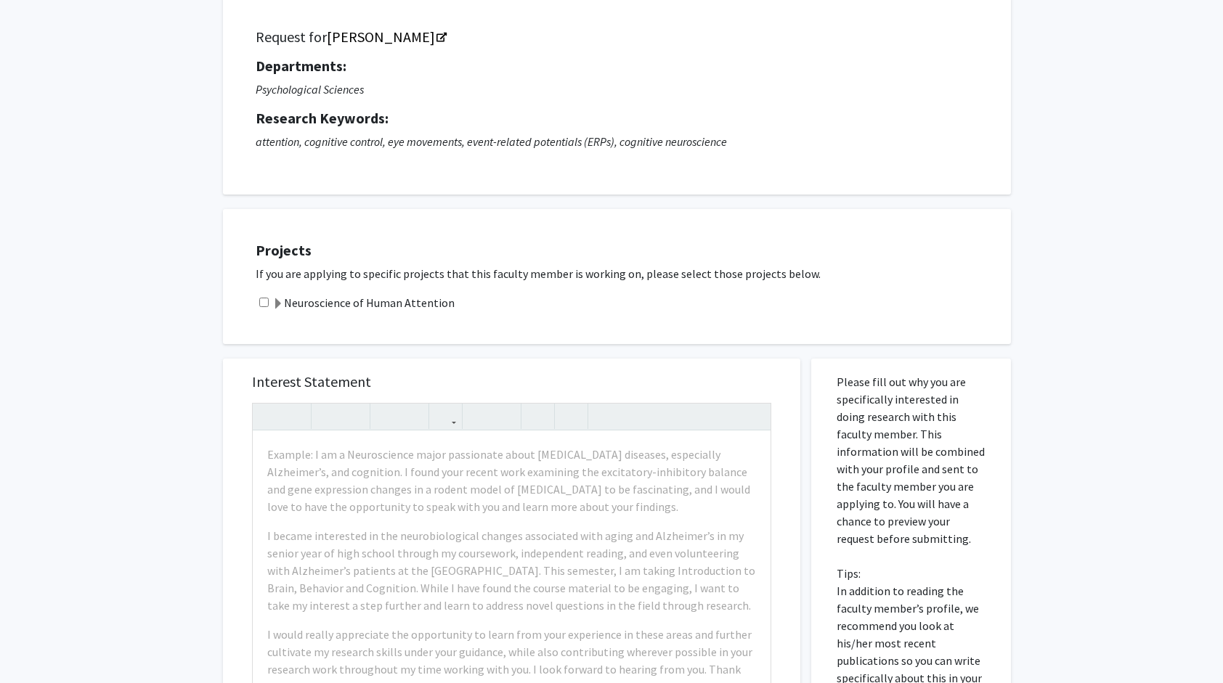
scroll to position [0, 0]
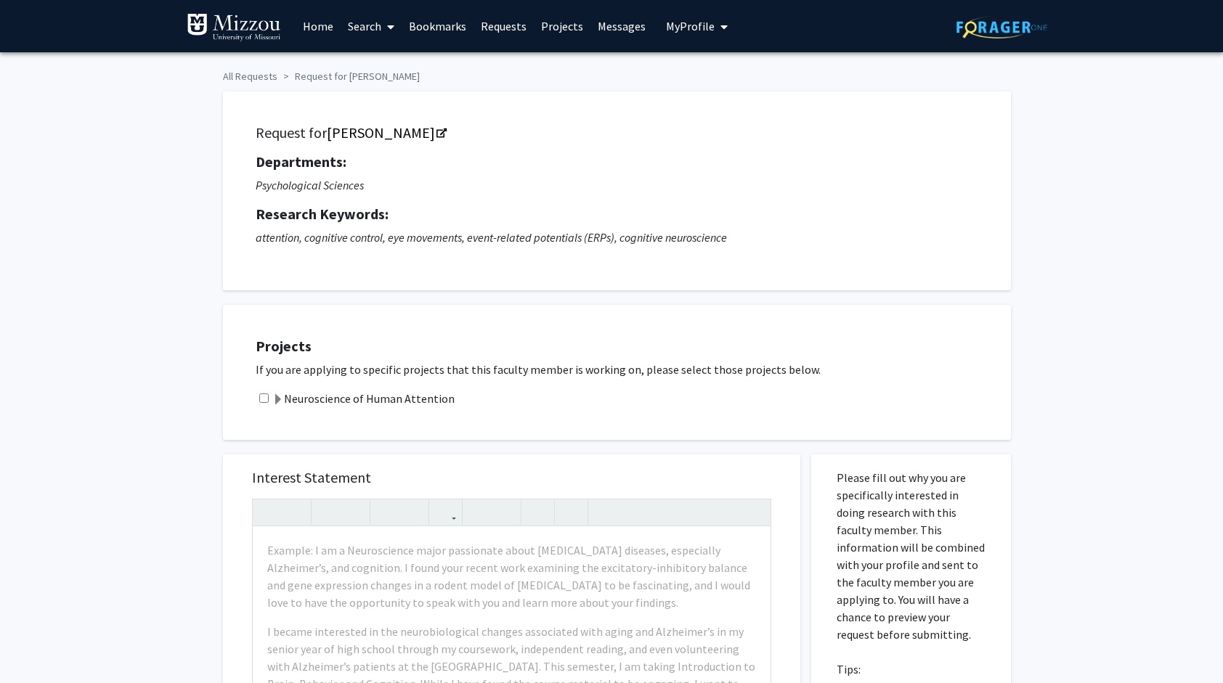
click at [699, 22] on span "My Profile" at bounding box center [690, 26] width 49 height 15
click at [699, 68] on div "[PERSON_NAME] View Profile" at bounding box center [738, 76] width 124 height 32
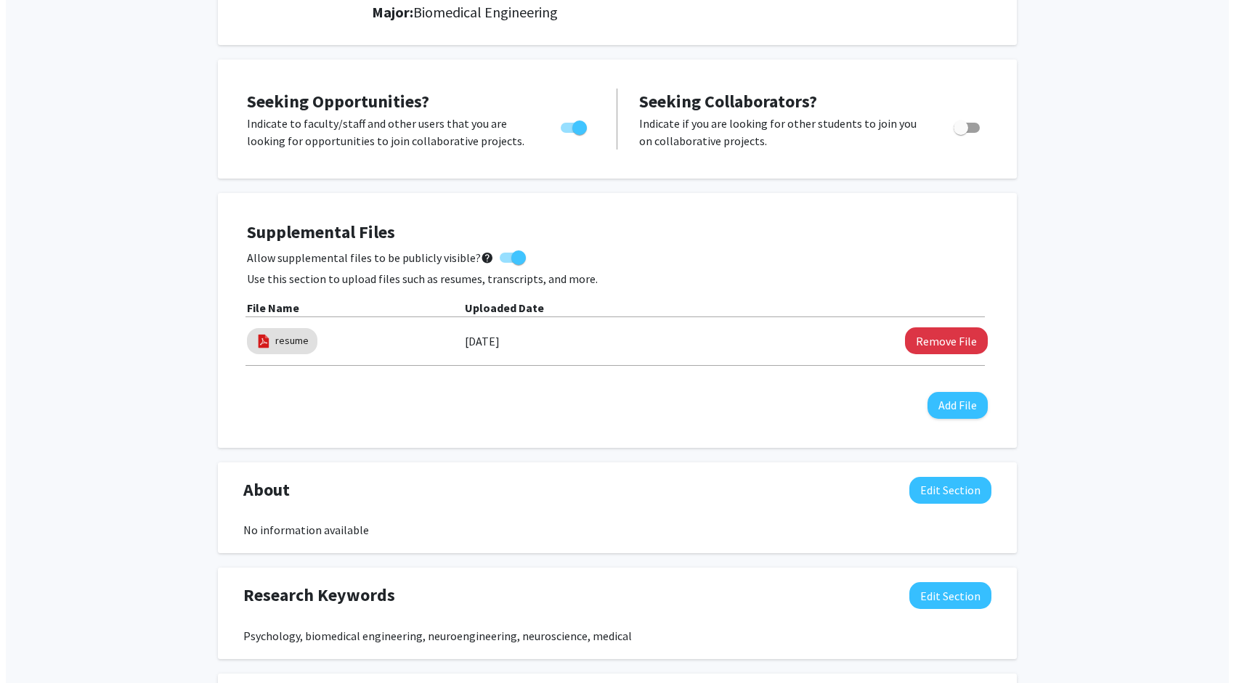
scroll to position [248, 0]
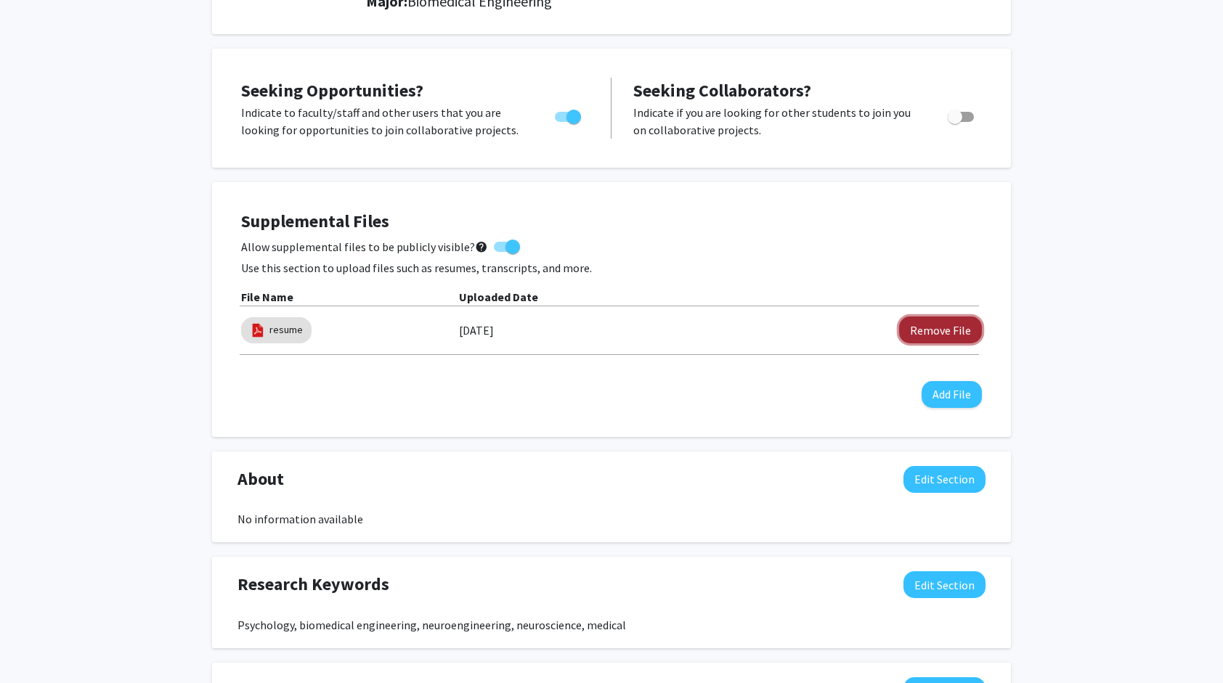
click at [940, 333] on button "Remove File" at bounding box center [940, 330] width 83 height 27
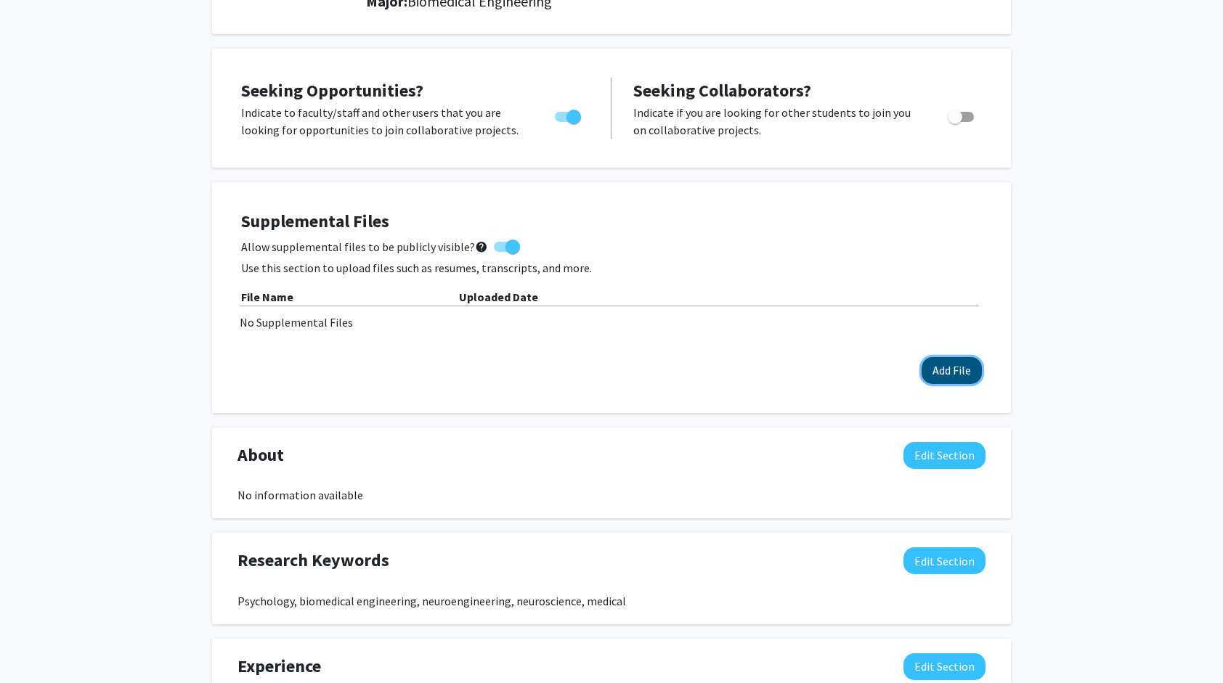
click at [953, 369] on button "Add File" at bounding box center [951, 370] width 60 height 27
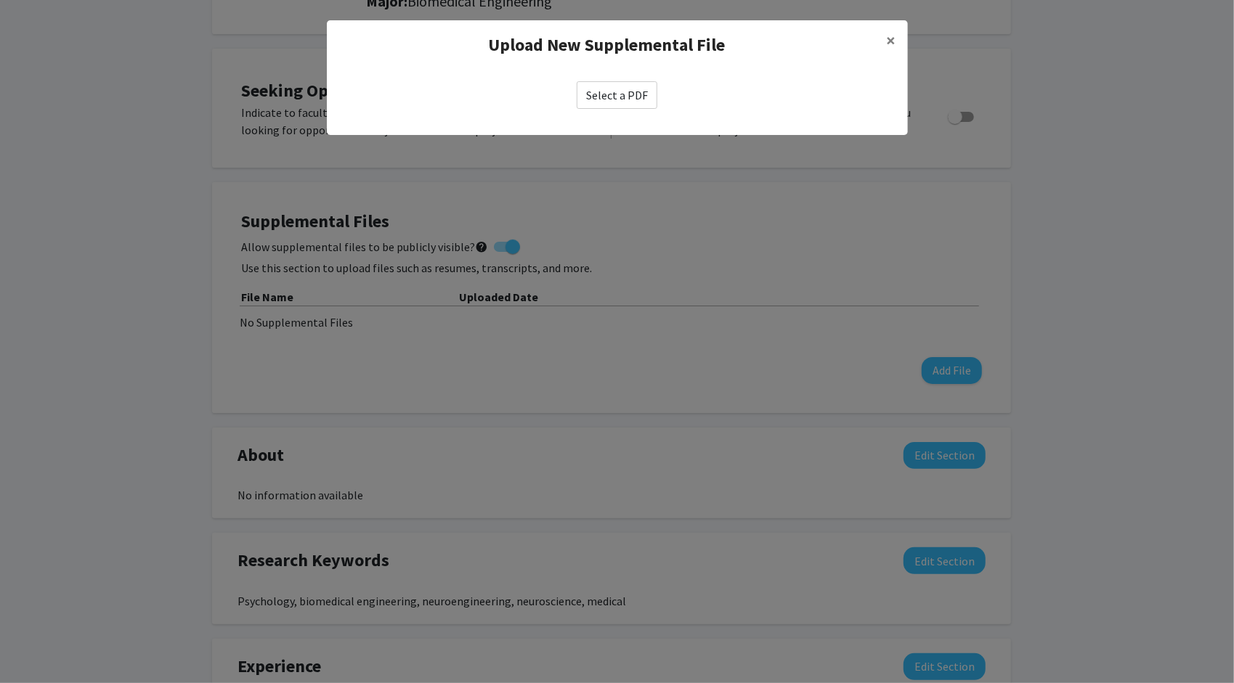
click at [636, 93] on label "Select a PDF" at bounding box center [617, 95] width 81 height 28
click at [0, 0] on input "Select a PDF" at bounding box center [0, 0] width 0 height 0
select select "custom"
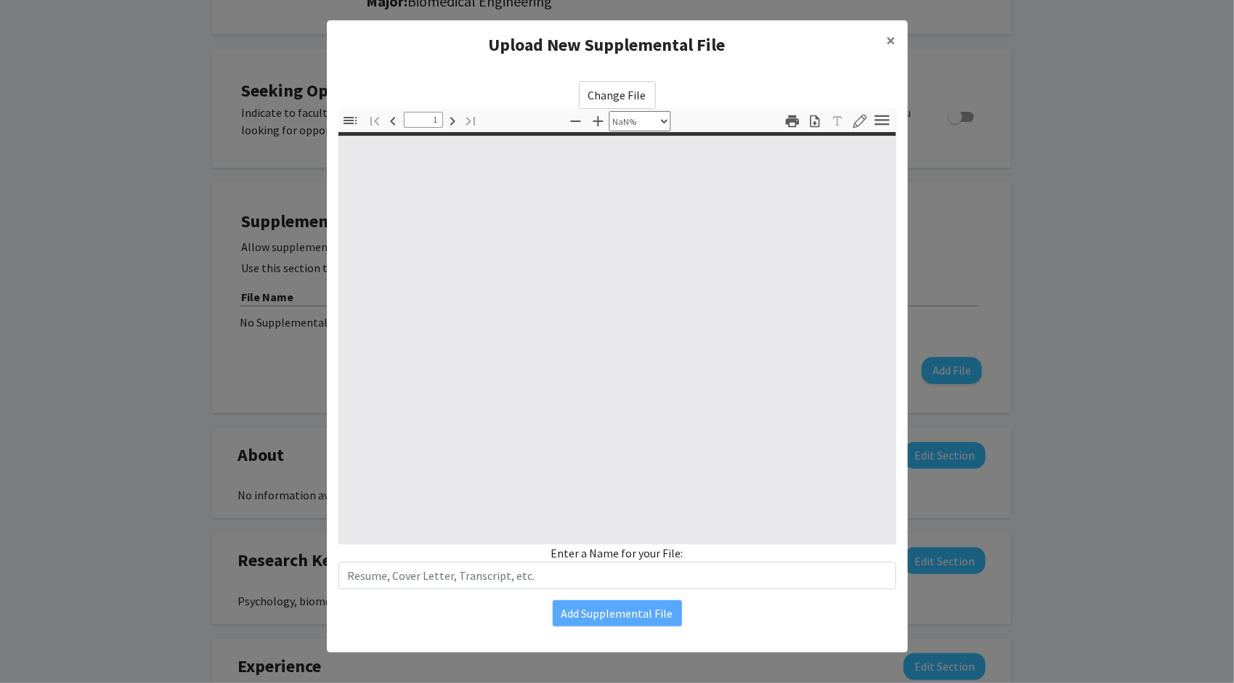
type input "0"
select select "auto"
type input "1"
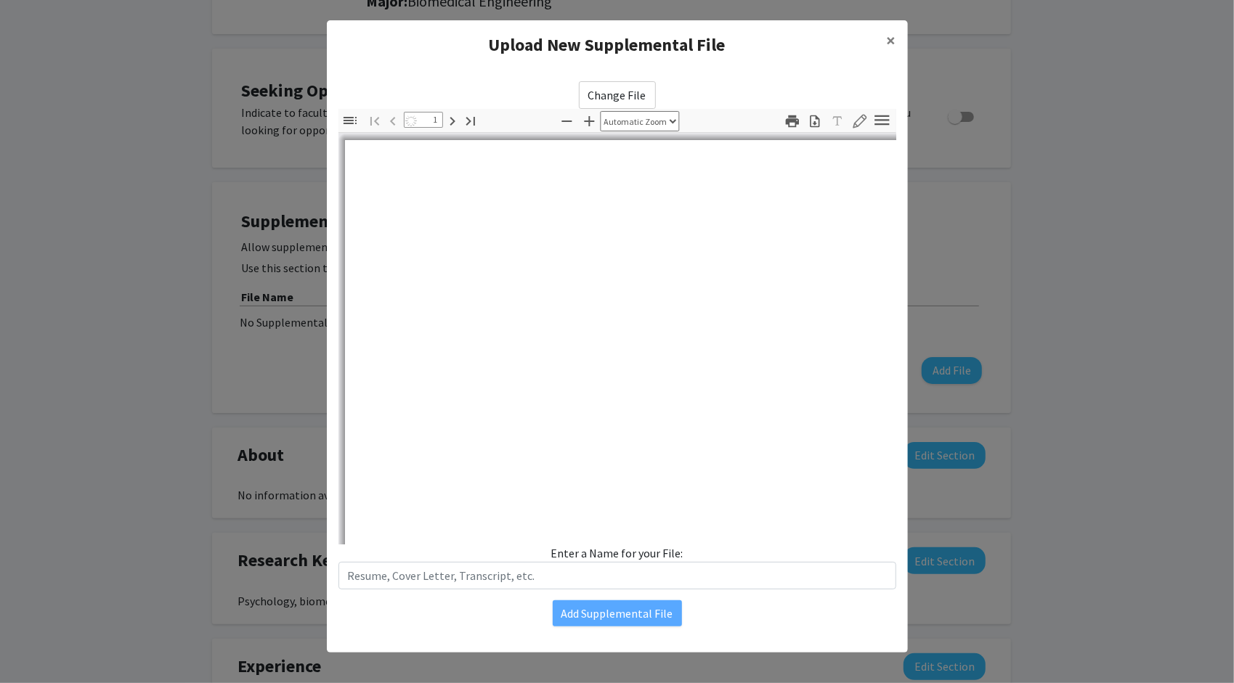
select select "auto"
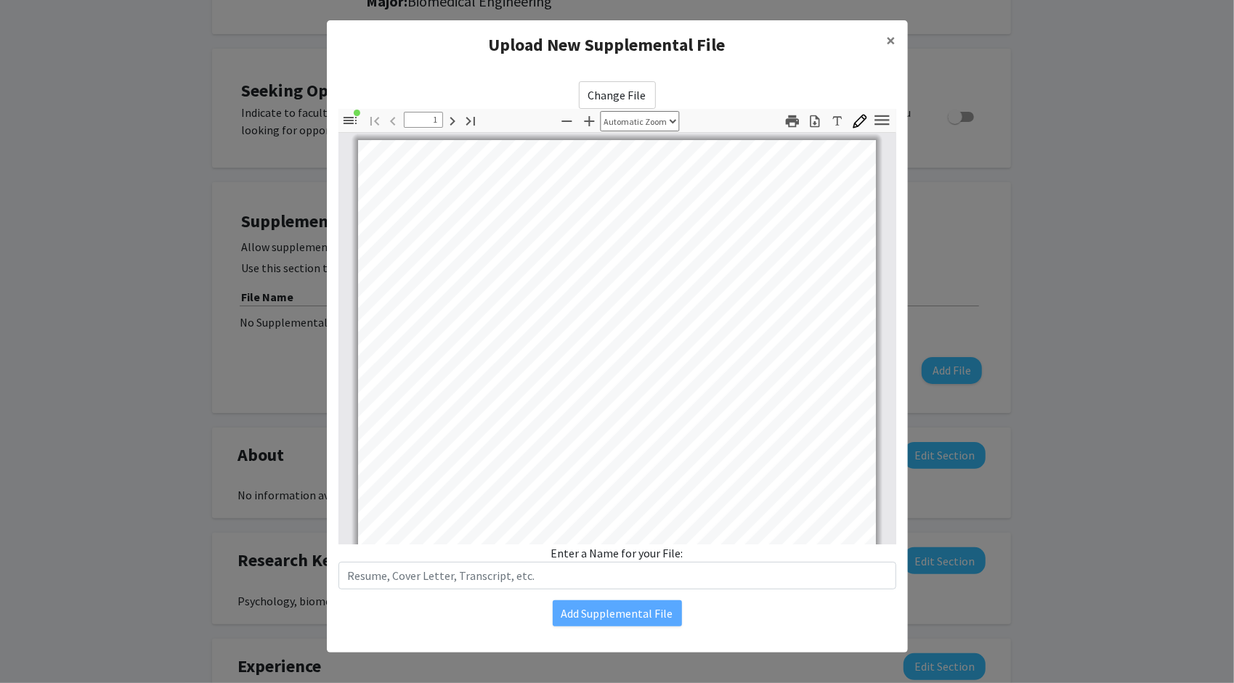
scroll to position [0, 0]
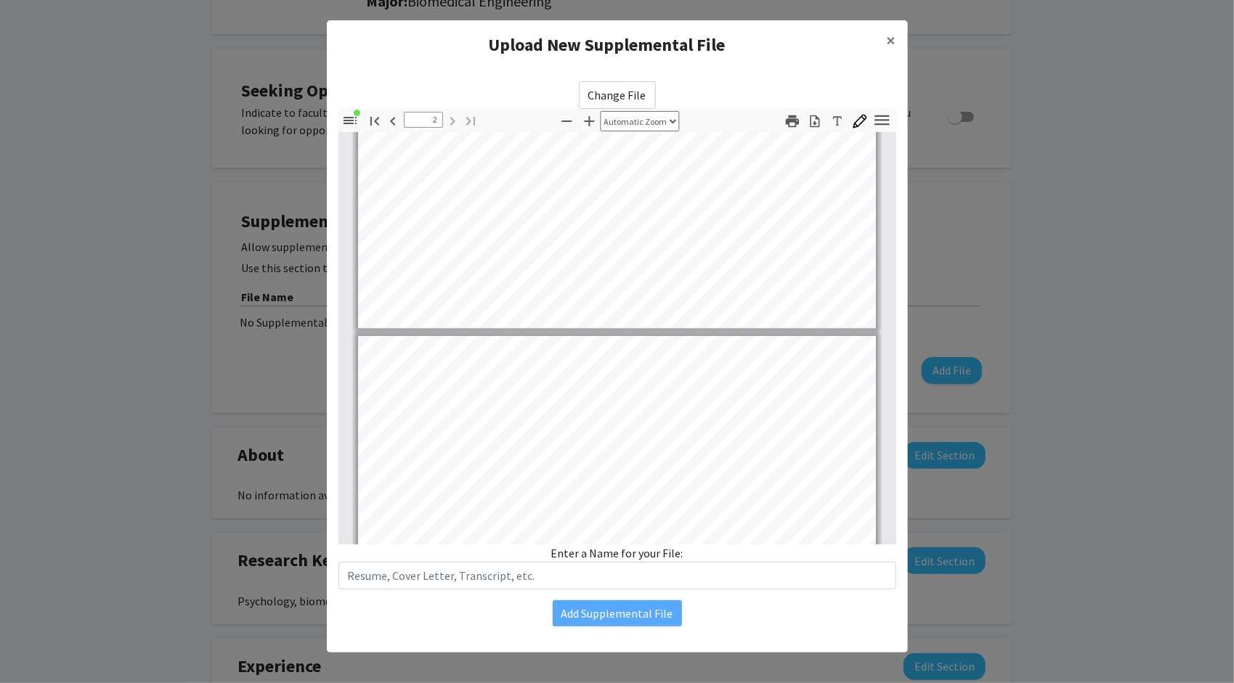
type input "1"
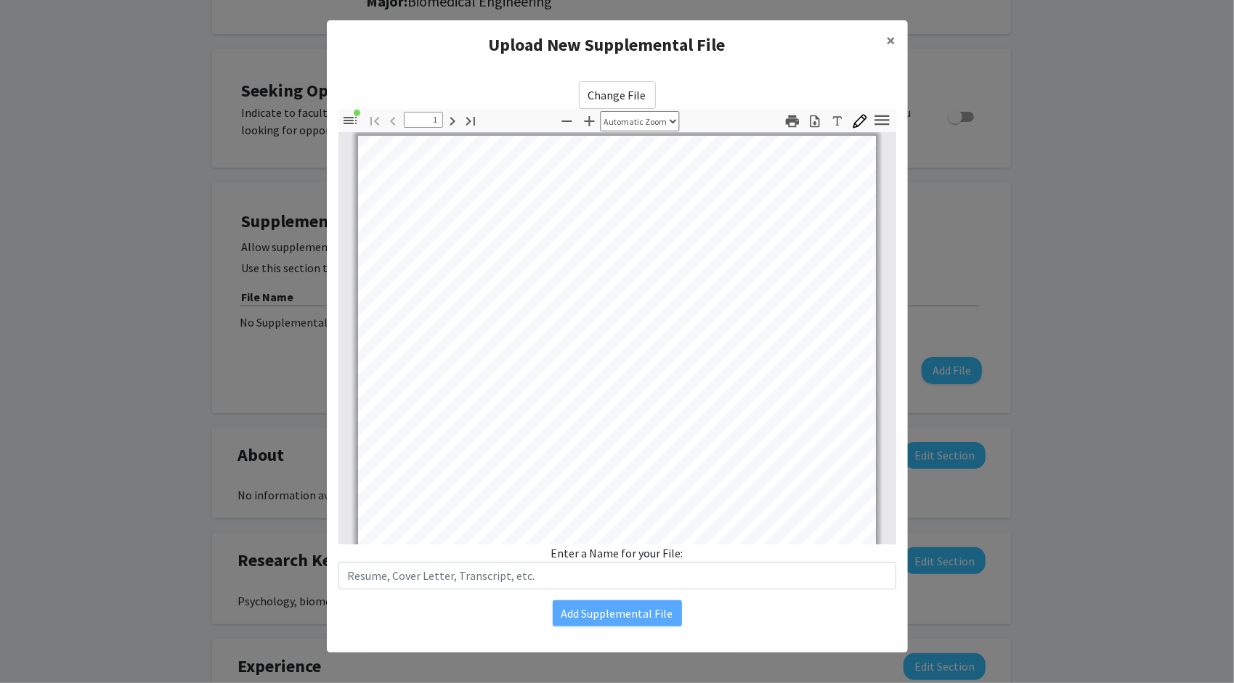
scroll to position [4, 0]
click at [675, 615] on div "Add Supplemental File" at bounding box center [617, 613] width 558 height 26
drag, startPoint x: 659, startPoint y: 614, endPoint x: 889, endPoint y: 39, distance: 619.7
click at [889, 39] on span "×" at bounding box center [891, 40] width 9 height 23
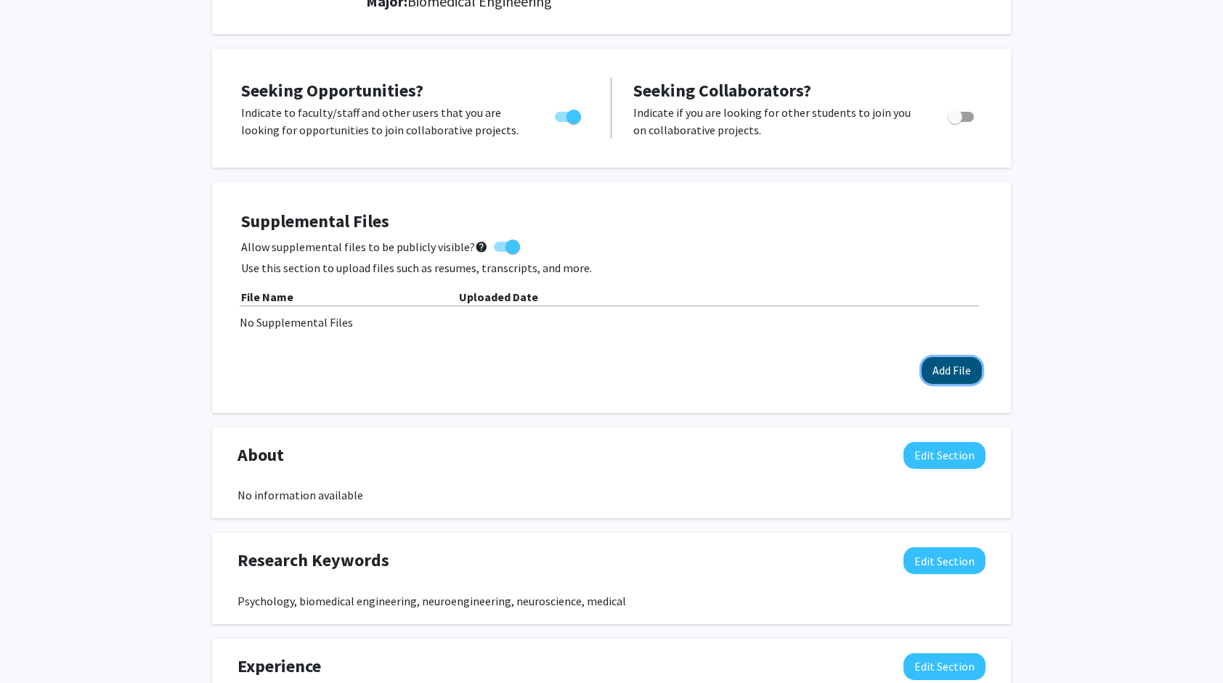
click at [958, 367] on button "Add File" at bounding box center [951, 370] width 60 height 27
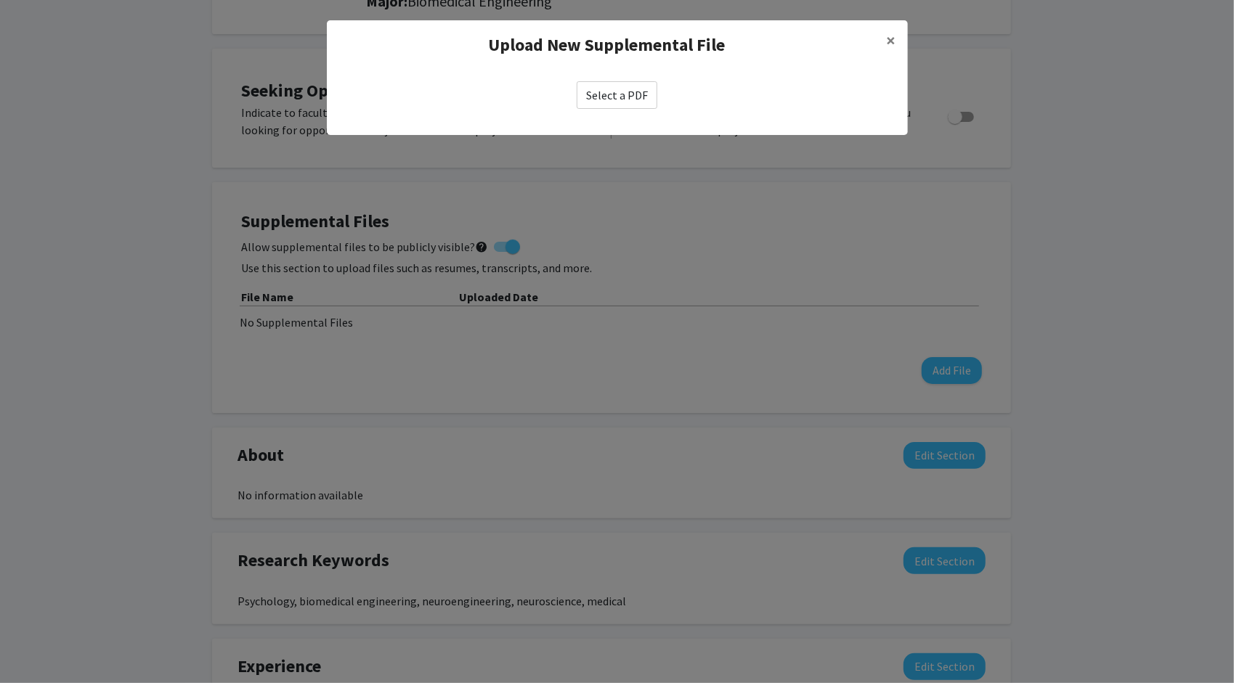
click at [632, 97] on label "Select a PDF" at bounding box center [617, 95] width 81 height 28
click at [0, 0] on input "Select a PDF" at bounding box center [0, 0] width 0 height 0
select select "custom"
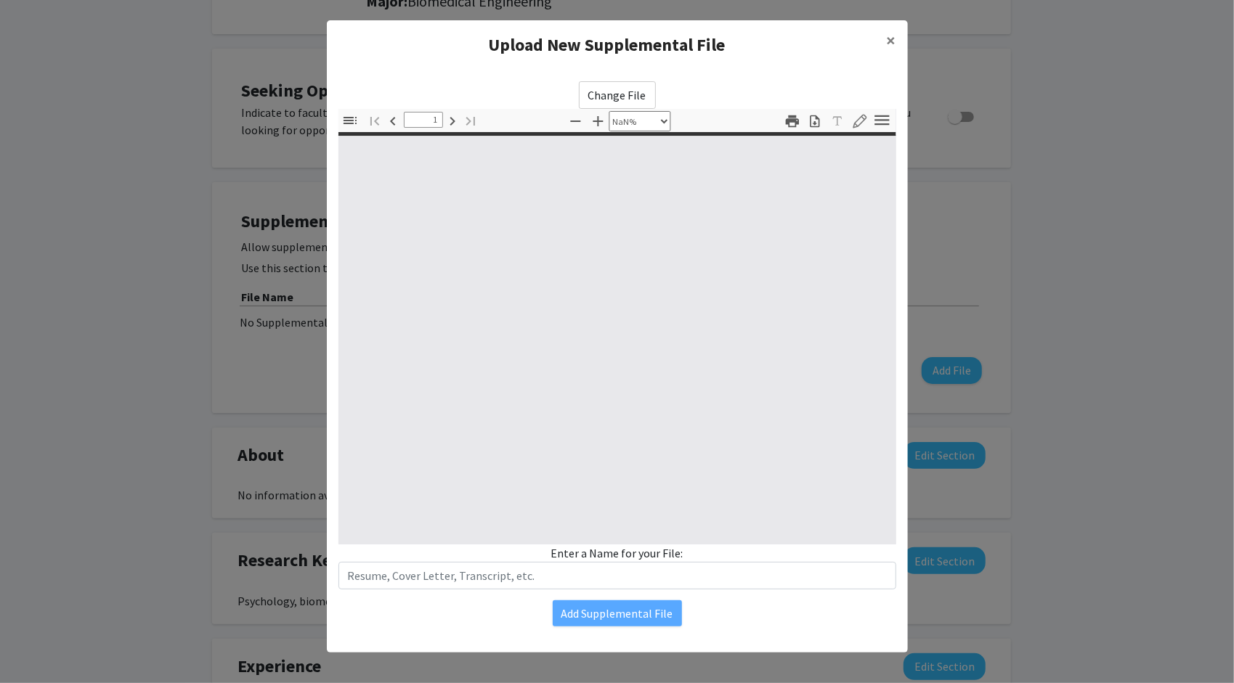
type input "0"
select select "auto"
type input "1"
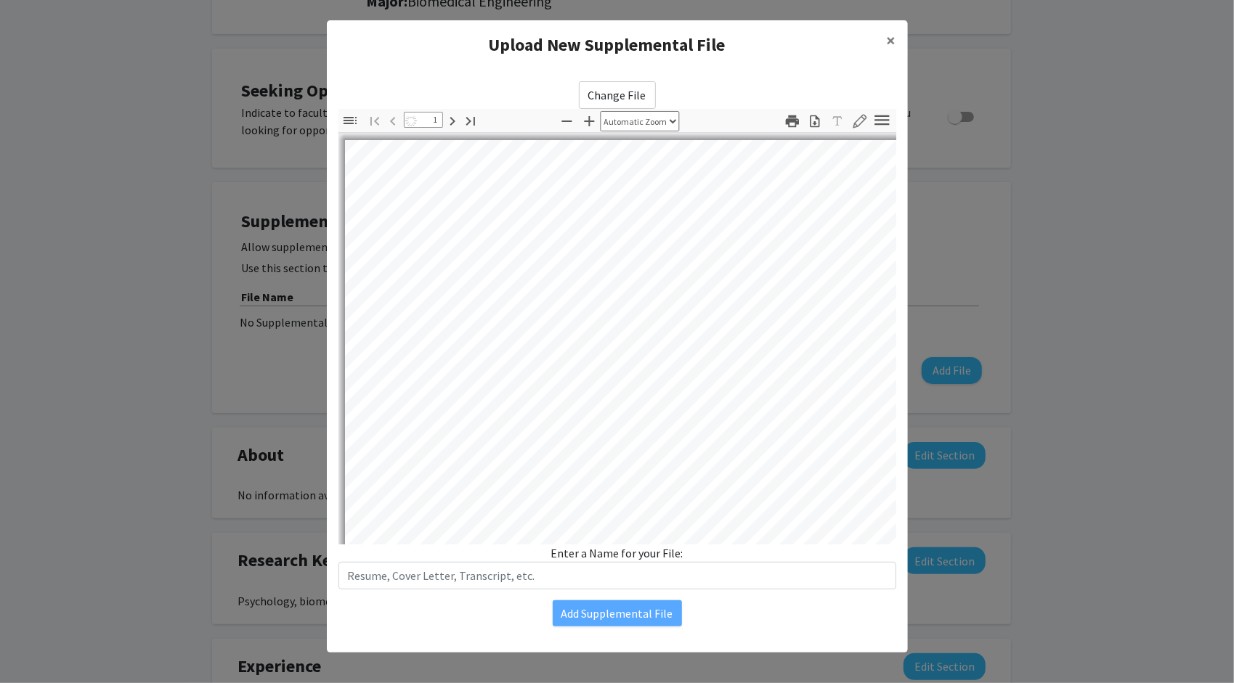
select select "auto"
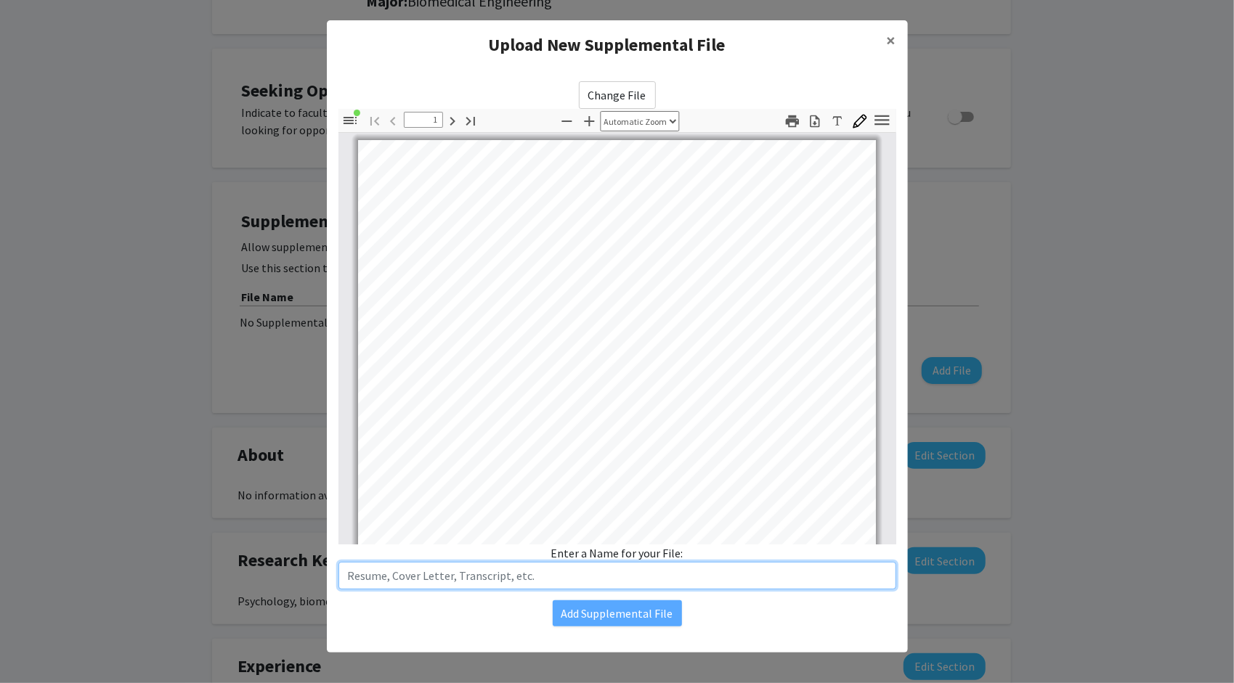
click at [571, 577] on input "text" at bounding box center [617, 576] width 558 height 28
type input "Resume"
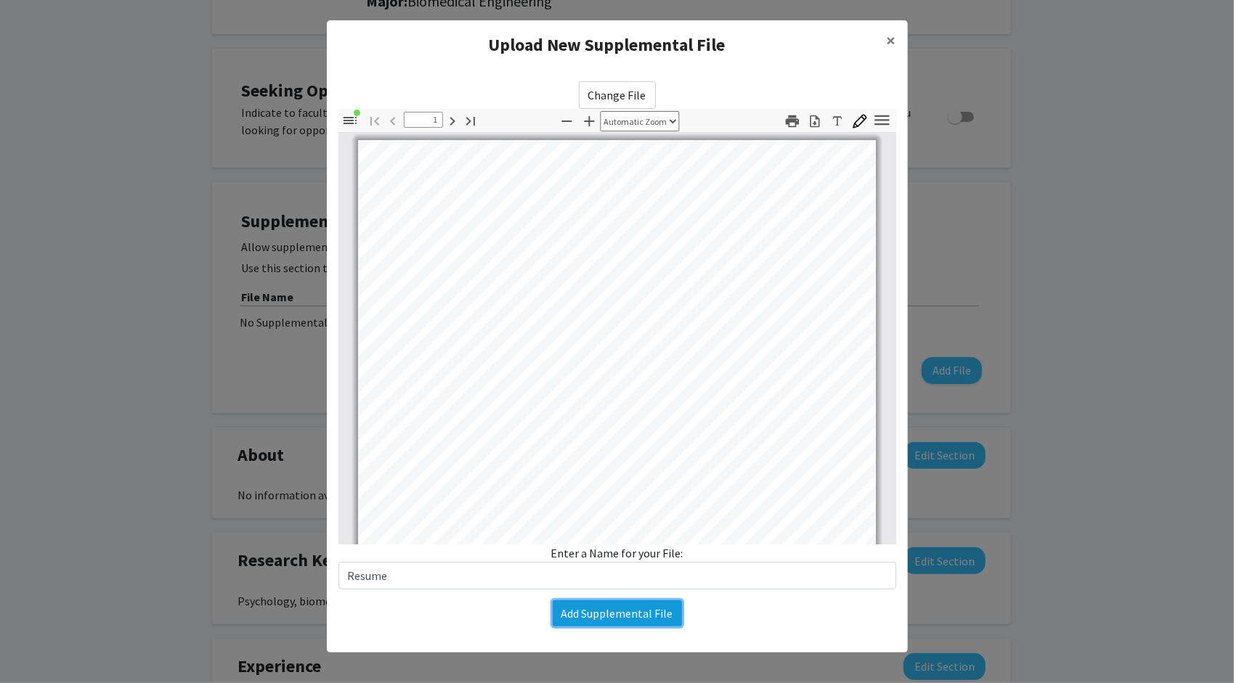
click at [605, 617] on button "Add Supplemental File" at bounding box center [617, 613] width 129 height 26
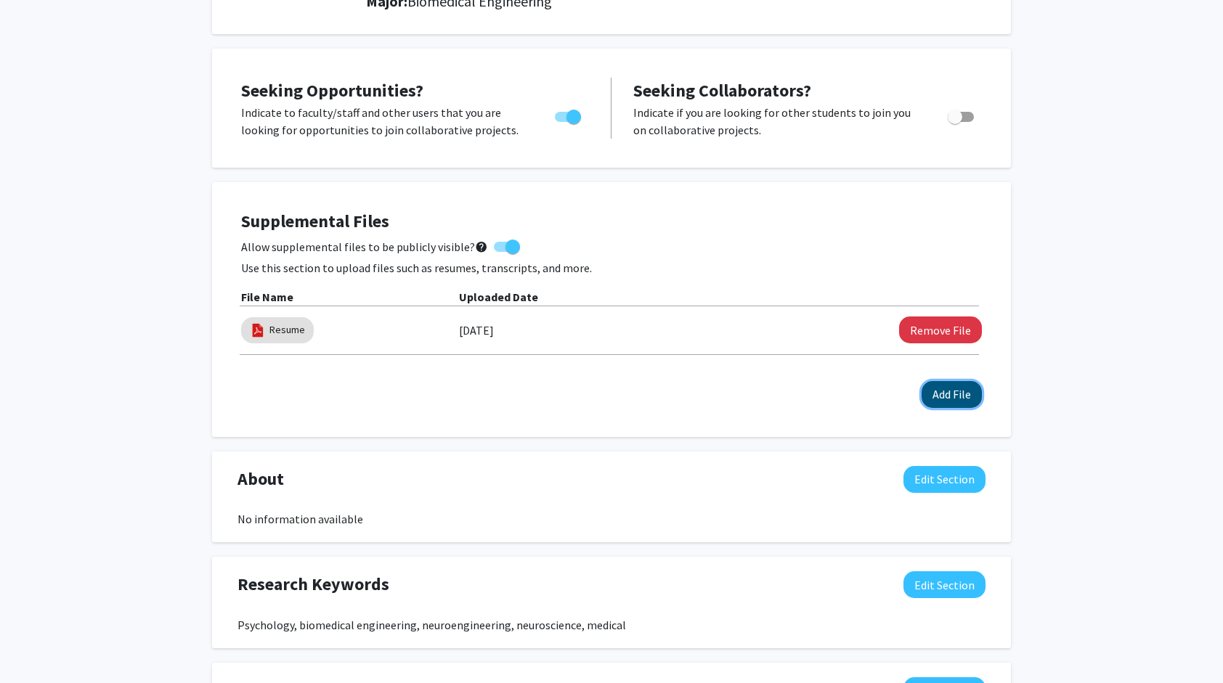
click at [949, 398] on button "Add File" at bounding box center [951, 394] width 60 height 27
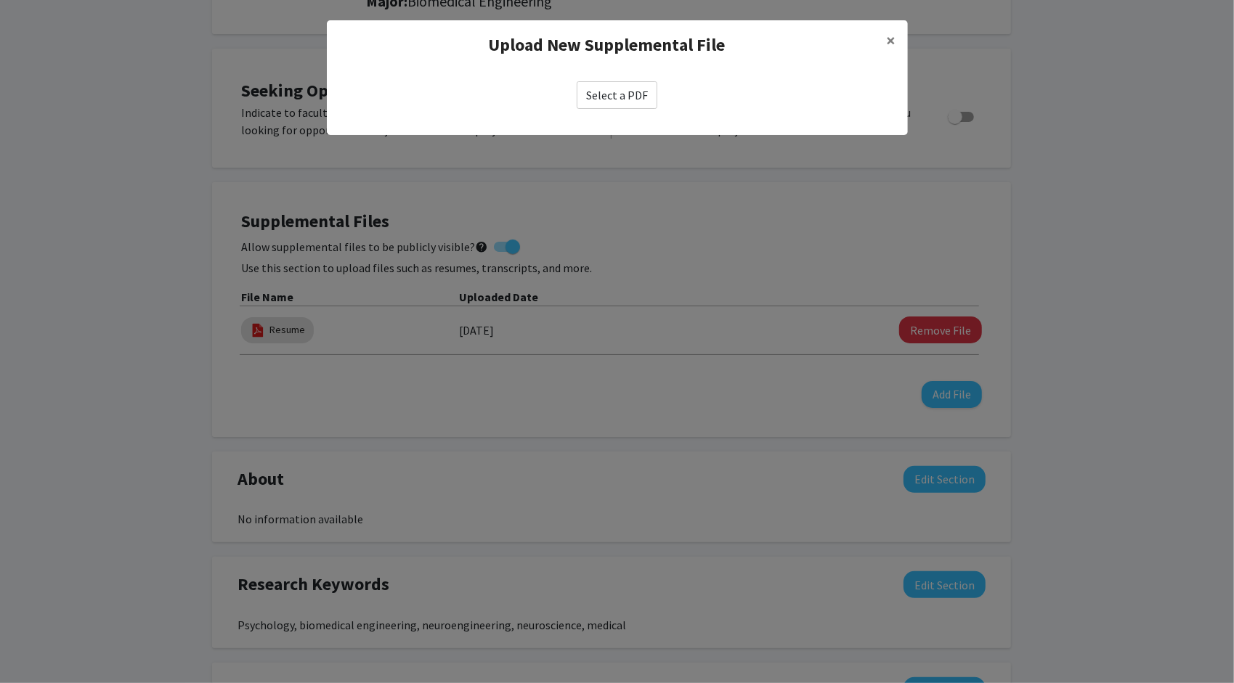
click at [632, 104] on label "Select a PDF" at bounding box center [617, 95] width 81 height 28
click at [0, 0] on input "Select a PDF" at bounding box center [0, 0] width 0 height 0
select select "custom"
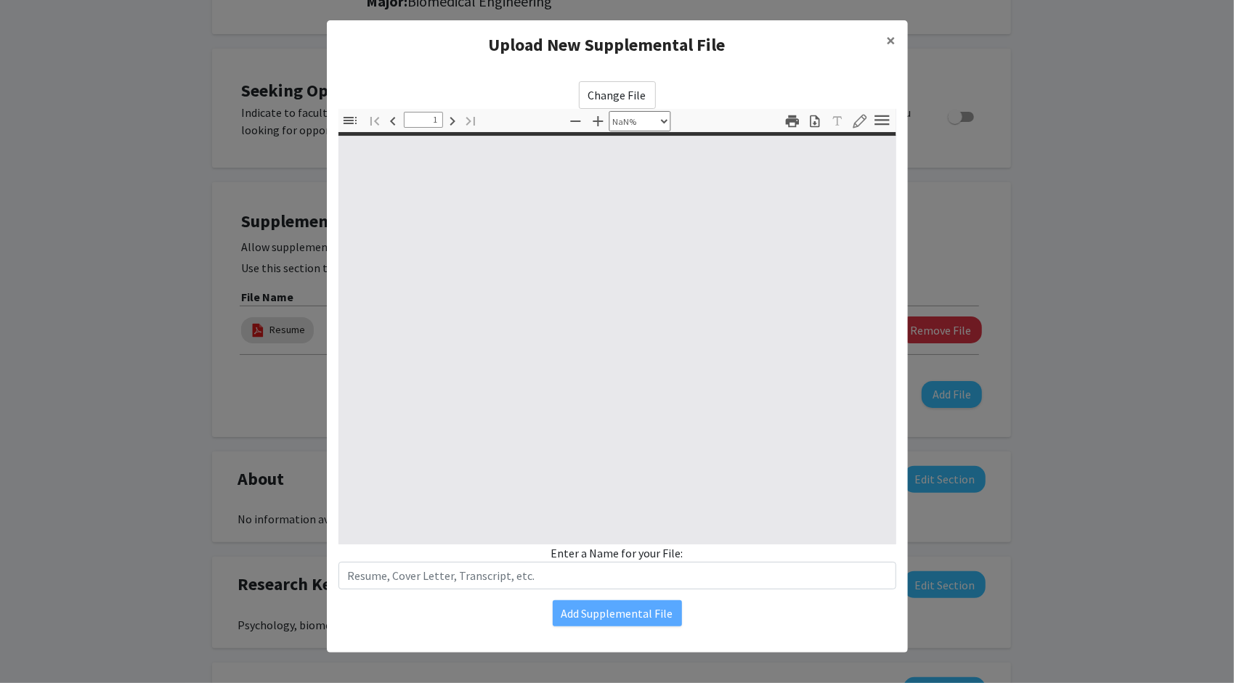
type input "0"
select select "custom"
type input "1"
select select "auto"
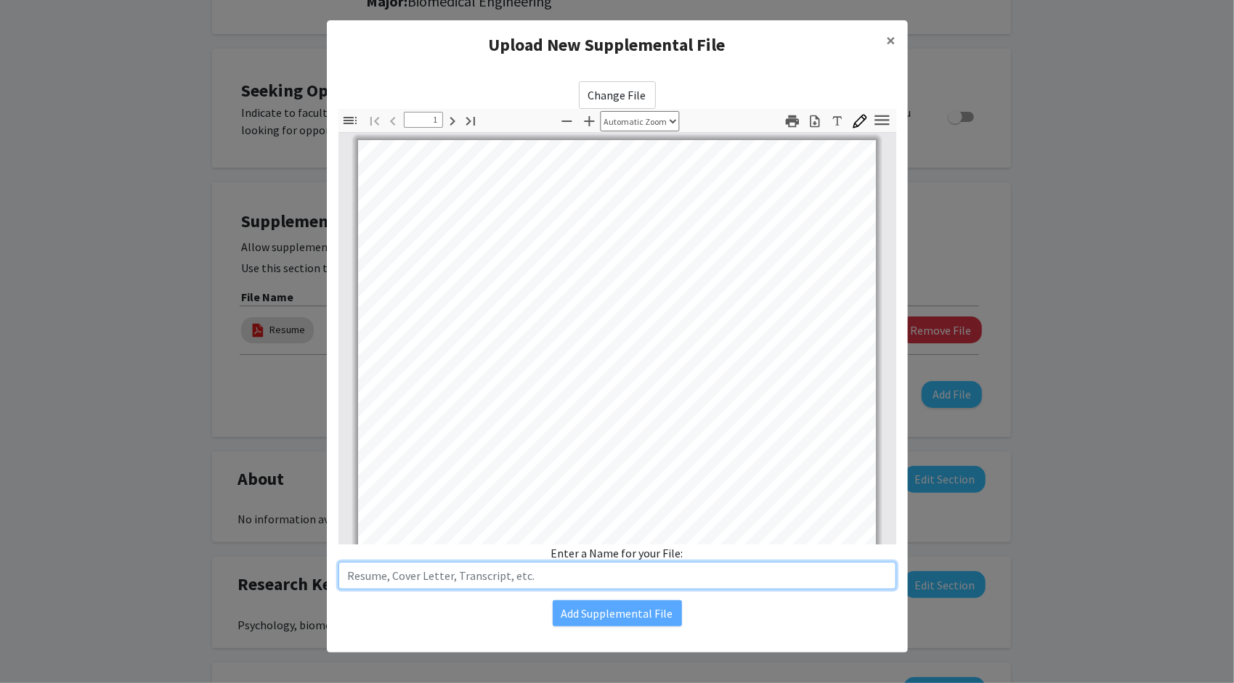
click at [554, 577] on input "text" at bounding box center [617, 576] width 558 height 28
type input "Academic Profile"
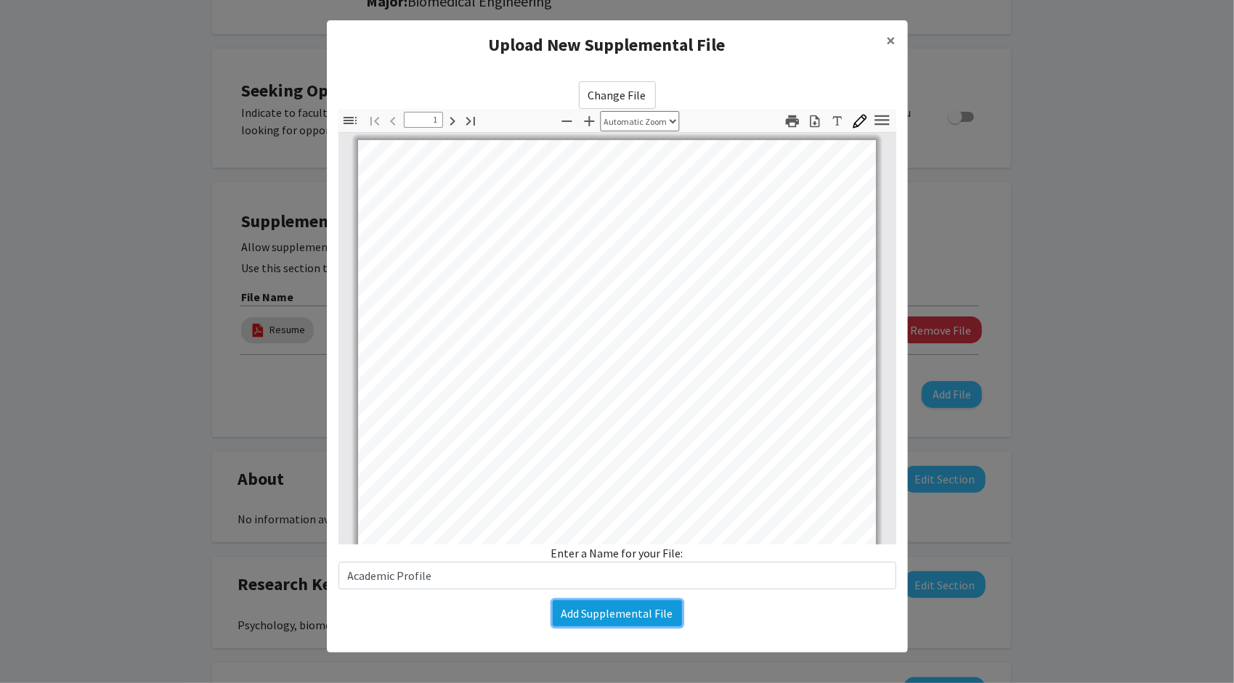
click at [619, 618] on button "Add Supplemental File" at bounding box center [617, 613] width 129 height 26
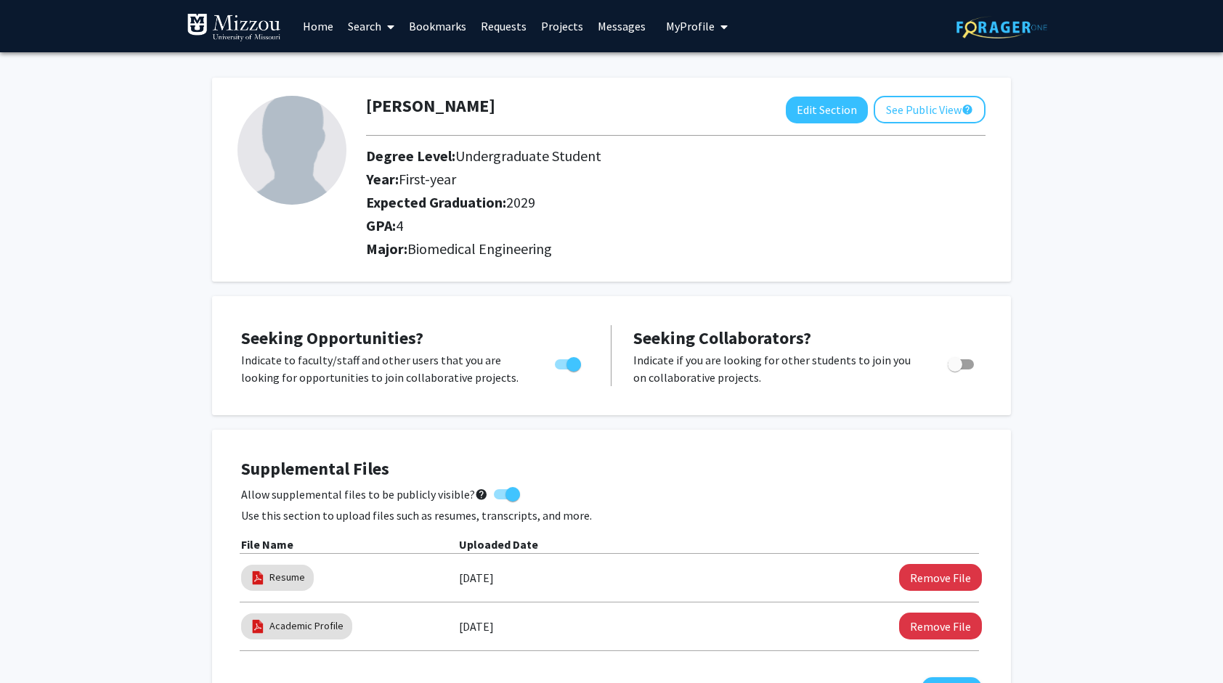
click at [426, 32] on link "Bookmarks" at bounding box center [438, 26] width 72 height 51
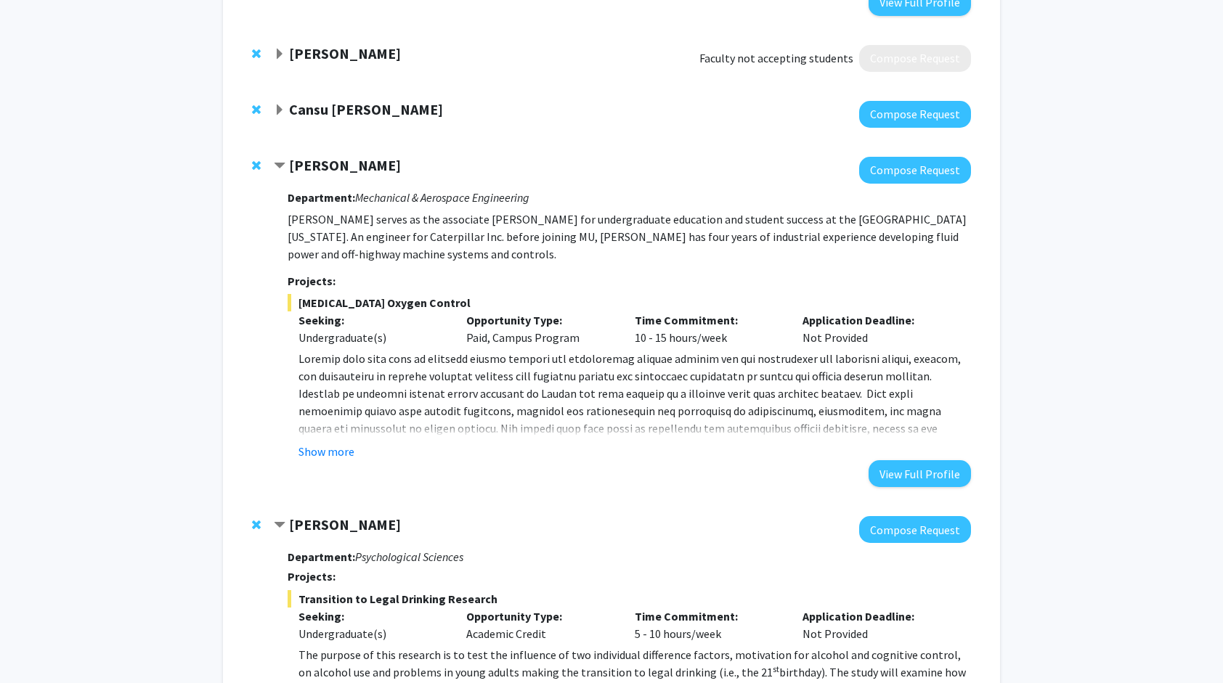
scroll to position [1950, 0]
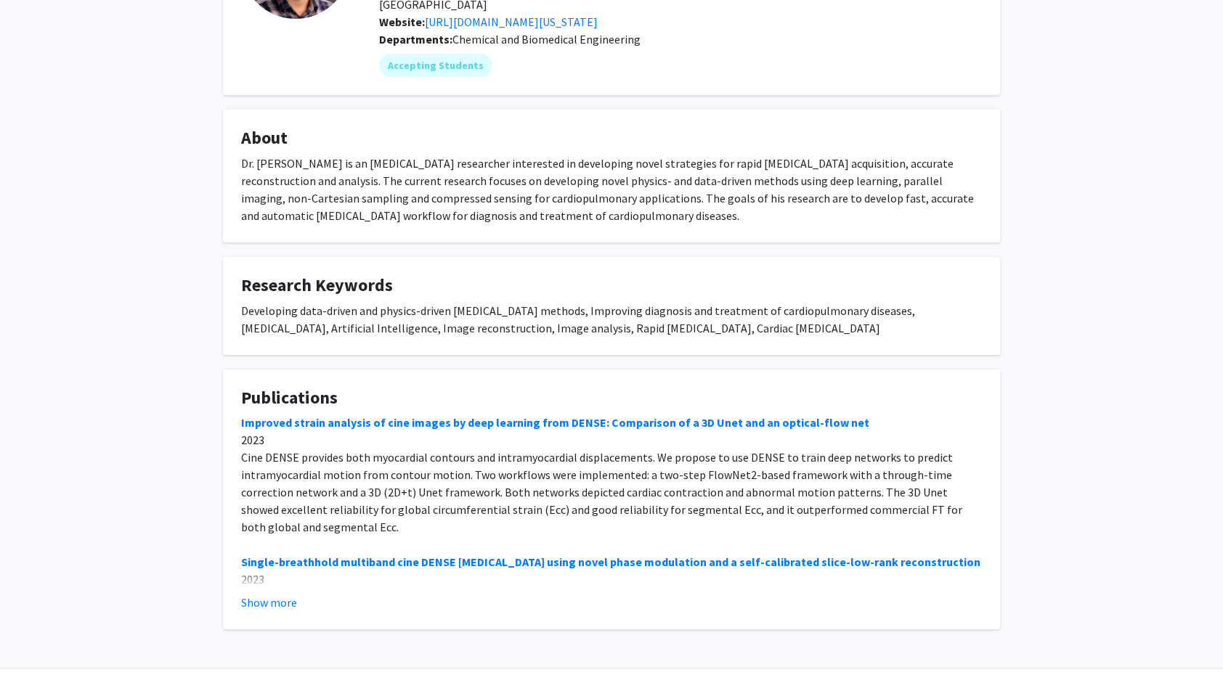
scroll to position [169, 0]
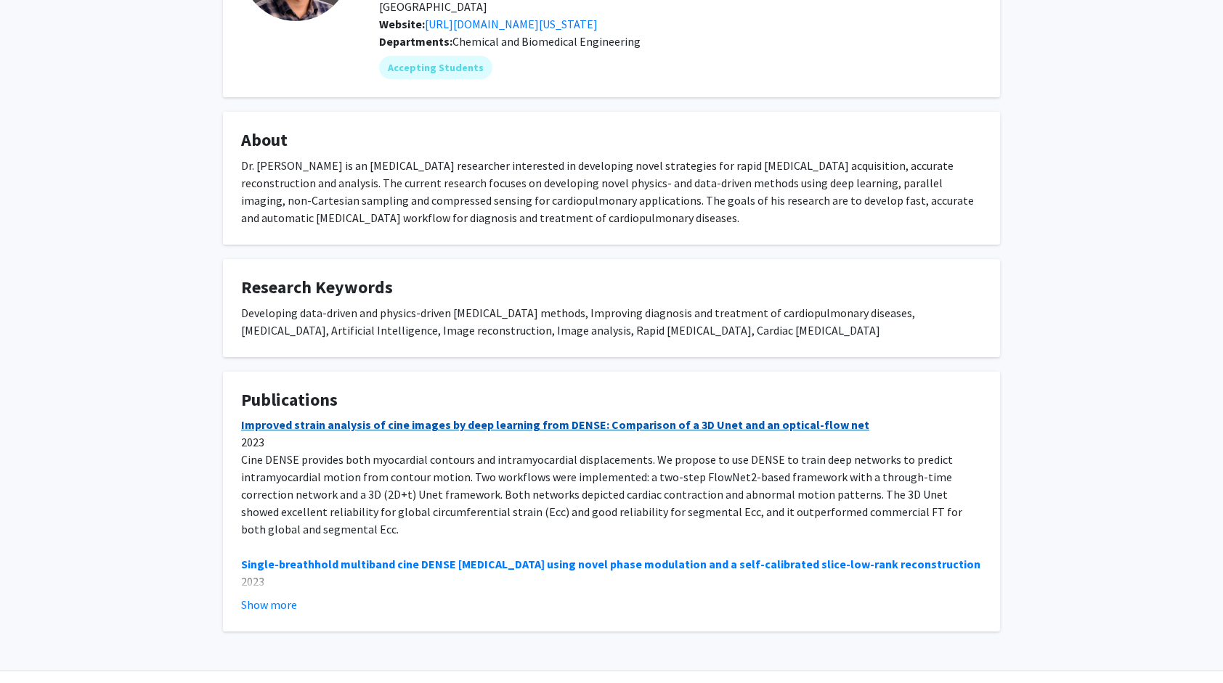
click at [533, 418] on link "Improved strain analysis of cine images by deep learning from DENSE: Comparison…" at bounding box center [555, 425] width 628 height 15
